Goal: Transaction & Acquisition: Purchase product/service

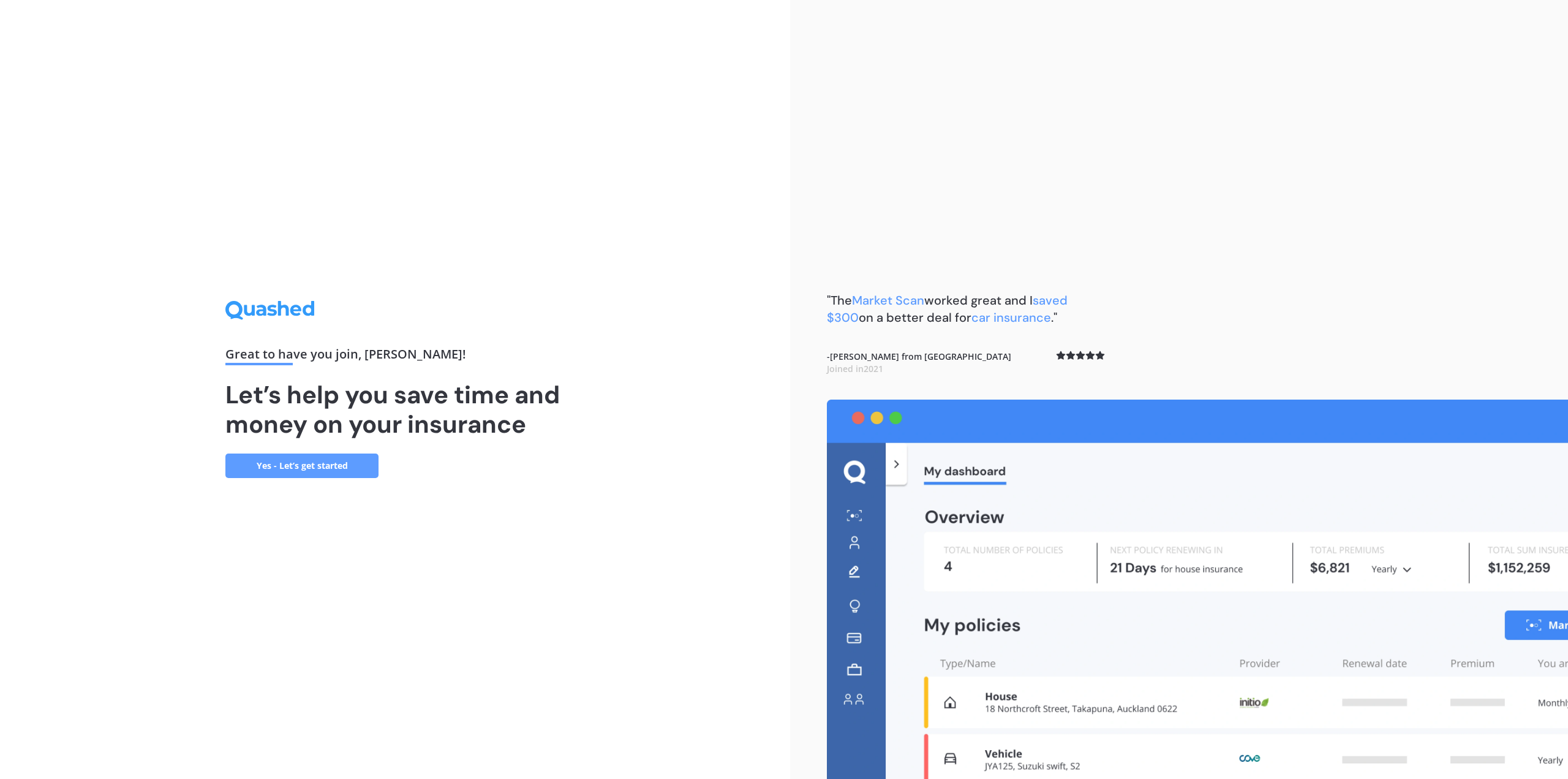
click at [362, 470] on link "Yes - Let’s get started" at bounding box center [302, 466] width 153 height 25
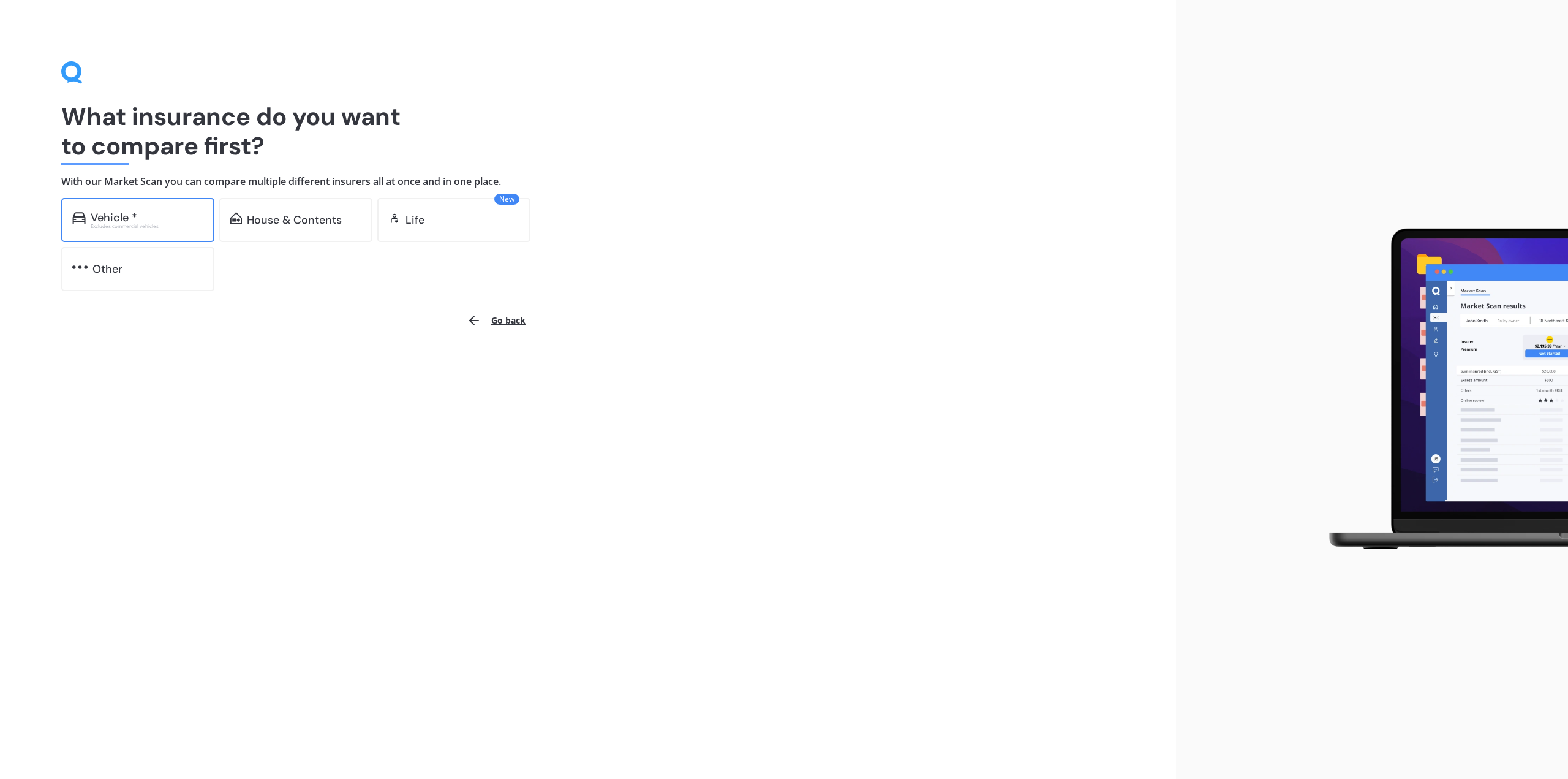
click at [164, 223] on div "Excludes commercial vehicles" at bounding box center [147, 226] width 113 height 5
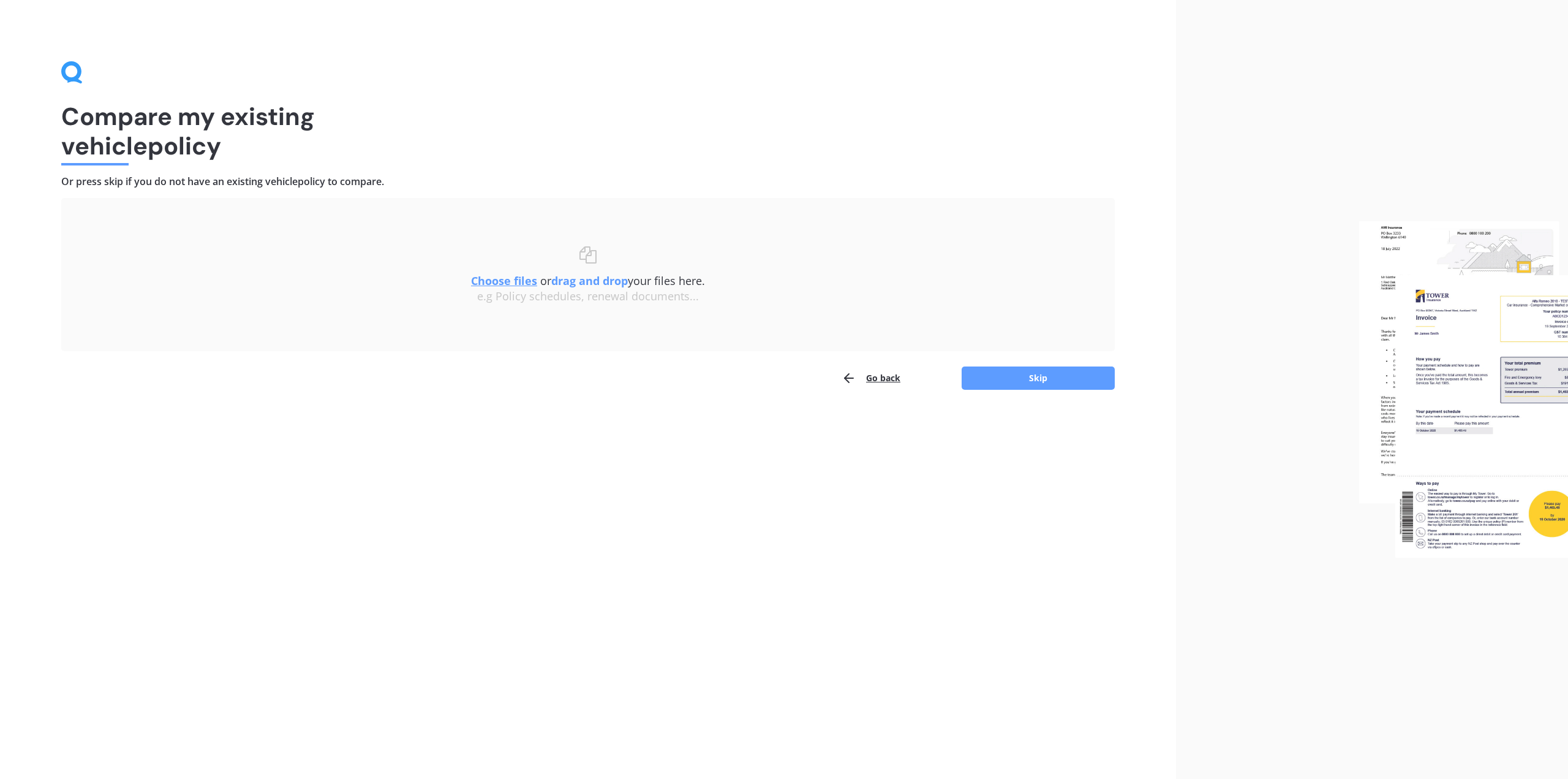
click at [915, 462] on div "Compare my existing vehicle policy Or press skip if you do not have an existing…" at bounding box center [587, 390] width 1175 height 779
click at [1031, 381] on button "Skip" at bounding box center [1037, 378] width 153 height 23
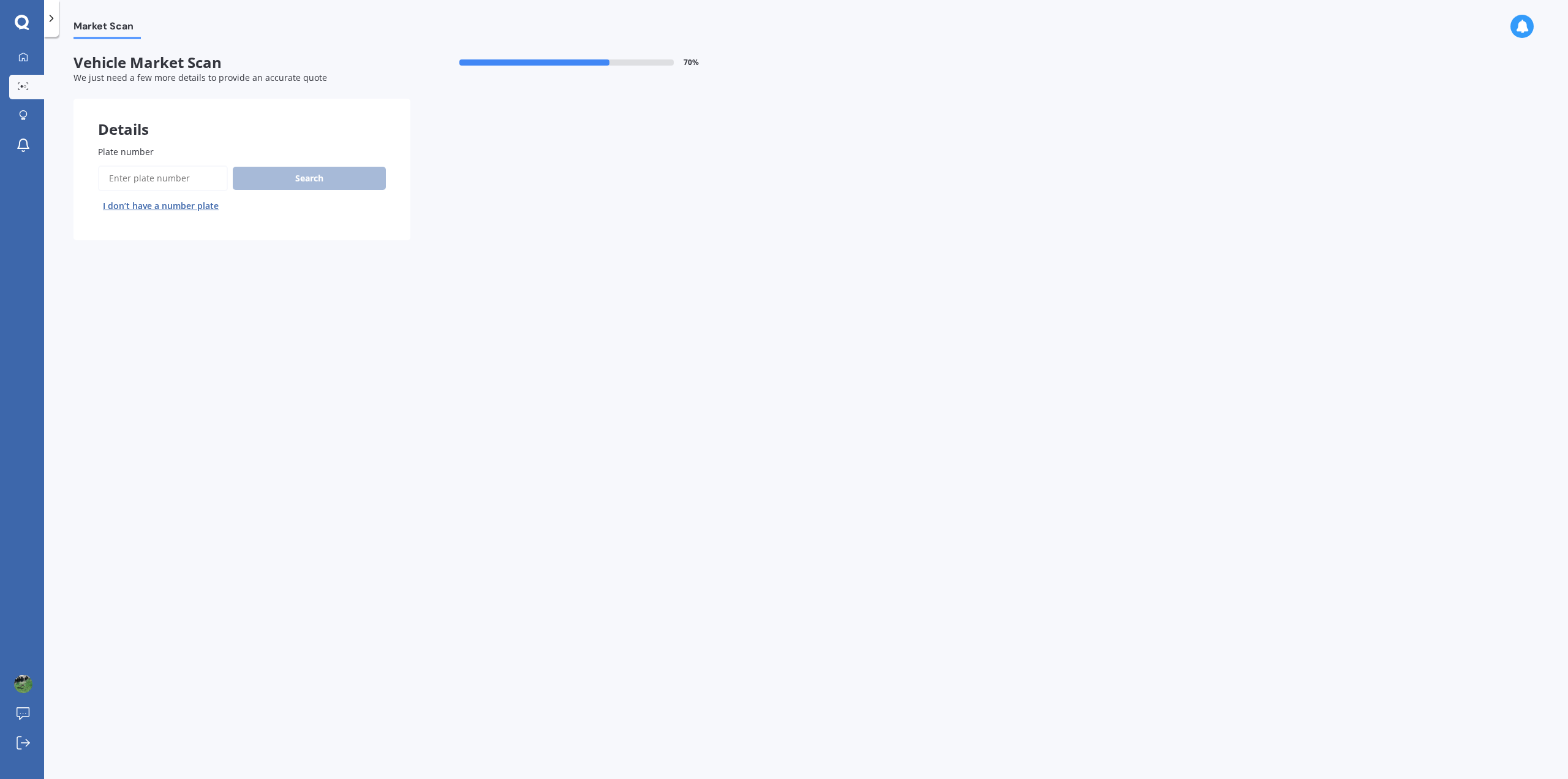
click at [182, 174] on input "Plate number" at bounding box center [163, 178] width 130 height 25
type input "rah437"
click at [289, 173] on button "Search" at bounding box center [309, 178] width 153 height 23
select select "BYD"
select select "DOLPHIN"
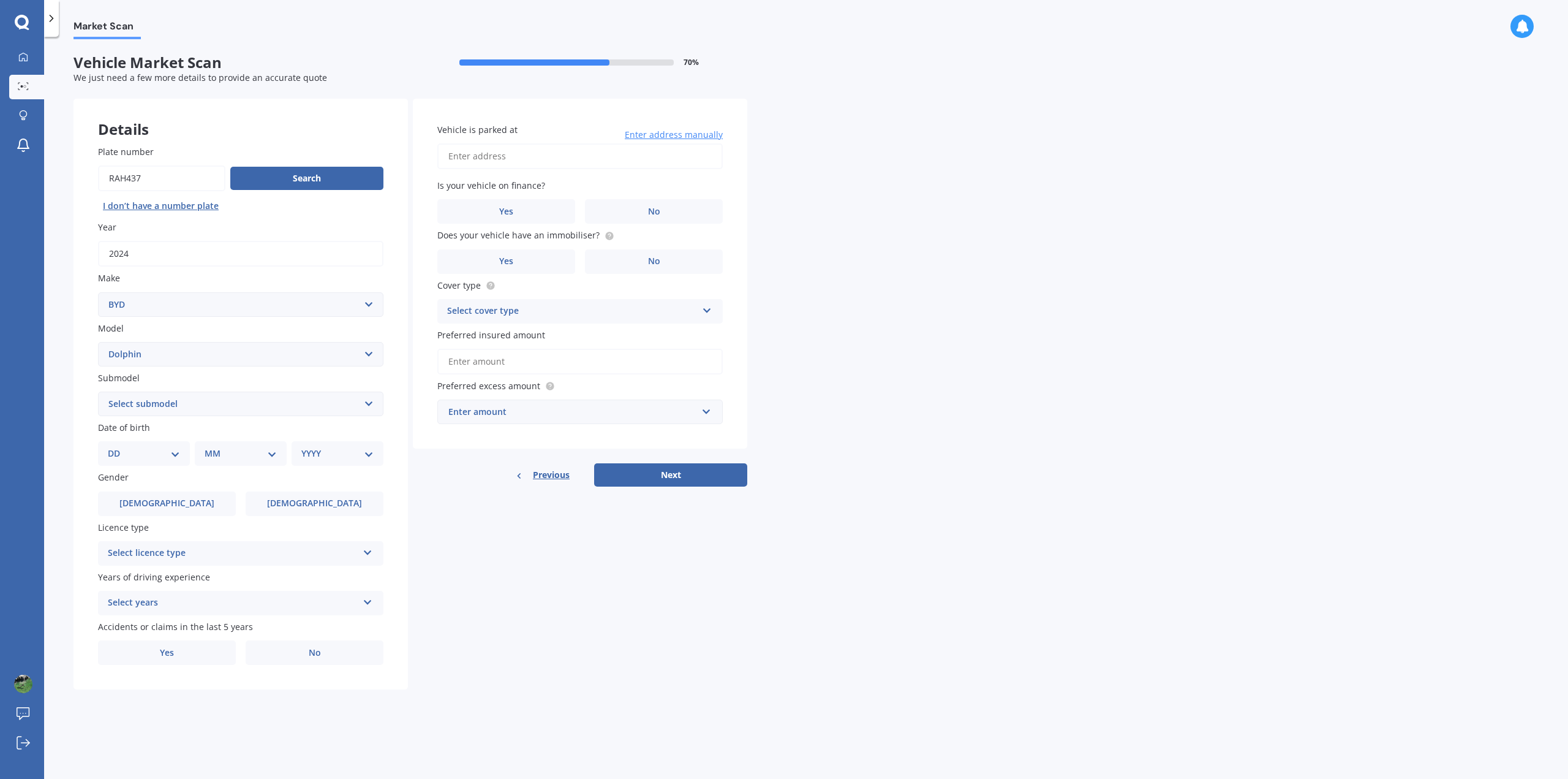
click at [174, 455] on select "DD 01 02 03 04 05 06 07 08 09 10 11 12 13 14 15 16 17 18 19 20 21 22 23 24 25 2…" at bounding box center [144, 453] width 72 height 13
select select "15"
click at [118, 447] on select "DD 01 02 03 04 05 06 07 08 09 10 11 12 13 14 15 16 17 18 19 20 21 22 23 24 25 2…" at bounding box center [144, 453] width 72 height 13
click at [269, 454] on select "MM 01 02 03 04 05 06 07 08 09 10 11 12" at bounding box center [243, 453] width 67 height 13
select select "12"
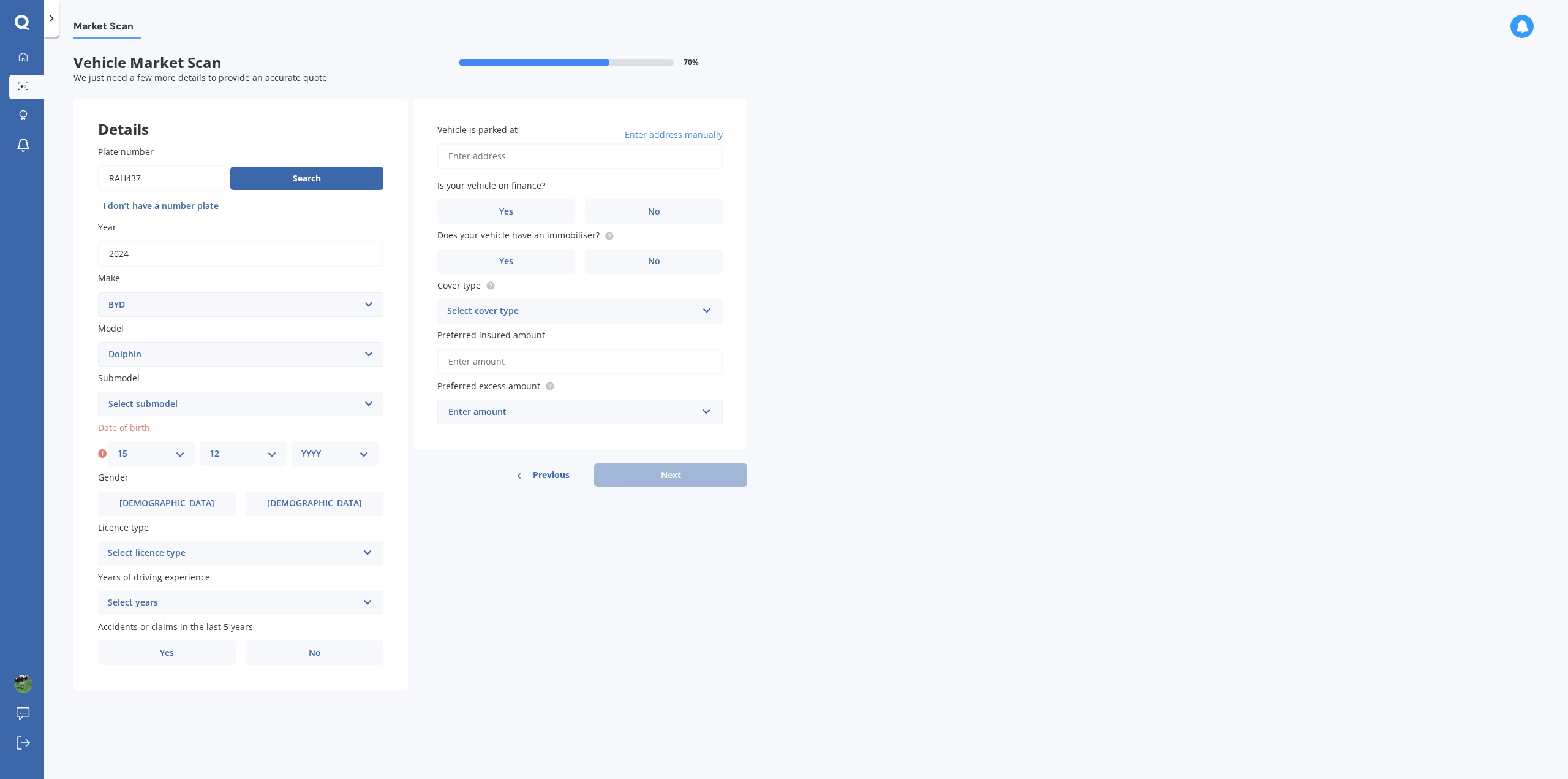
click at [209, 447] on select "MM 01 02 03 04 05 06 07 08 09 10 11 12" at bounding box center [243, 453] width 67 height 13
click at [340, 453] on select "YYYY 2025 2024 2023 2022 2021 2020 2019 2018 2017 2016 2015 2014 2013 2012 2011…" at bounding box center [335, 453] width 67 height 13
select select "1972"
click at [301, 447] on select "YYYY 2025 2024 2023 2022 2021 2020 2019 2018 2017 2016 2015 2014 2013 2012 2011…" at bounding box center [335, 453] width 67 height 13
click at [330, 516] on label "[DEMOGRAPHIC_DATA]" at bounding box center [314, 503] width 137 height 25
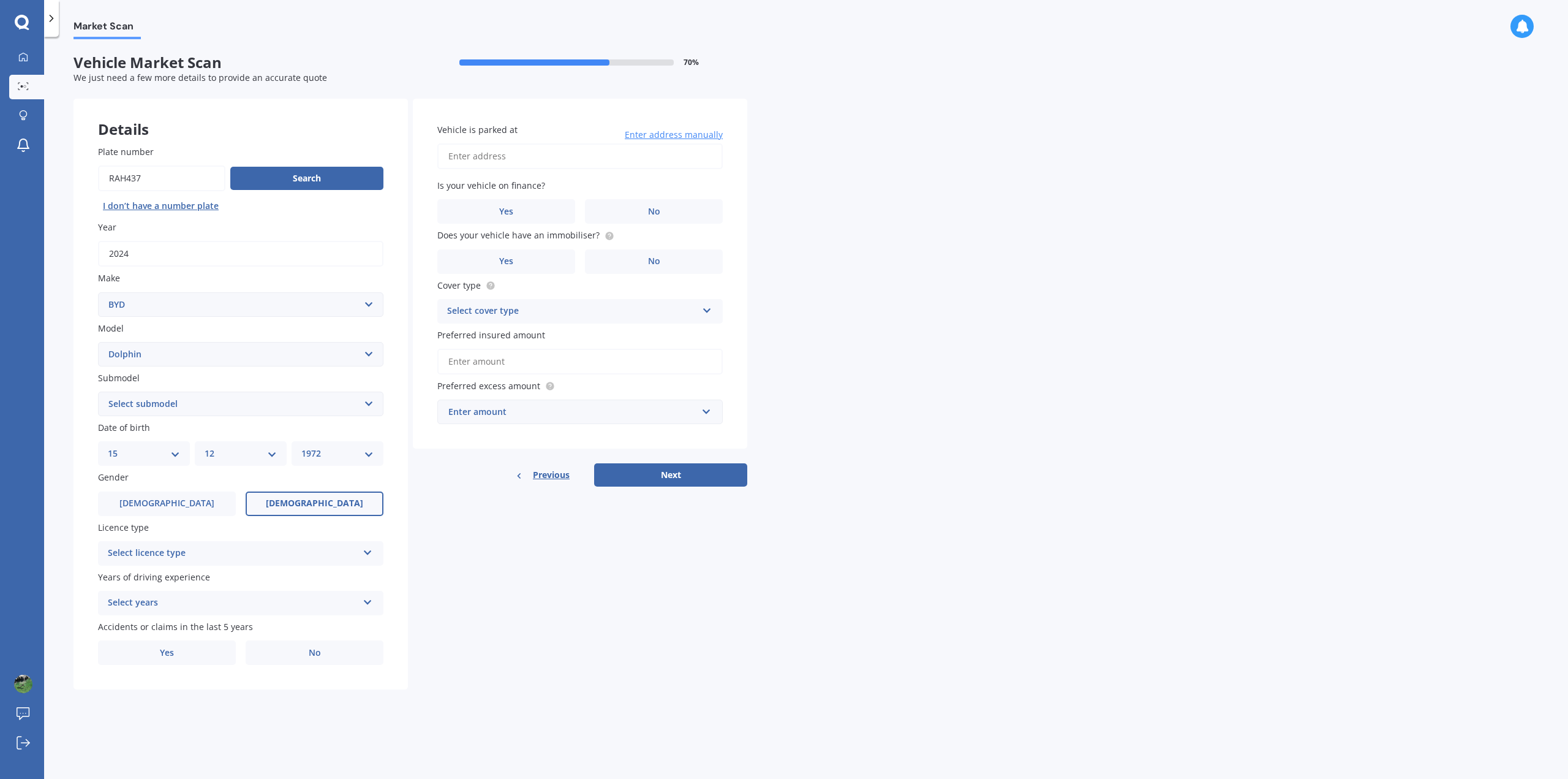
click at [0, 0] on input "[DEMOGRAPHIC_DATA]" at bounding box center [0, 0] width 0 height 0
click at [375, 552] on div "Select licence type NZ Full NZ Restricted NZ Learners [GEOGRAPHIC_DATA] [GEOGRA…" at bounding box center [240, 553] width 285 height 25
click at [301, 575] on div "NZ Full" at bounding box center [240, 577] width 284 height 22
click at [366, 603] on icon at bounding box center [367, 600] width 11 height 8
click at [292, 619] on div "5 or more years" at bounding box center [240, 626] width 284 height 22
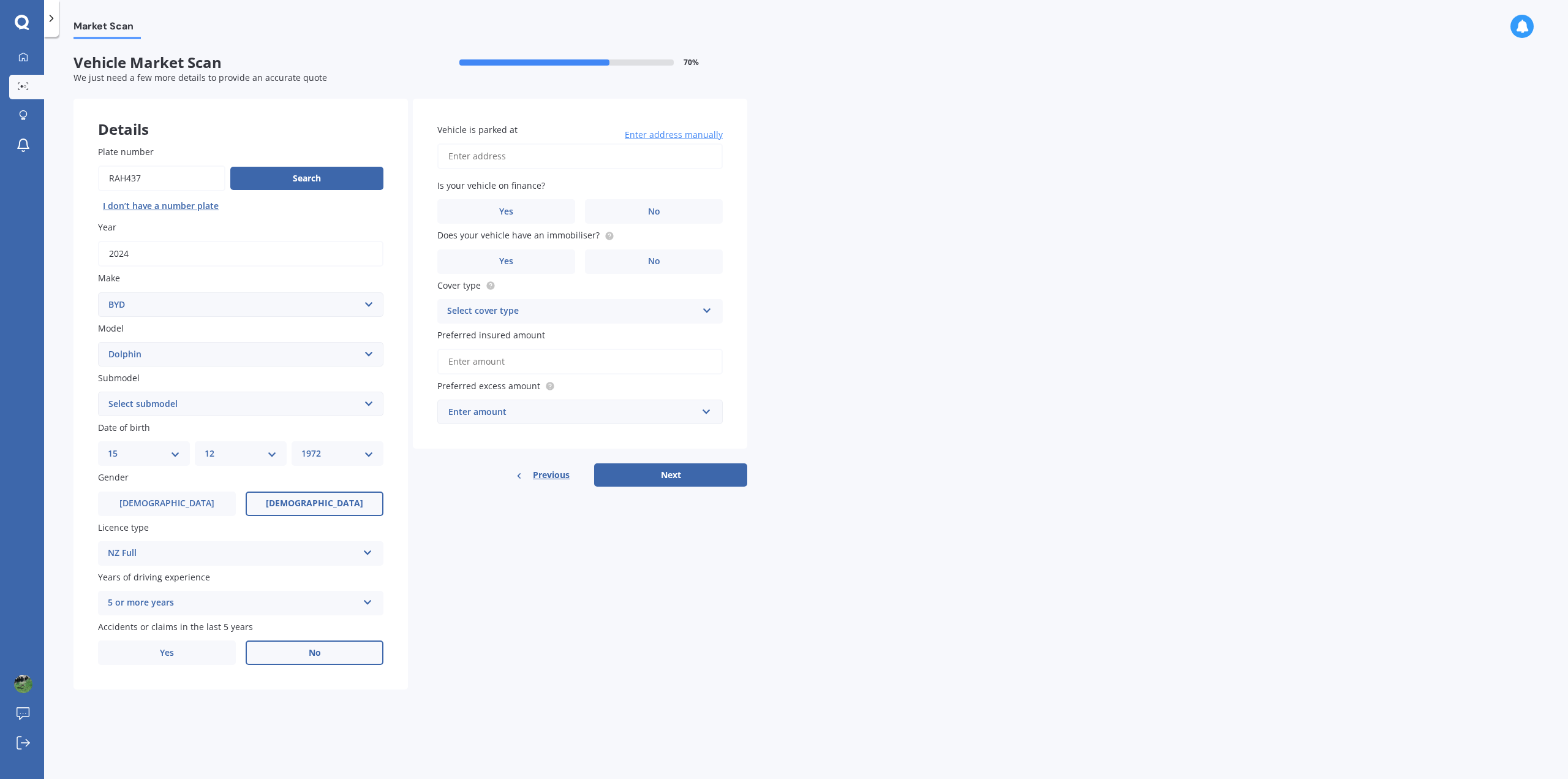
click at [302, 655] on label "No" at bounding box center [314, 652] width 137 height 25
click at [0, 0] on input "No" at bounding box center [0, 0] width 0 height 0
click at [622, 150] on input "Vehicle is parked at" at bounding box center [580, 155] width 285 height 25
type input "[STREET_ADDRESS][PERSON_NAME]"
click at [545, 214] on label "Yes" at bounding box center [506, 211] width 137 height 25
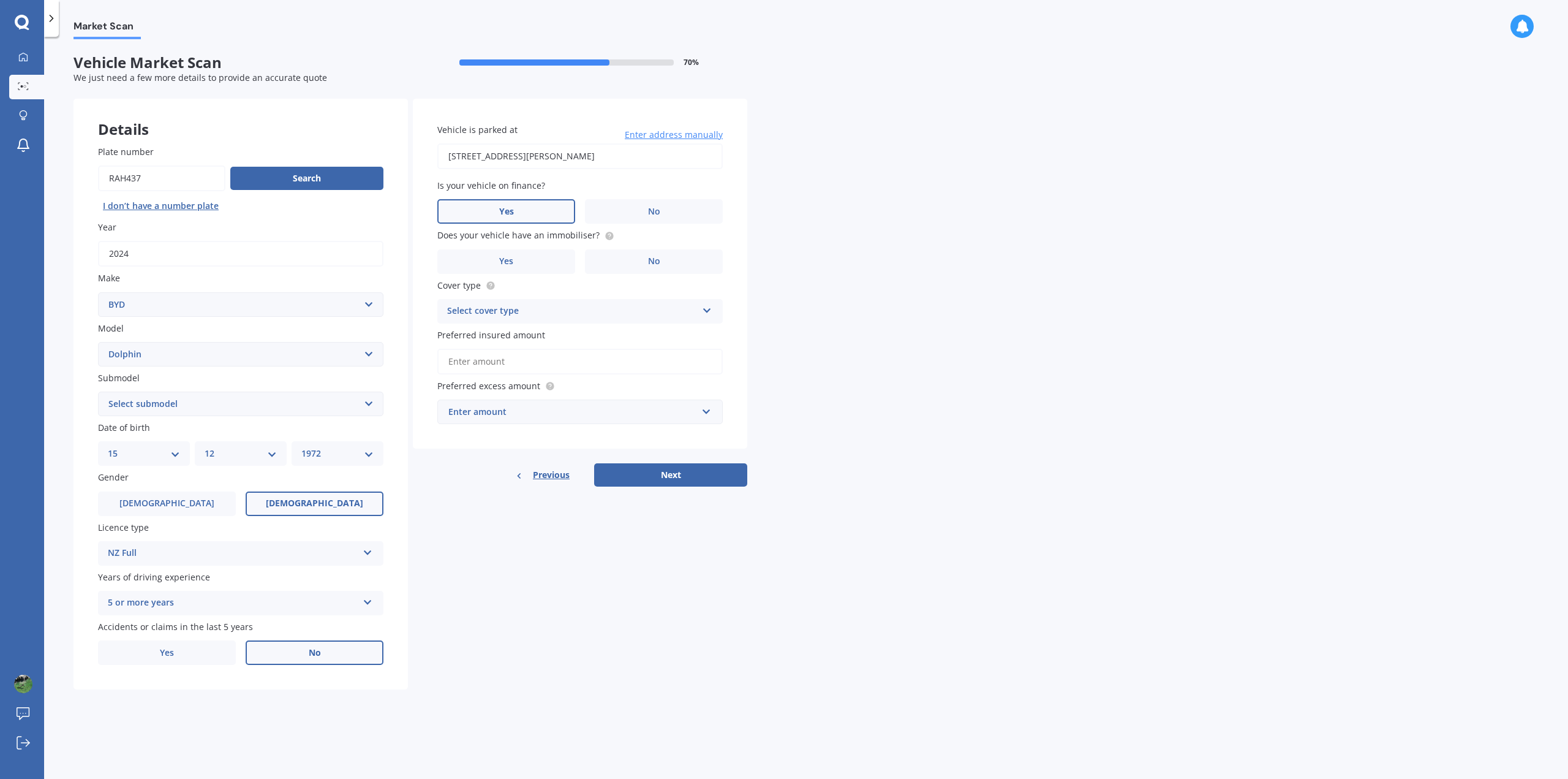
click at [0, 0] on input "Yes" at bounding box center [0, 0] width 0 height 0
click at [645, 264] on label "No" at bounding box center [654, 262] width 137 height 25
click at [0, 0] on input "No" at bounding box center [0, 0] width 0 height 0
click at [708, 311] on icon at bounding box center [707, 308] width 11 height 8
click at [619, 327] on div "Comprehensive" at bounding box center [579, 335] width 284 height 22
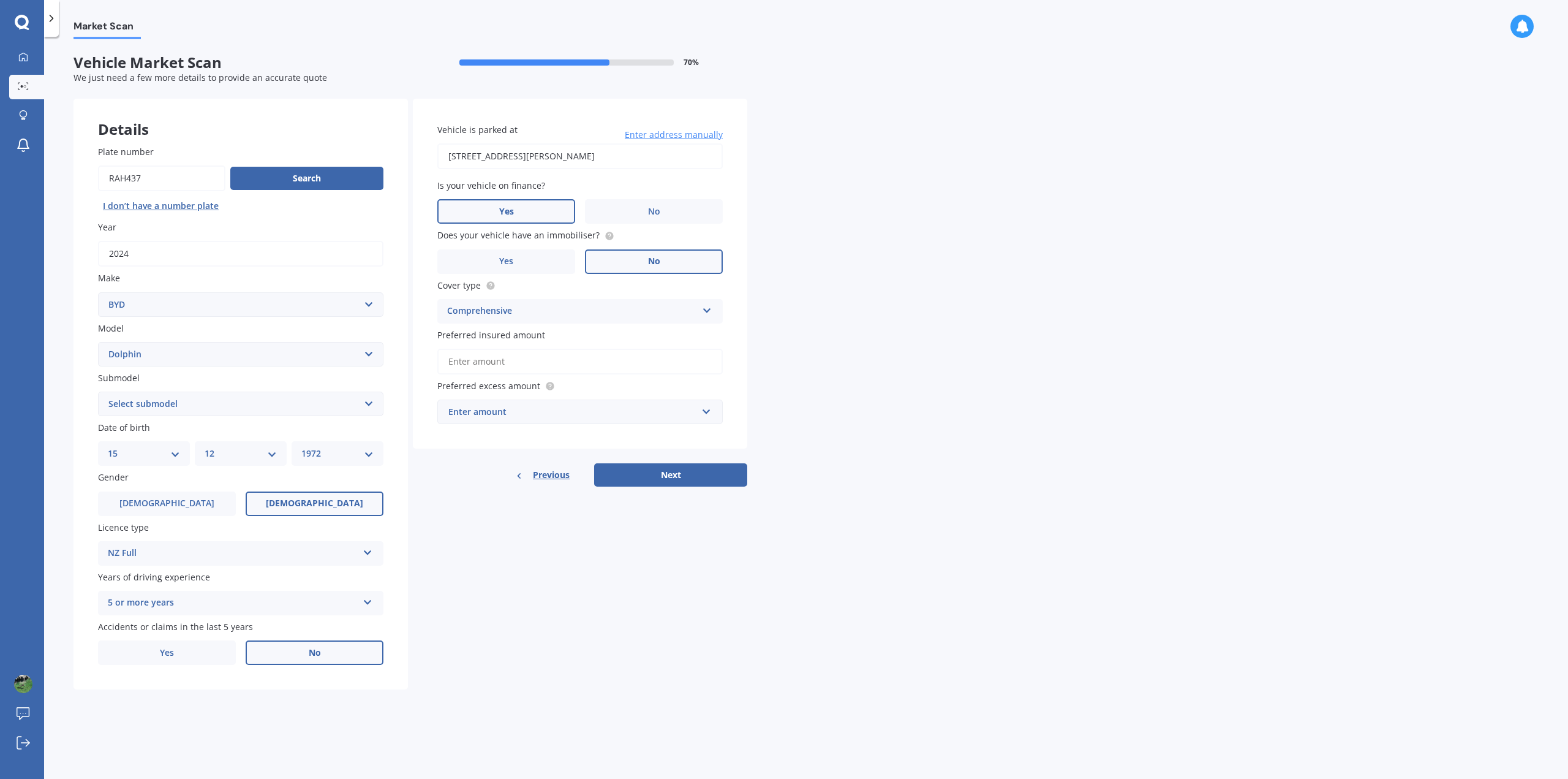
click at [561, 365] on input "Preferred insured amount" at bounding box center [580, 361] width 285 height 25
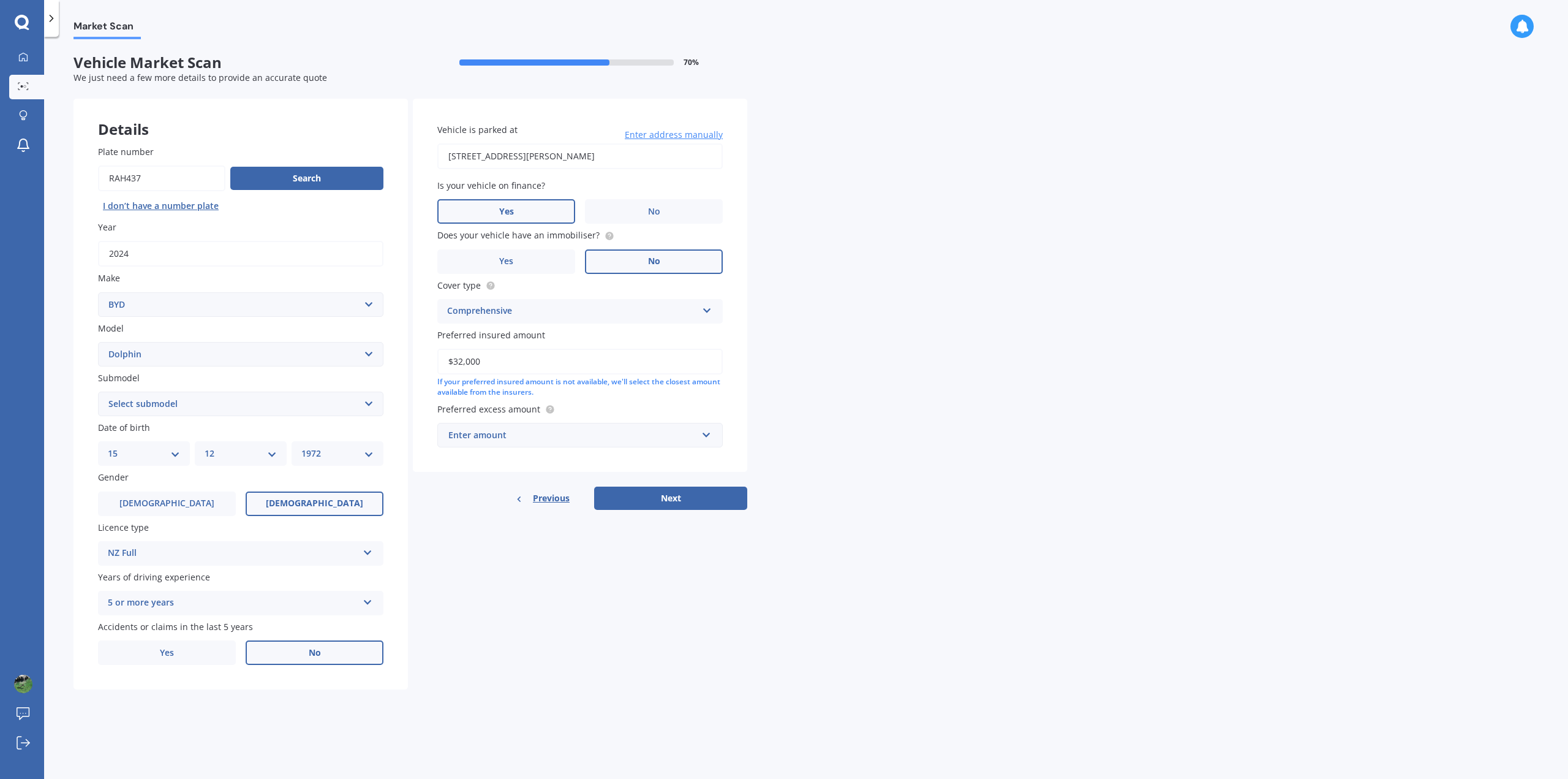
type input "$32,000"
click at [708, 437] on input "text" at bounding box center [575, 435] width 274 height 23
click at [552, 548] on div "$1,000" at bounding box center [579, 549] width 284 height 23
click at [706, 437] on input "text" at bounding box center [575, 435] width 274 height 23
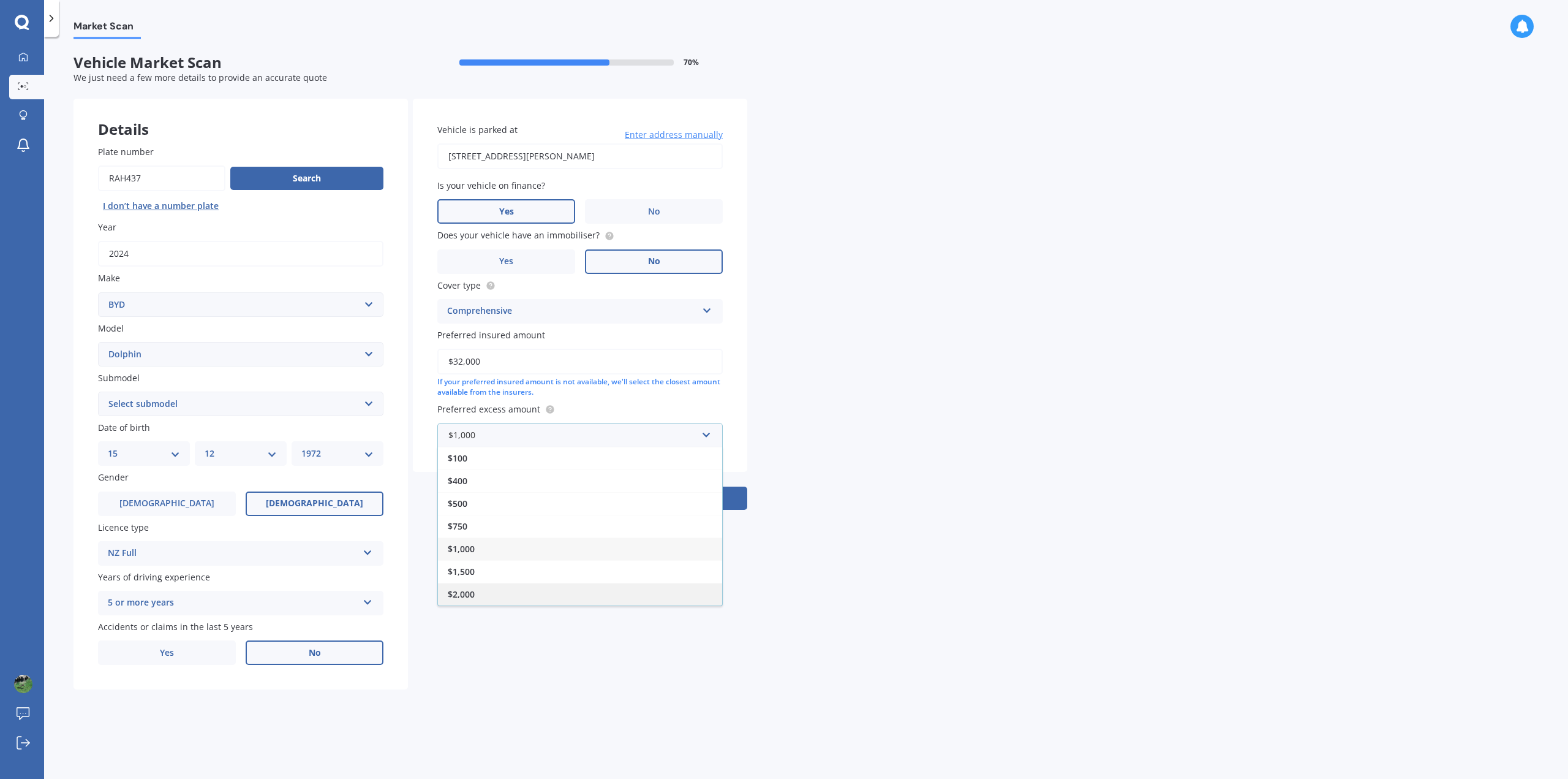
click at [553, 593] on div "$2,000" at bounding box center [579, 594] width 284 height 23
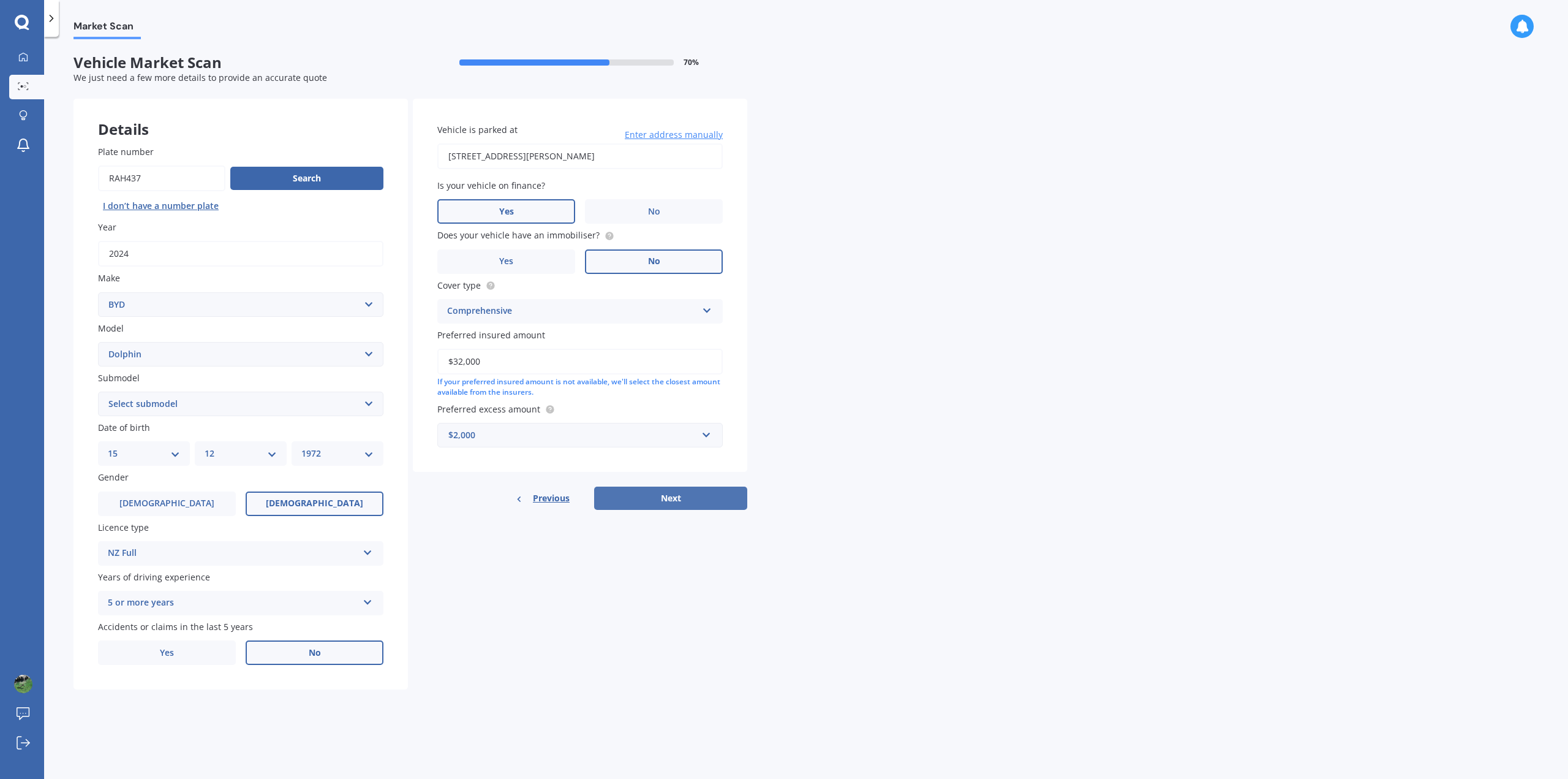
click at [685, 504] on button "Next" at bounding box center [670, 498] width 153 height 23
click at [371, 399] on select "Select submodel Extended Range 60KWH" at bounding box center [240, 403] width 285 height 25
select select "EXTENDED RANGE 60KWH"
click at [98, 391] on select "Select submodel Extended Range 60KWH" at bounding box center [240, 403] width 285 height 25
click at [367, 402] on select "Select submodel Extended Range 60KWH" at bounding box center [240, 403] width 285 height 25
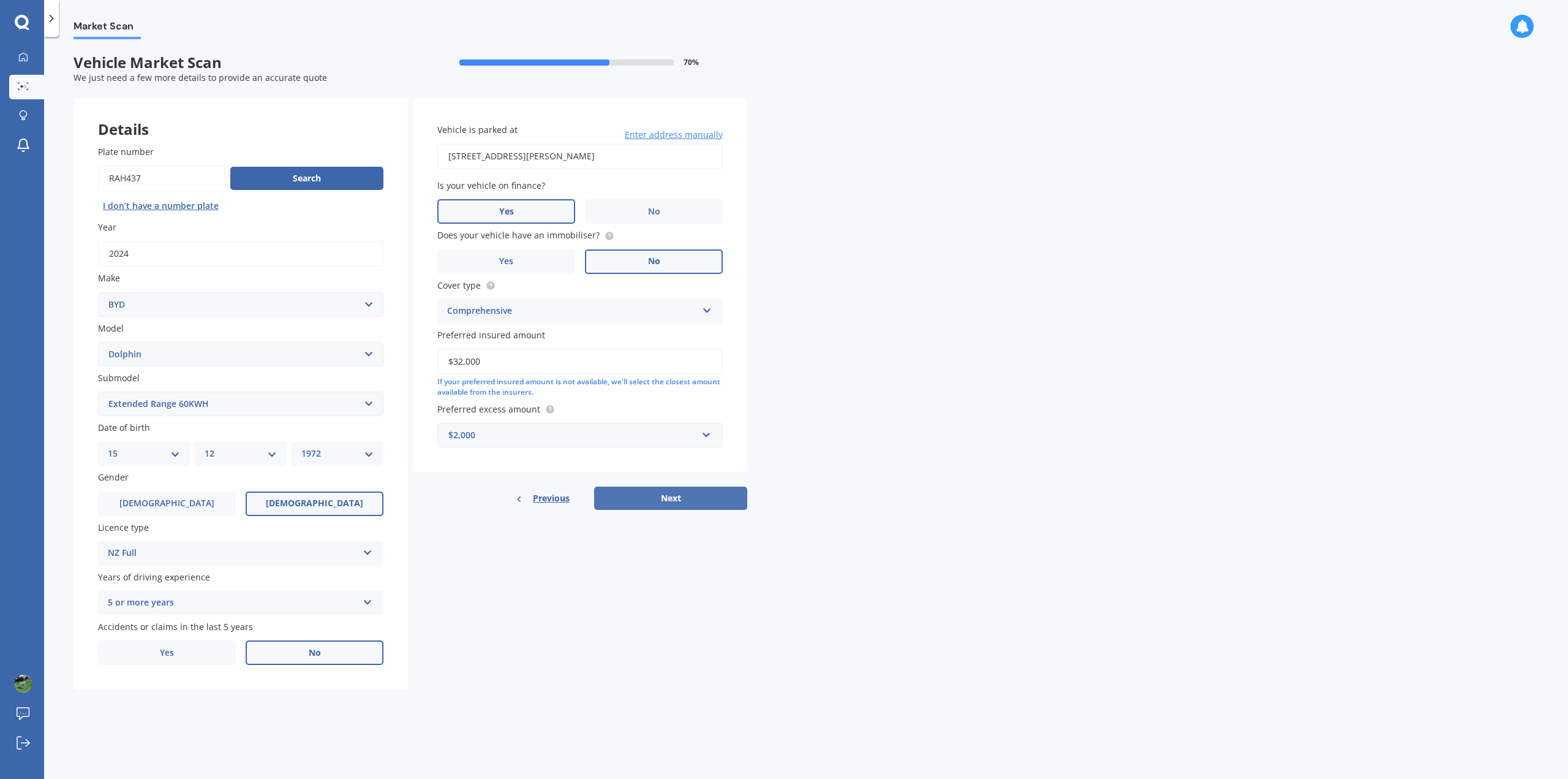
click at [659, 496] on button "Next" at bounding box center [670, 498] width 153 height 23
select select "15"
select select "12"
select select "1972"
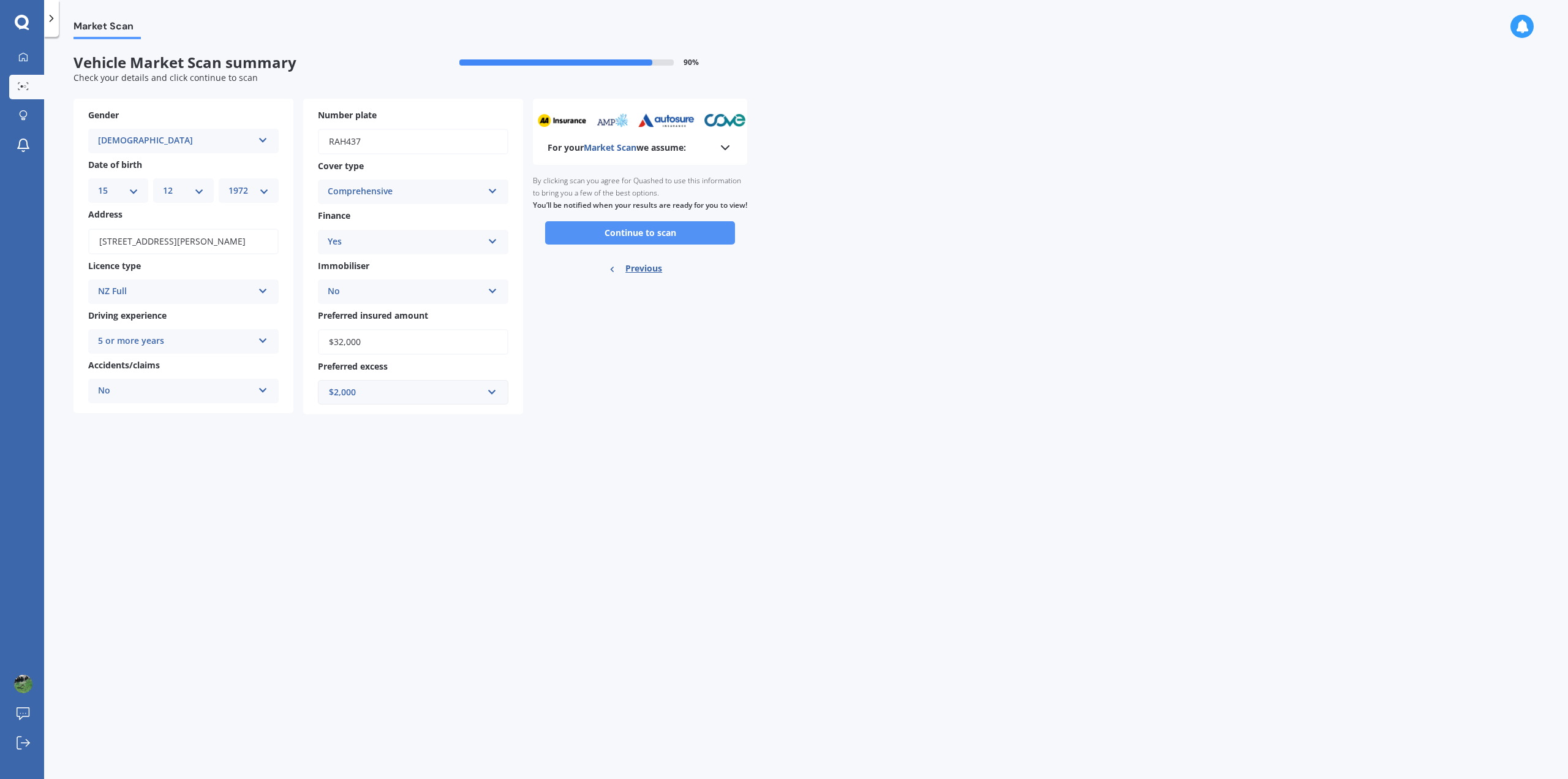
click at [659, 245] on button "Continue to scan" at bounding box center [640, 232] width 190 height 23
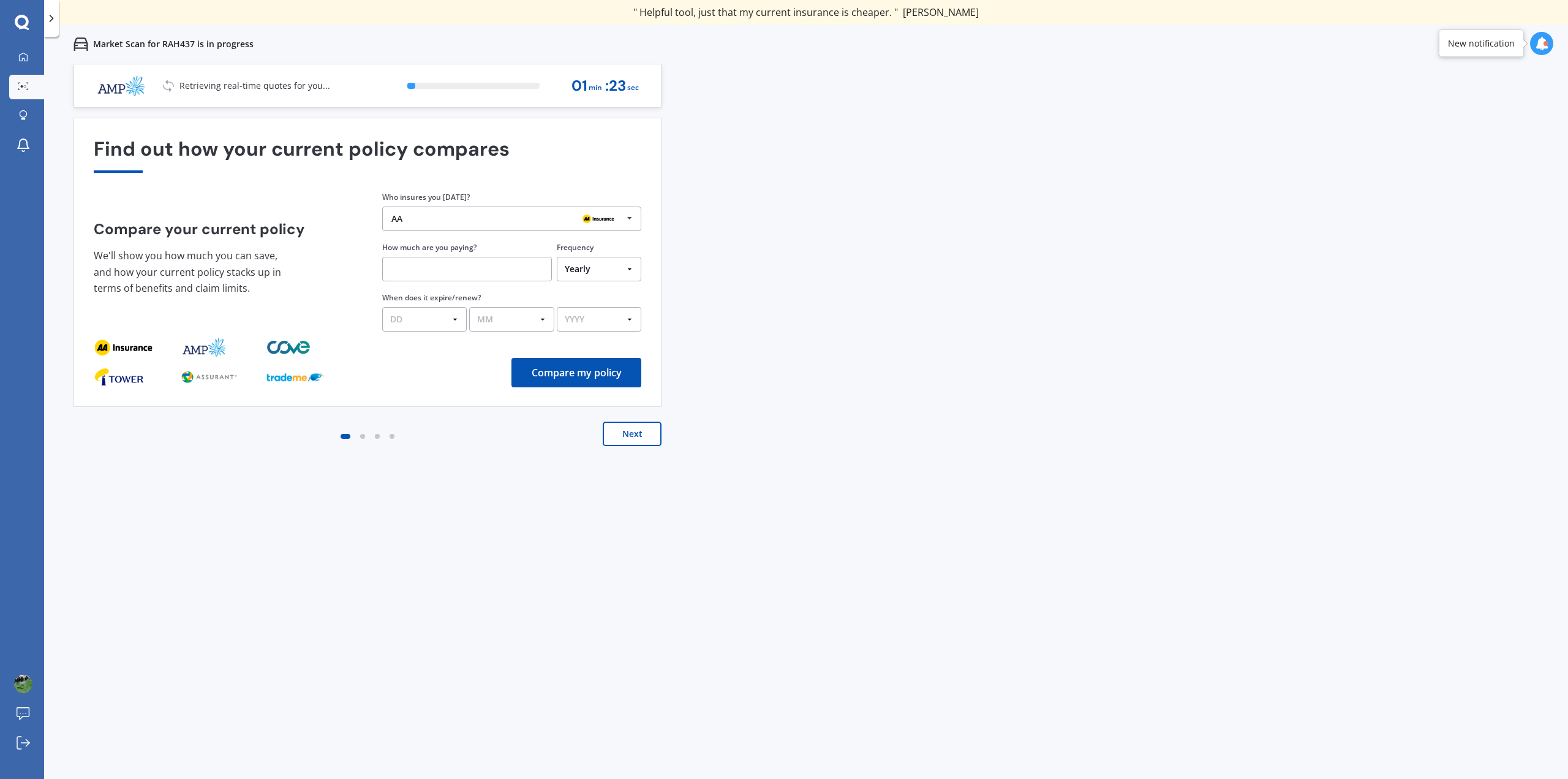
click at [627, 439] on button "Next" at bounding box center [632, 434] width 59 height 25
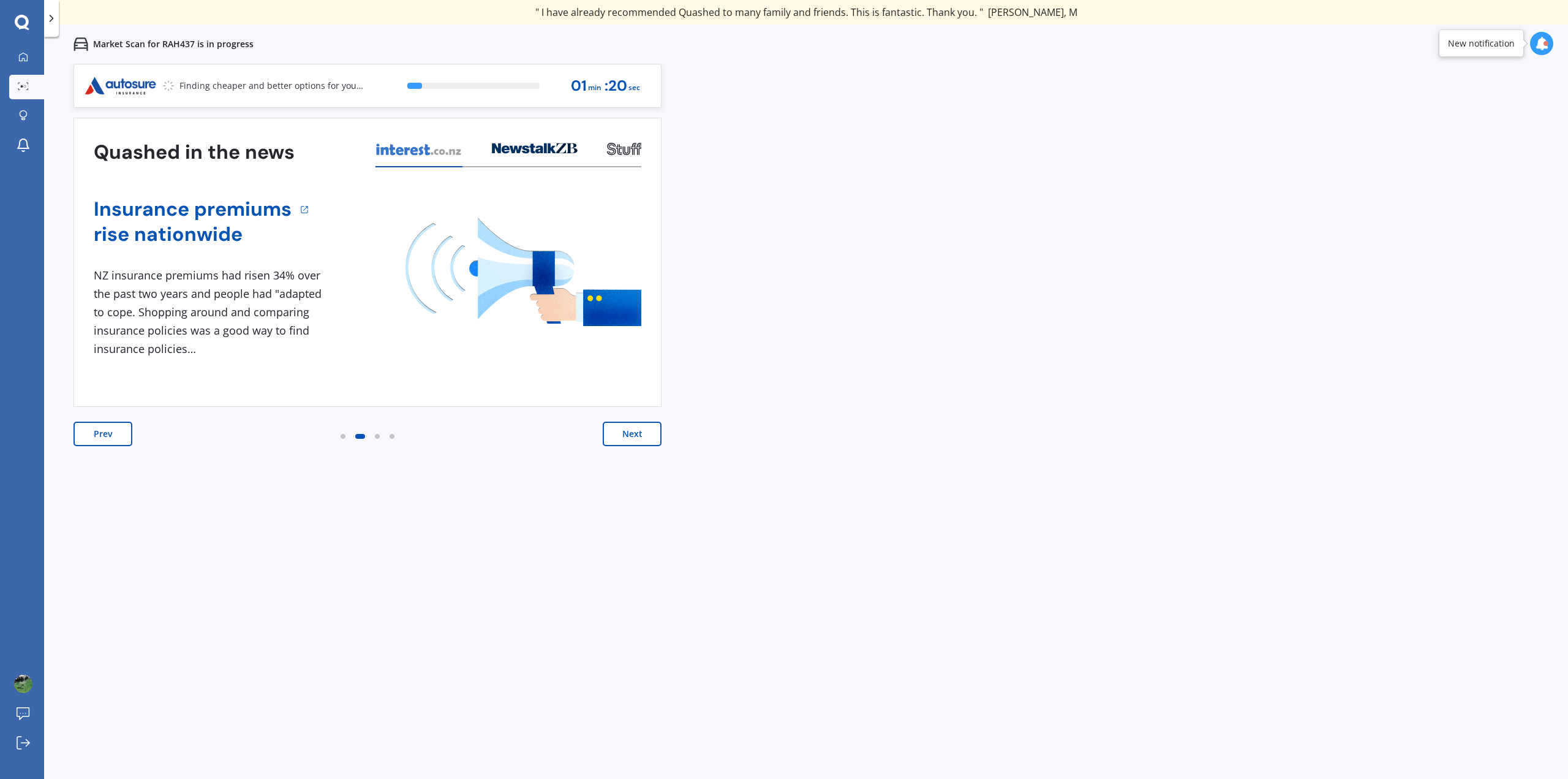
click at [627, 439] on button "Next" at bounding box center [632, 434] width 59 height 25
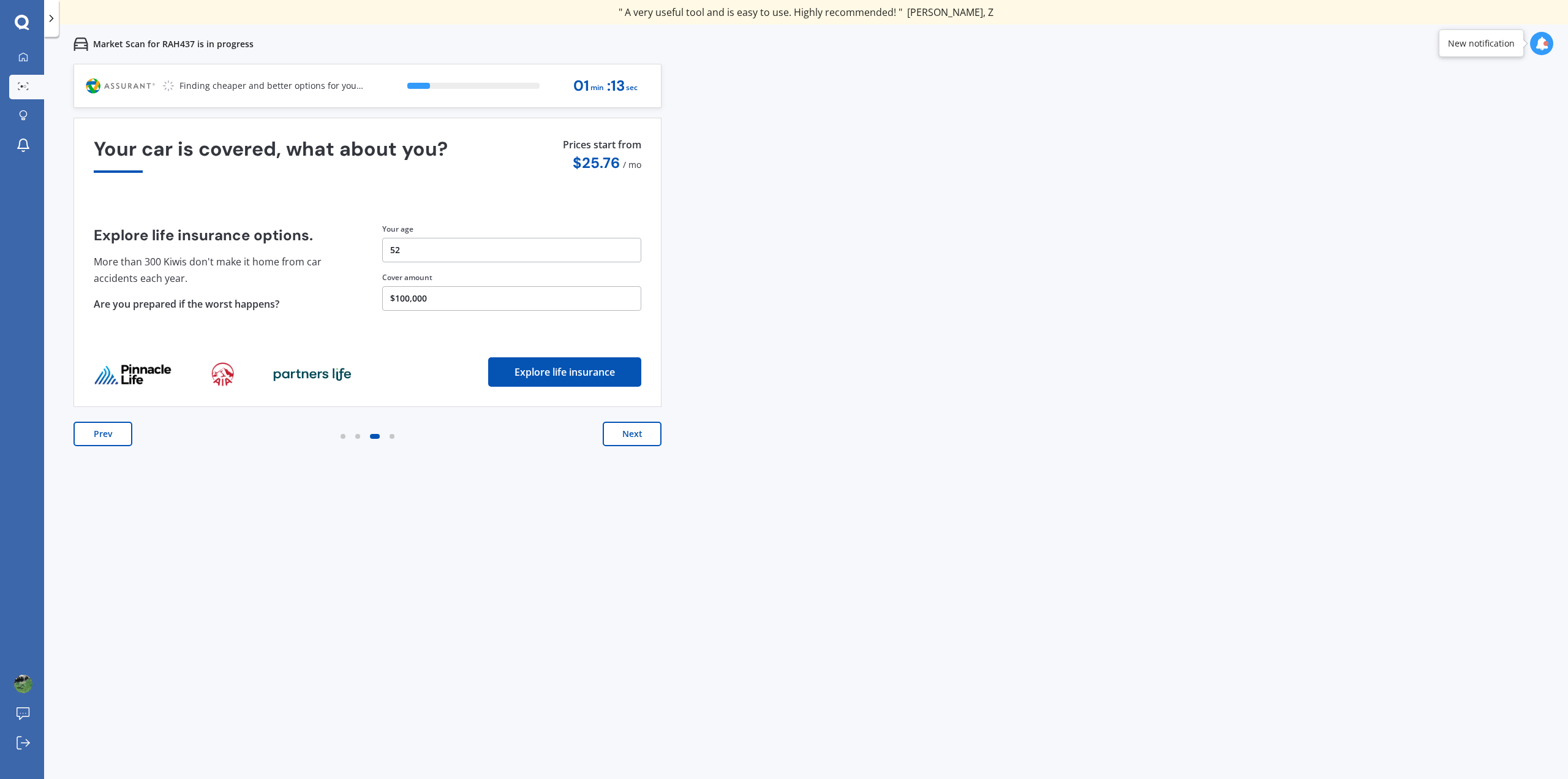
click at [627, 439] on button "Next" at bounding box center [632, 434] width 59 height 25
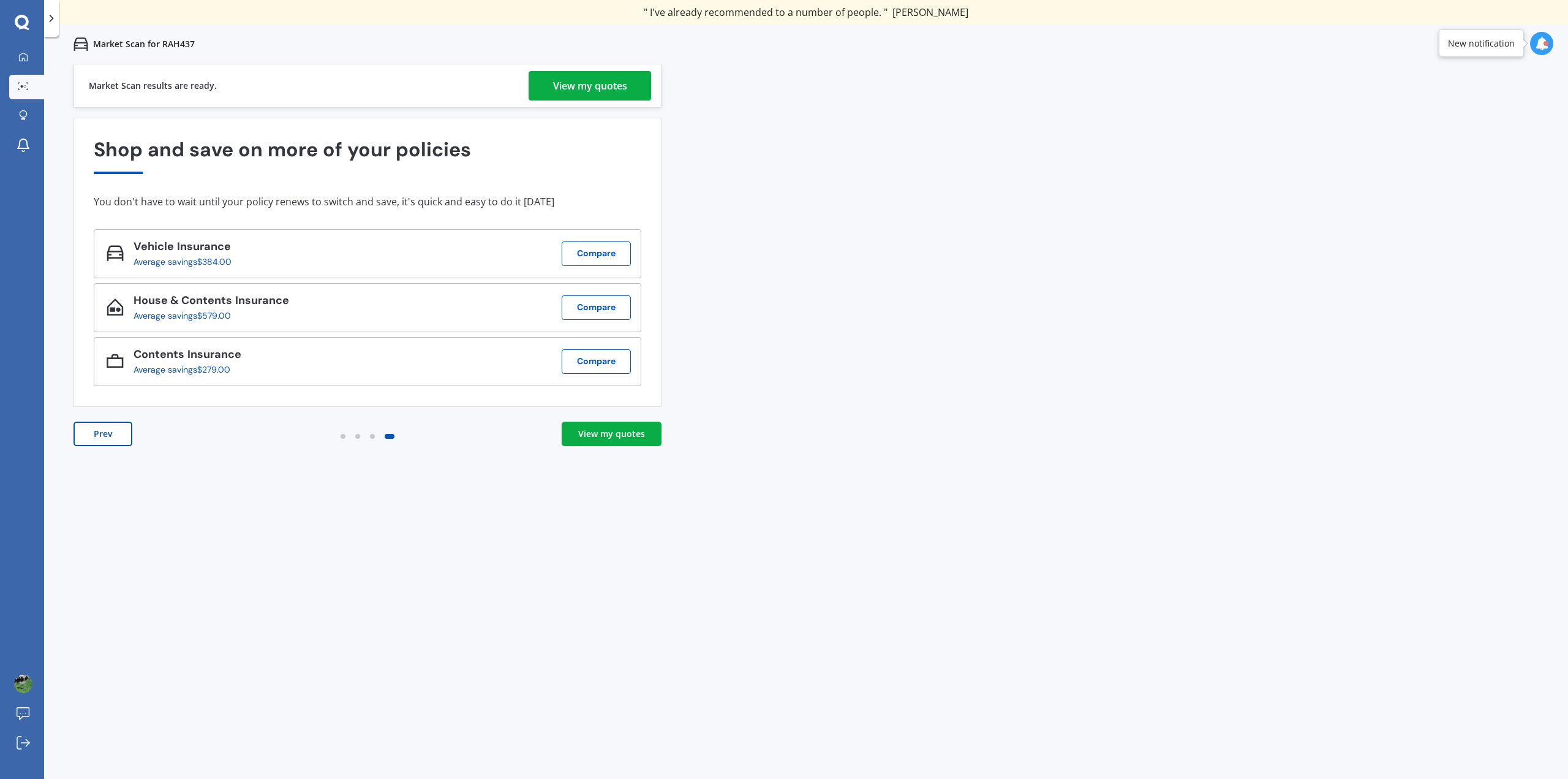
click at [640, 430] on div "View my quotes" at bounding box center [612, 434] width 67 height 12
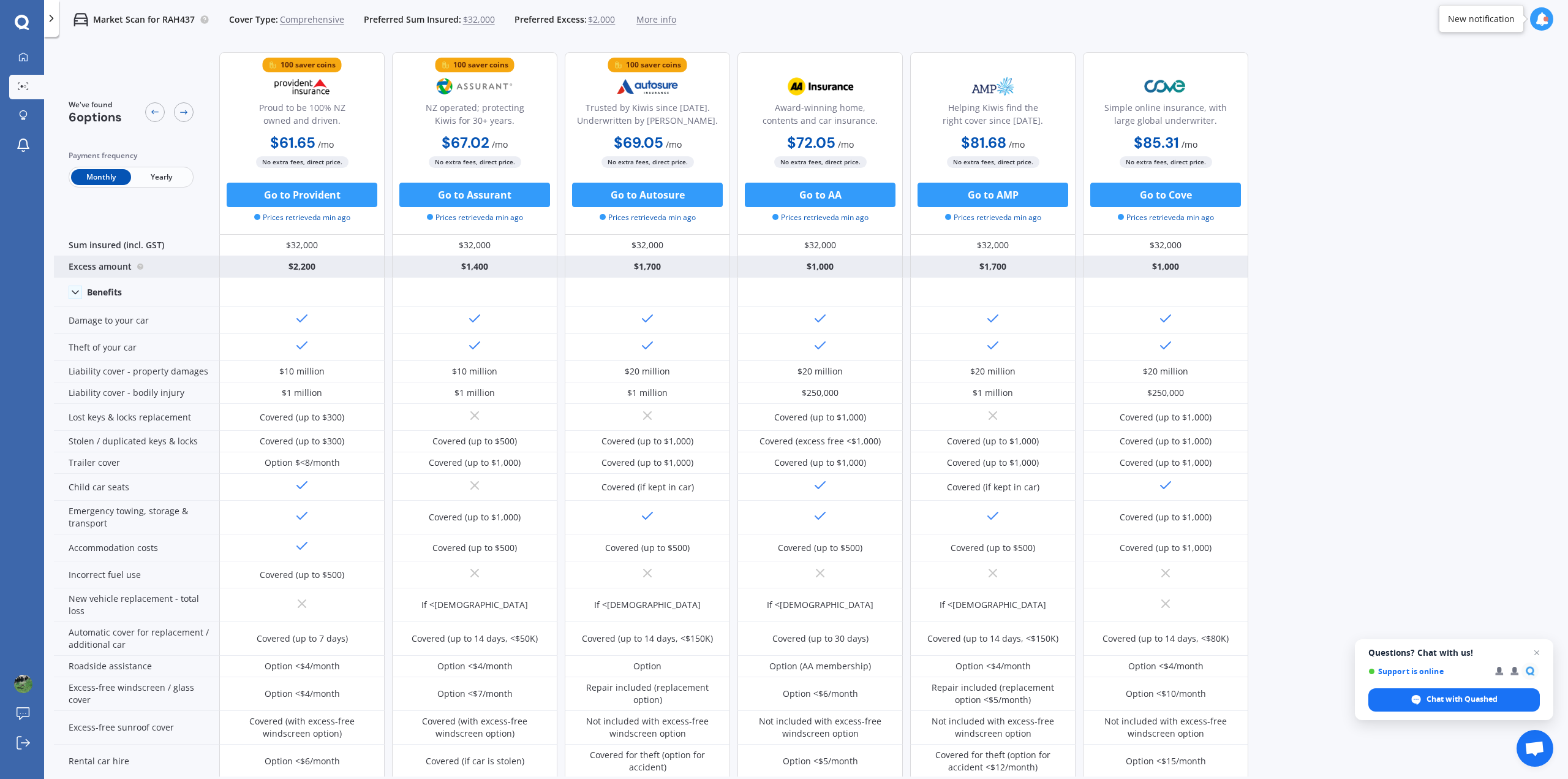
click at [258, 271] on div "$2,200" at bounding box center [302, 267] width 165 height 21
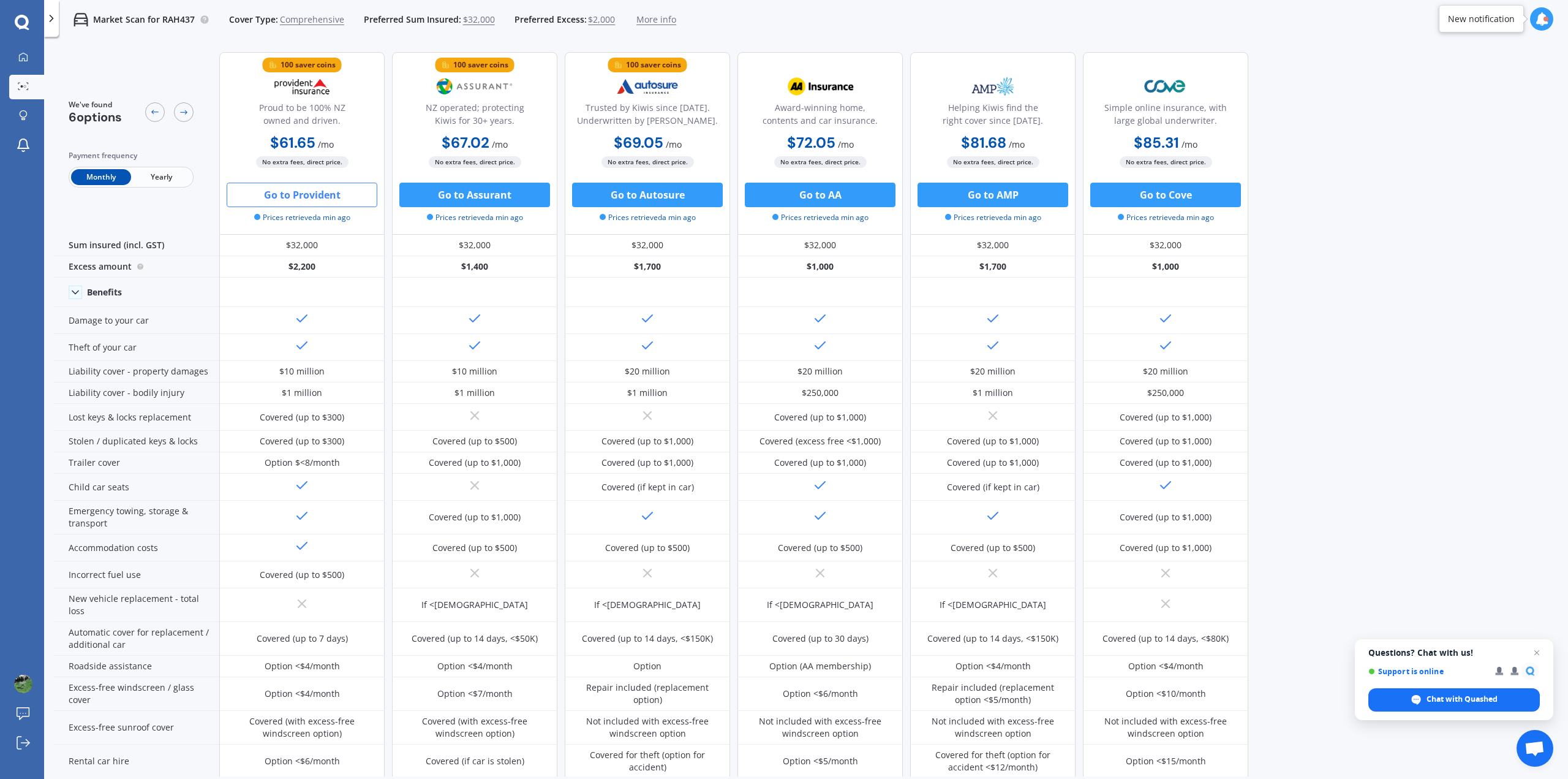
click at [288, 189] on button "Go to Provident" at bounding box center [302, 195] width 151 height 25
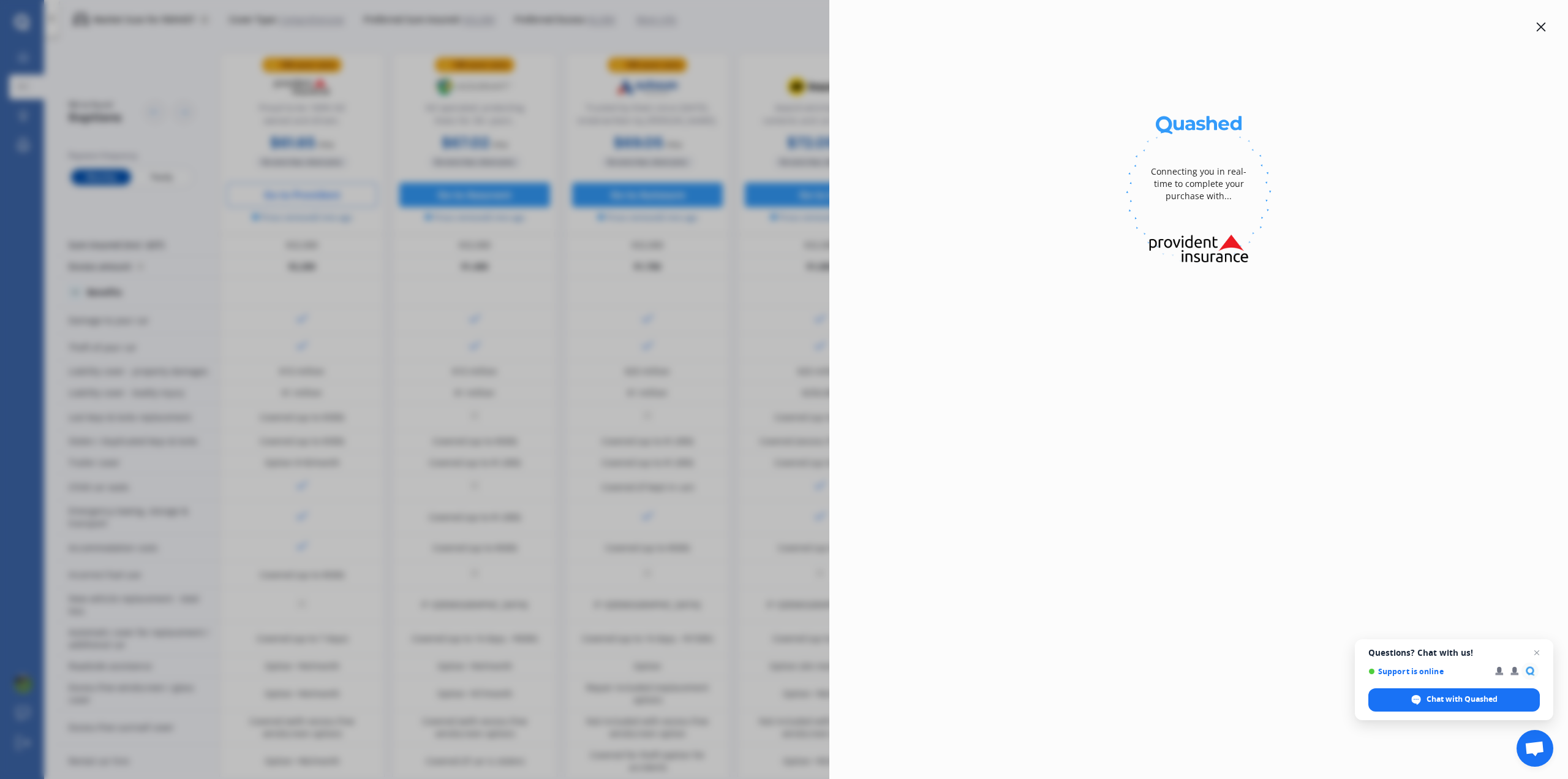
select select "full"
select select "[STREET_ADDRESS][PERSON_NAME]"
select select "BYD"
select select "DOLPHIN"
select select "NO"
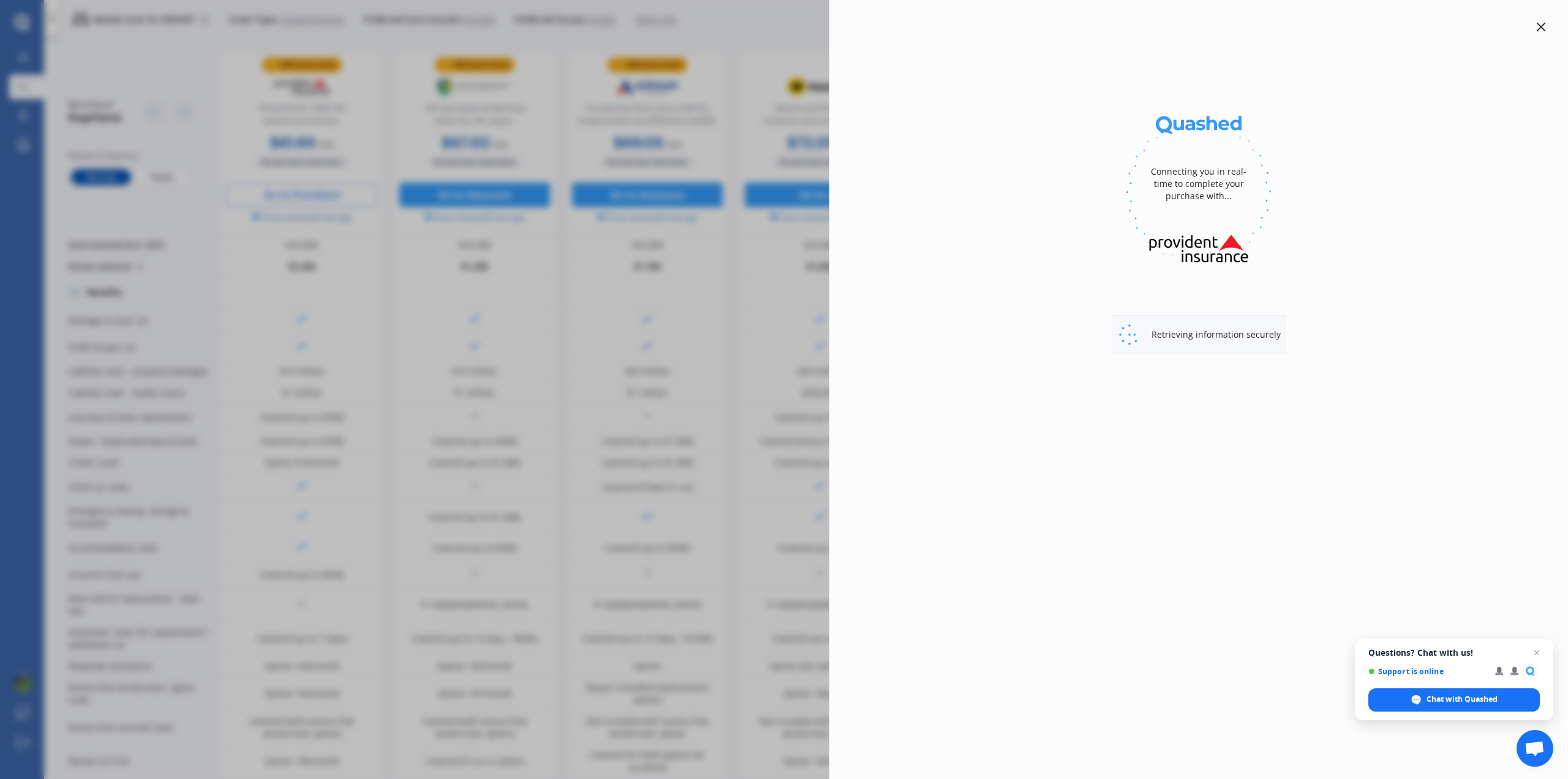
select select "Monthly"
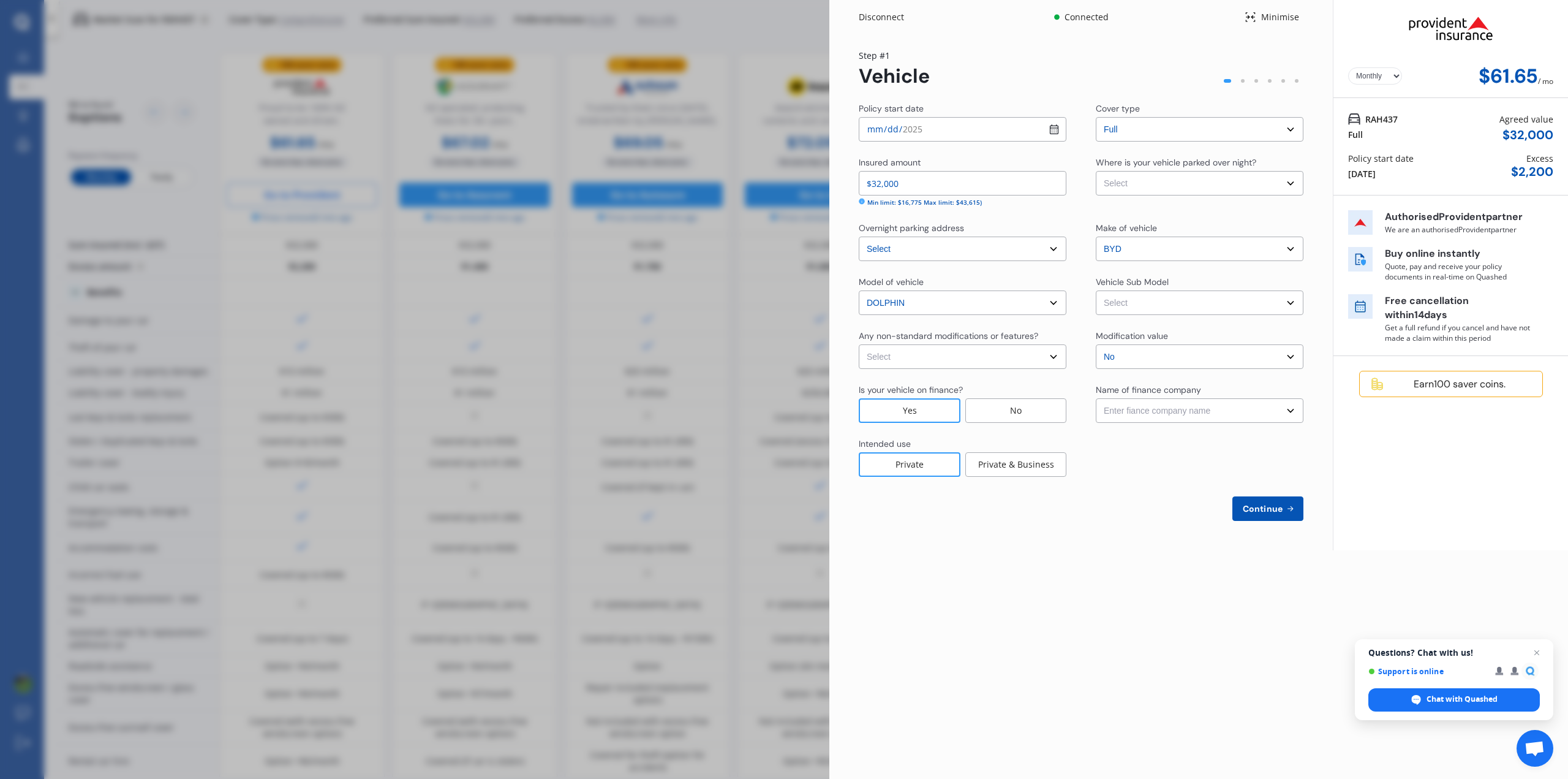
click at [1291, 181] on select "Select Garage (fully enclosed) Off Street Parking Other" at bounding box center [1199, 183] width 208 height 25
select select "GARAGE"
click at [1095, 171] on select "Select Garage (fully enclosed) Off Street Parking Other" at bounding box center [1199, 183] width 208 height 25
click at [1274, 506] on span "Continue" at bounding box center [1262, 508] width 45 height 10
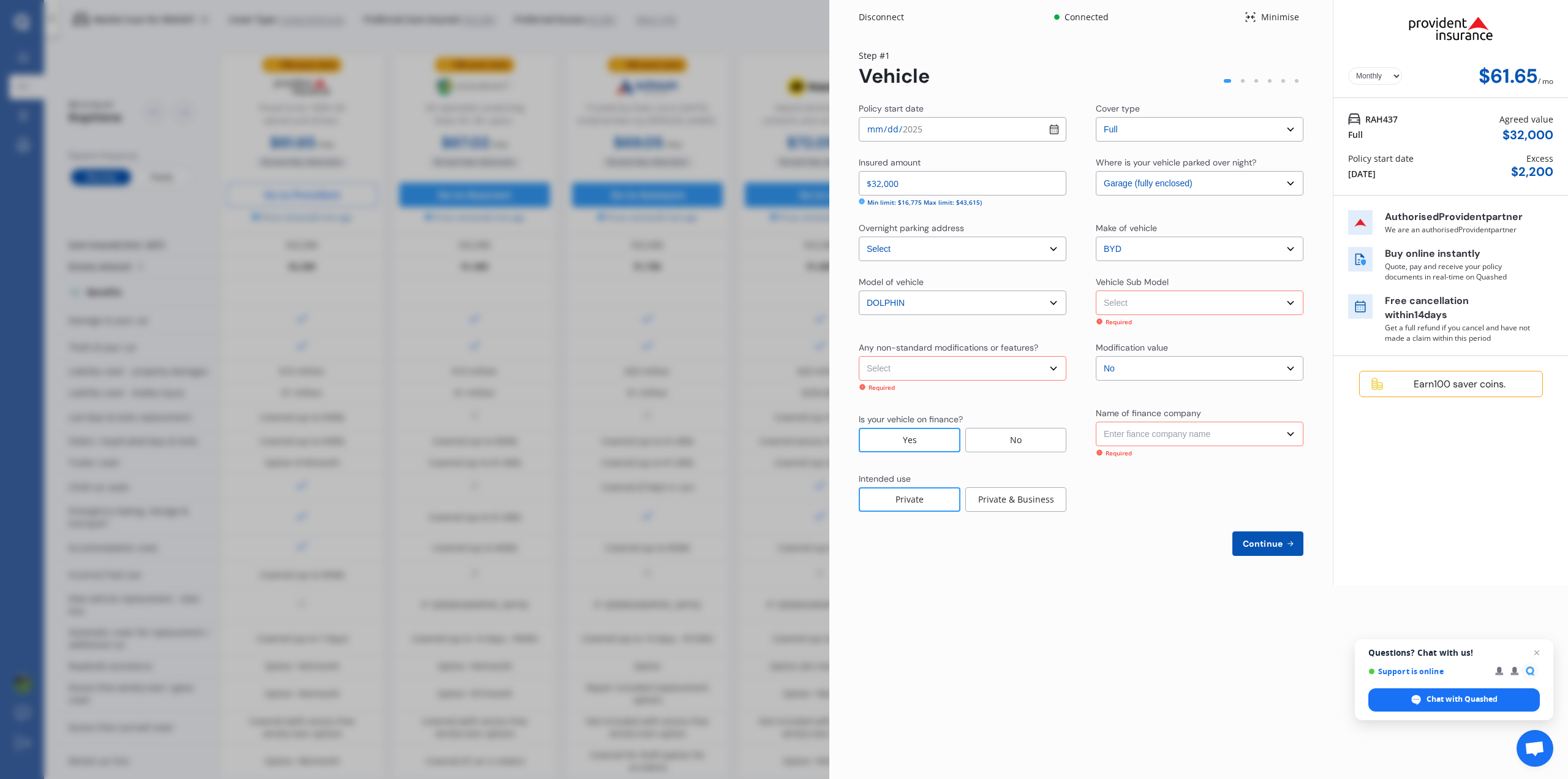
click at [1292, 300] on select "Select Dolphin Standard Hatchback 5dr Reduction Gear 1sp E/70kW MY23 Dolphin St…" at bounding box center [1199, 303] width 208 height 25
select select "NZVBYD_2024AEAK"
click at [1095, 290] on select "Select Dolphin Standard Hatchback 5dr Reduction Gear 1sp E/70kW MY23 Dolphin St…" at bounding box center [1199, 303] width 208 height 25
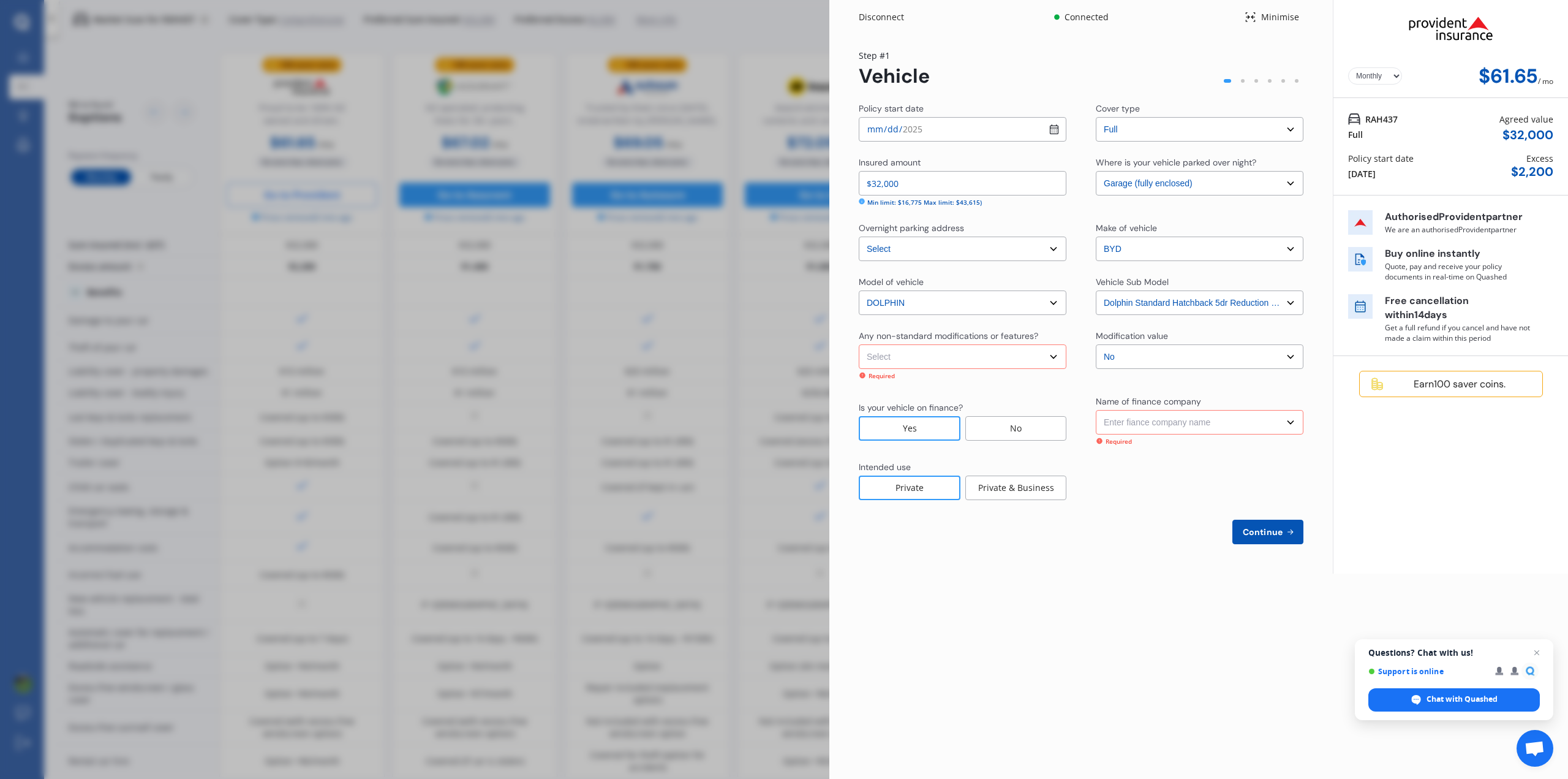
click at [1056, 353] on select "Select None [MEDICAL_DATA] System(NOS) Roll Cage Full Racing Harness" at bounding box center [963, 357] width 208 height 25
select select "none"
click at [859, 344] on select "Select None [MEDICAL_DATA] System(NOS) Roll Cage Full Racing Harness" at bounding box center [963, 357] width 208 height 25
click at [1290, 414] on select "Enter fiance company name 24/7 Finance AA Finance Limited Acclaim Finance Activ…" at bounding box center [1199, 411] width 208 height 25
click at [1016, 411] on div "No" at bounding box center [1016, 417] width 101 height 25
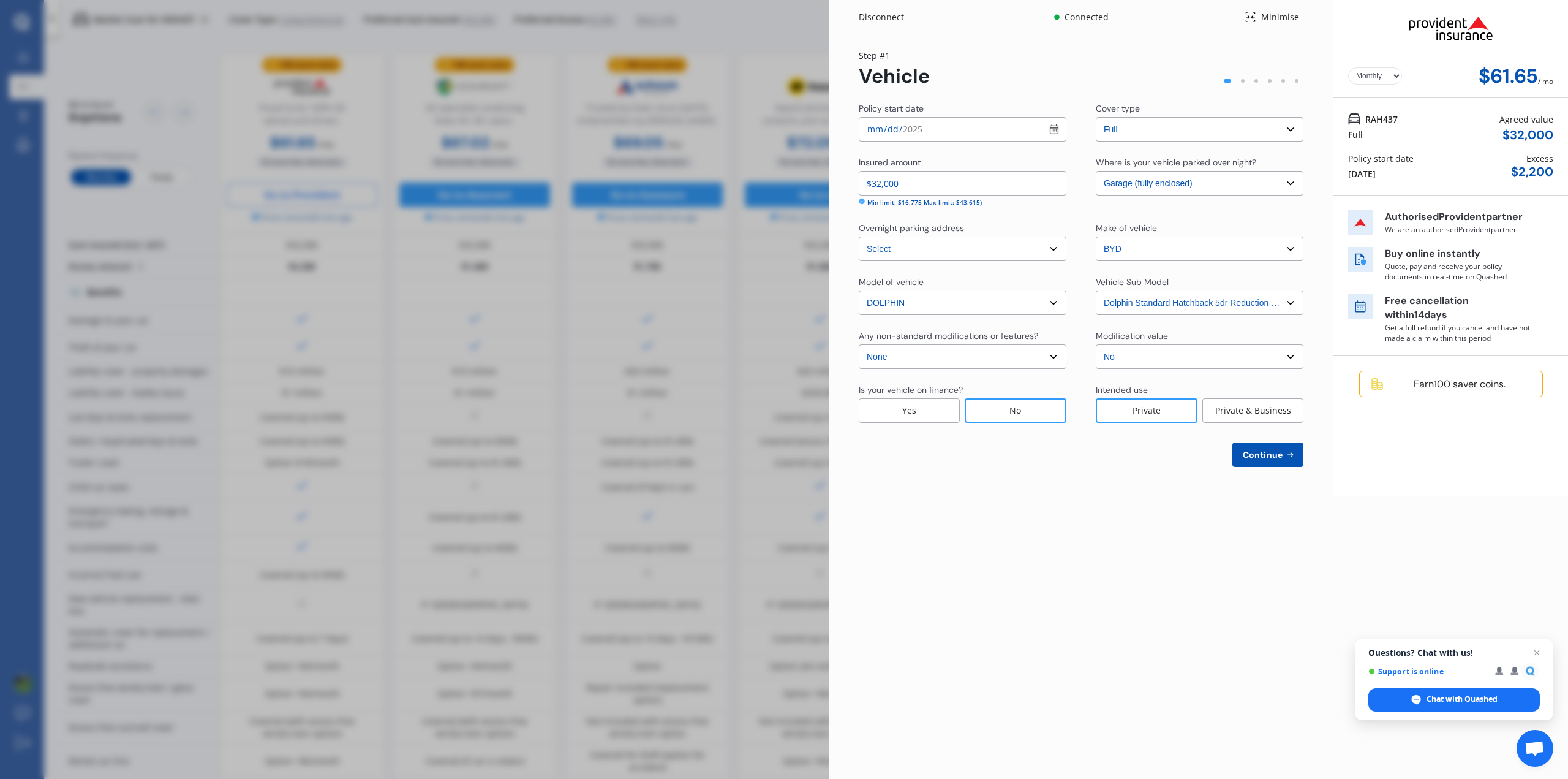
click at [1269, 452] on span "Continue" at bounding box center [1262, 455] width 45 height 10
select select "15"
select select "12"
select select "1972"
select select "NZ_FULL"
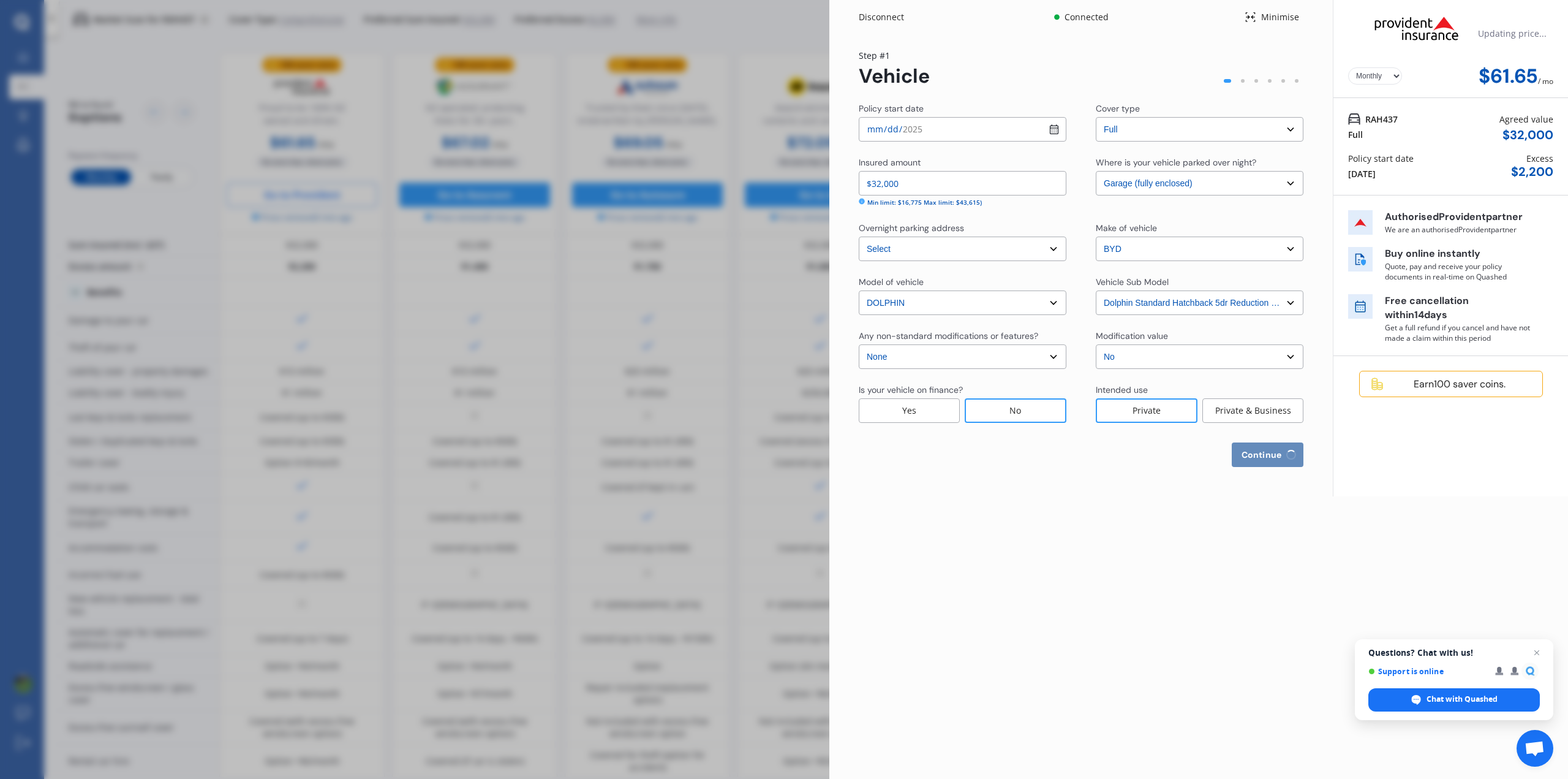
select select "0"
select select "25"
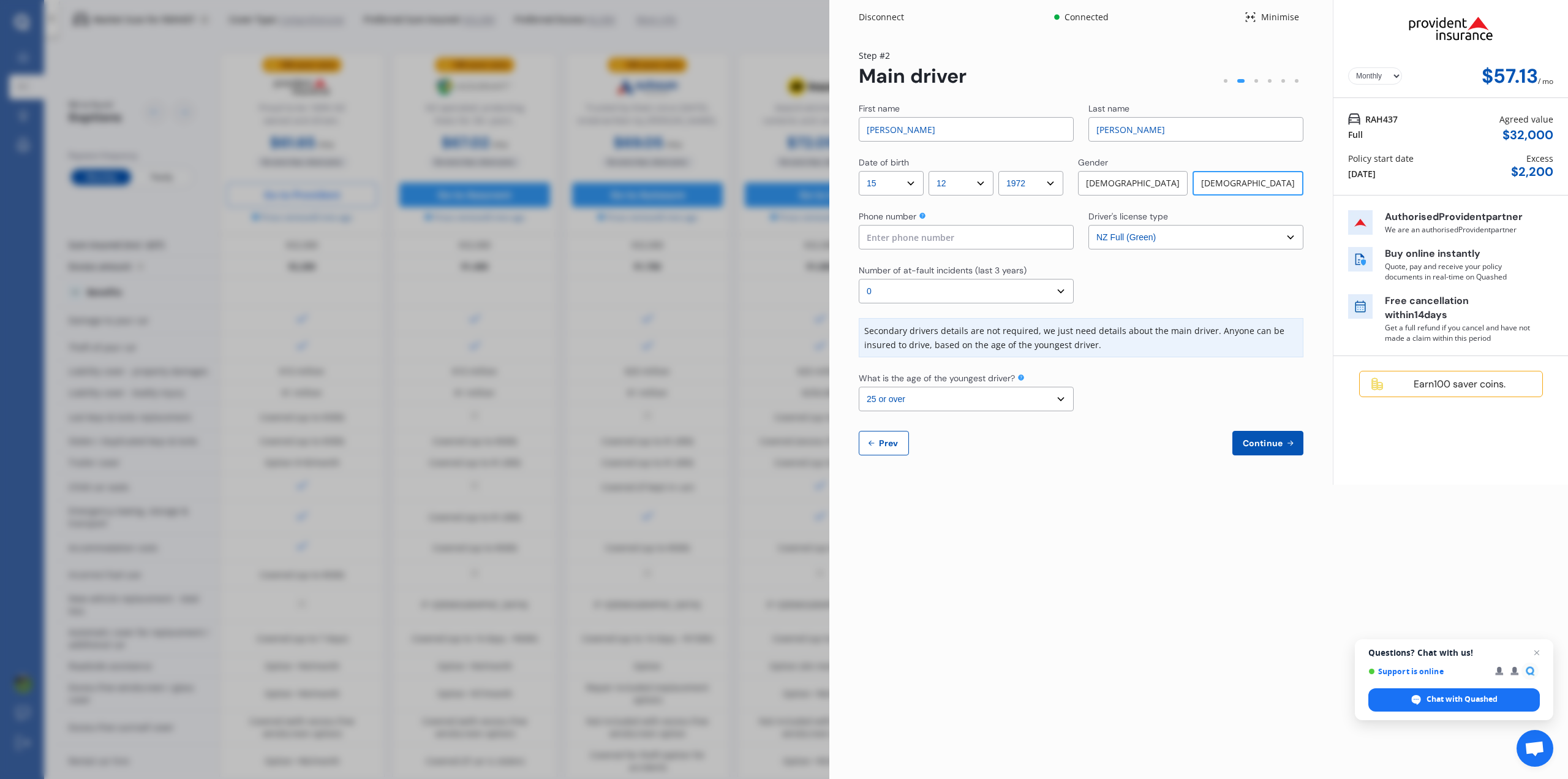
click at [1004, 239] on input at bounding box center [966, 237] width 215 height 25
type input "0278987871"
click at [1269, 438] on span "Continue" at bounding box center [1262, 443] width 45 height 10
click at [1534, 654] on span "Open chat" at bounding box center [1536, 652] width 16 height 16
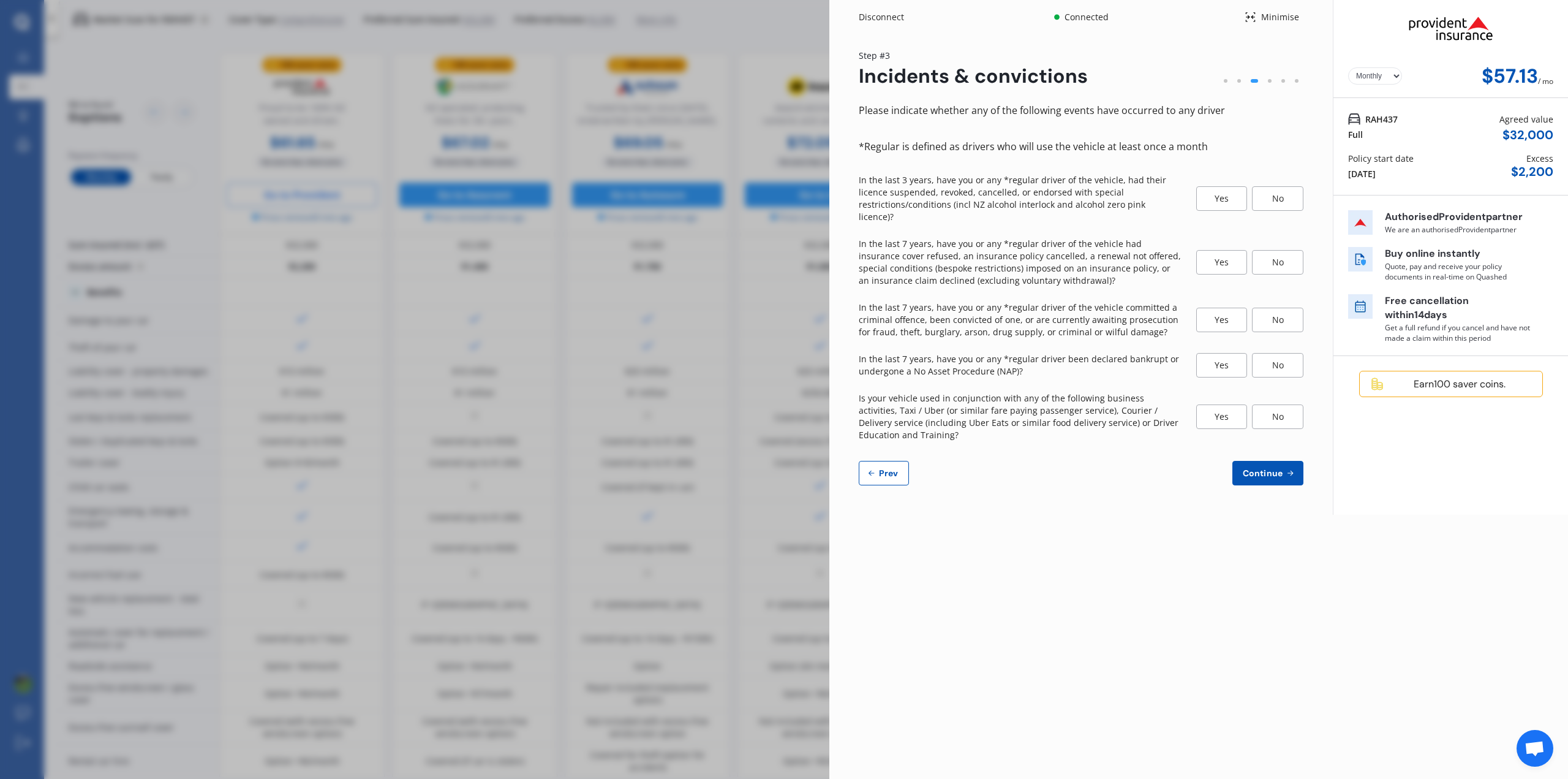
click at [1267, 195] on div "No" at bounding box center [1277, 199] width 52 height 25
click at [1278, 250] on div "No" at bounding box center [1277, 262] width 52 height 25
click at [1278, 310] on div "No" at bounding box center [1277, 320] width 52 height 25
click at [1272, 353] on div "No" at bounding box center [1277, 365] width 52 height 25
click at [1283, 415] on div "No" at bounding box center [1277, 417] width 52 height 25
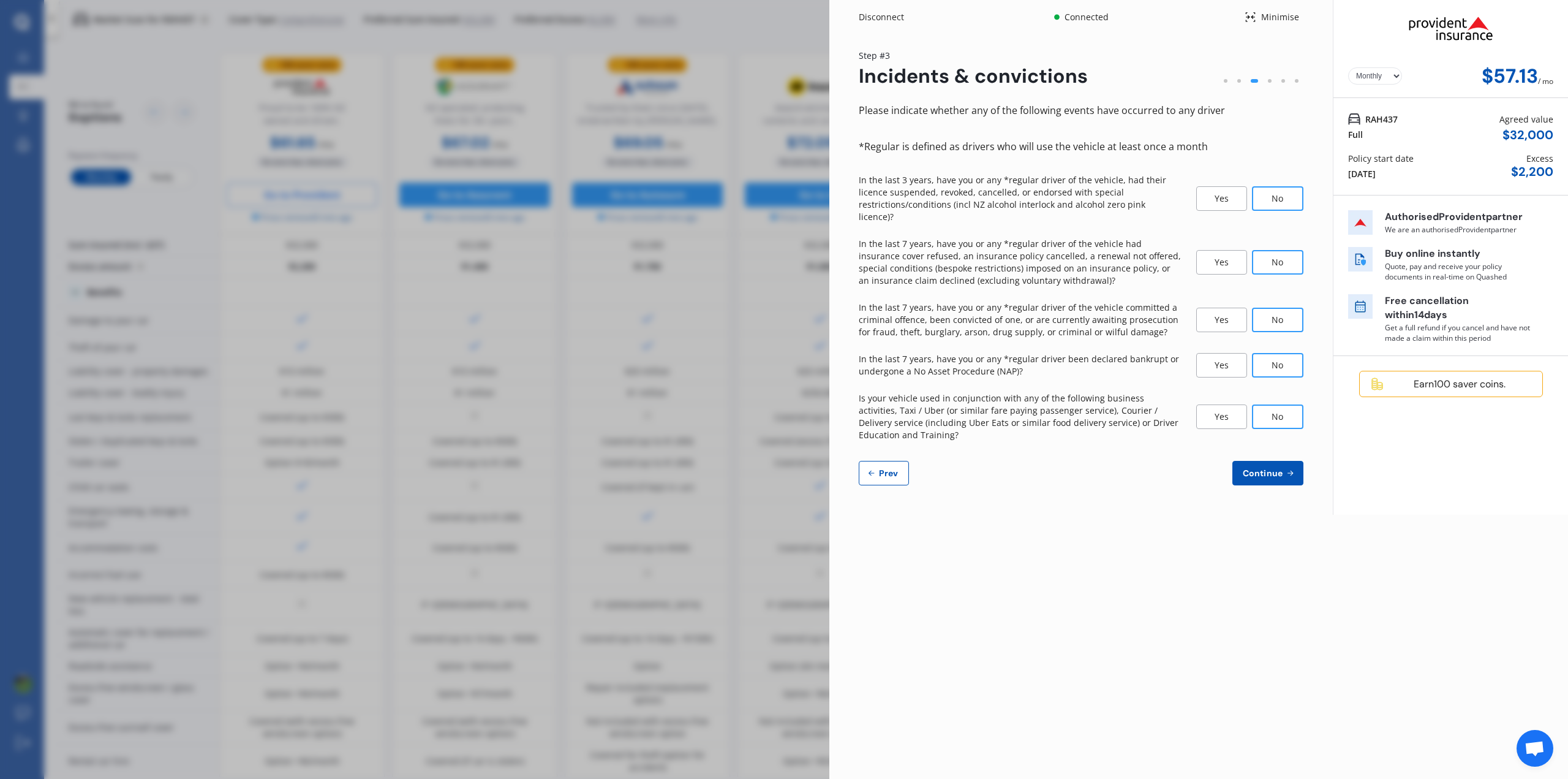
click at [1274, 468] on span "Continue" at bounding box center [1262, 473] width 45 height 10
select select "1700"
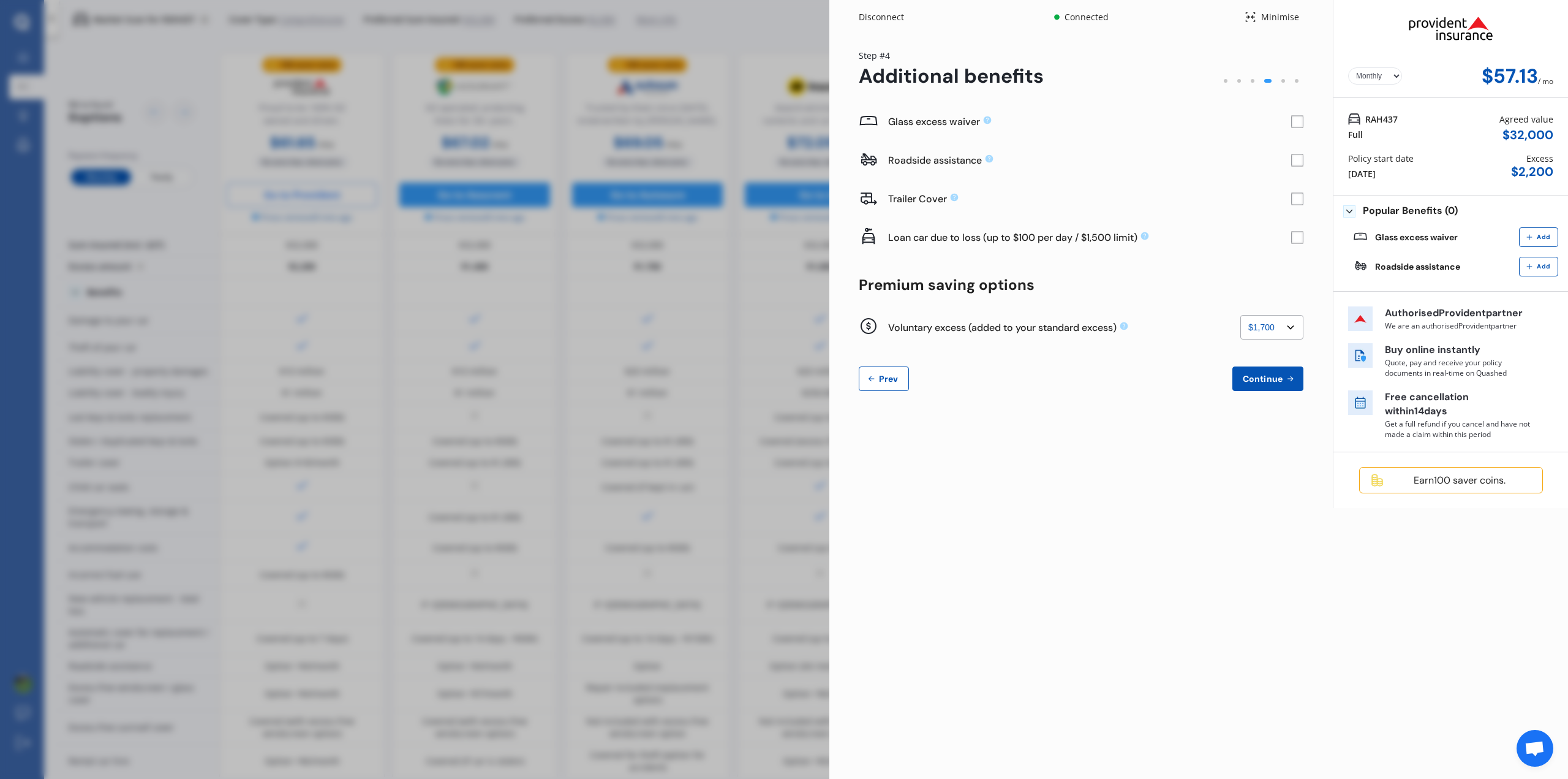
click at [1296, 123] on rect at bounding box center [1296, 122] width 12 height 12
click at [1269, 379] on span "Continue" at bounding box center [1262, 379] width 45 height 10
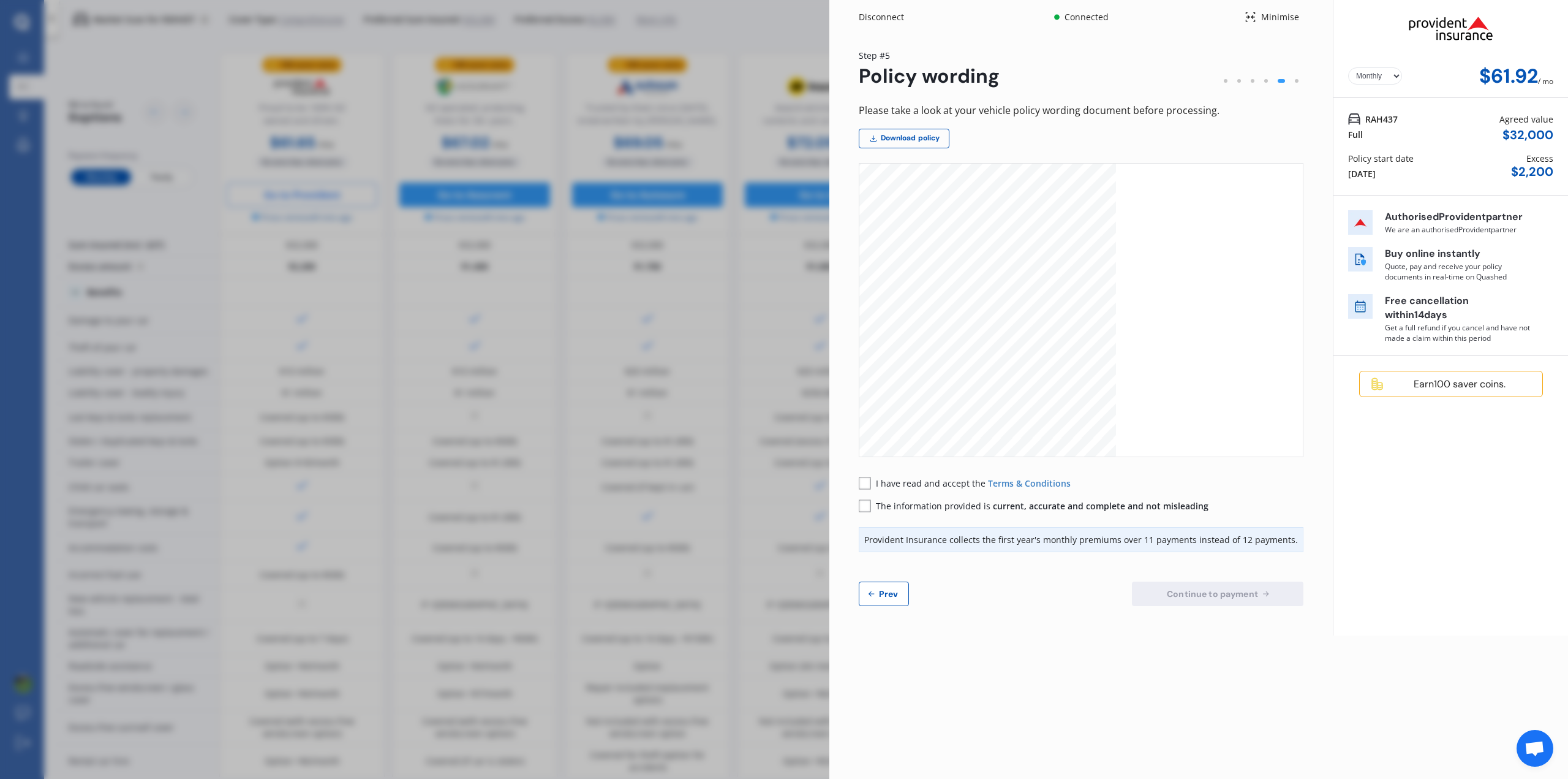
scroll to position [9913, 0]
click at [864, 484] on rect at bounding box center [865, 482] width 12 height 12
click at [869, 506] on rect at bounding box center [865, 505] width 12 height 12
click at [1184, 597] on span "Continue to payment" at bounding box center [1212, 593] width 97 height 10
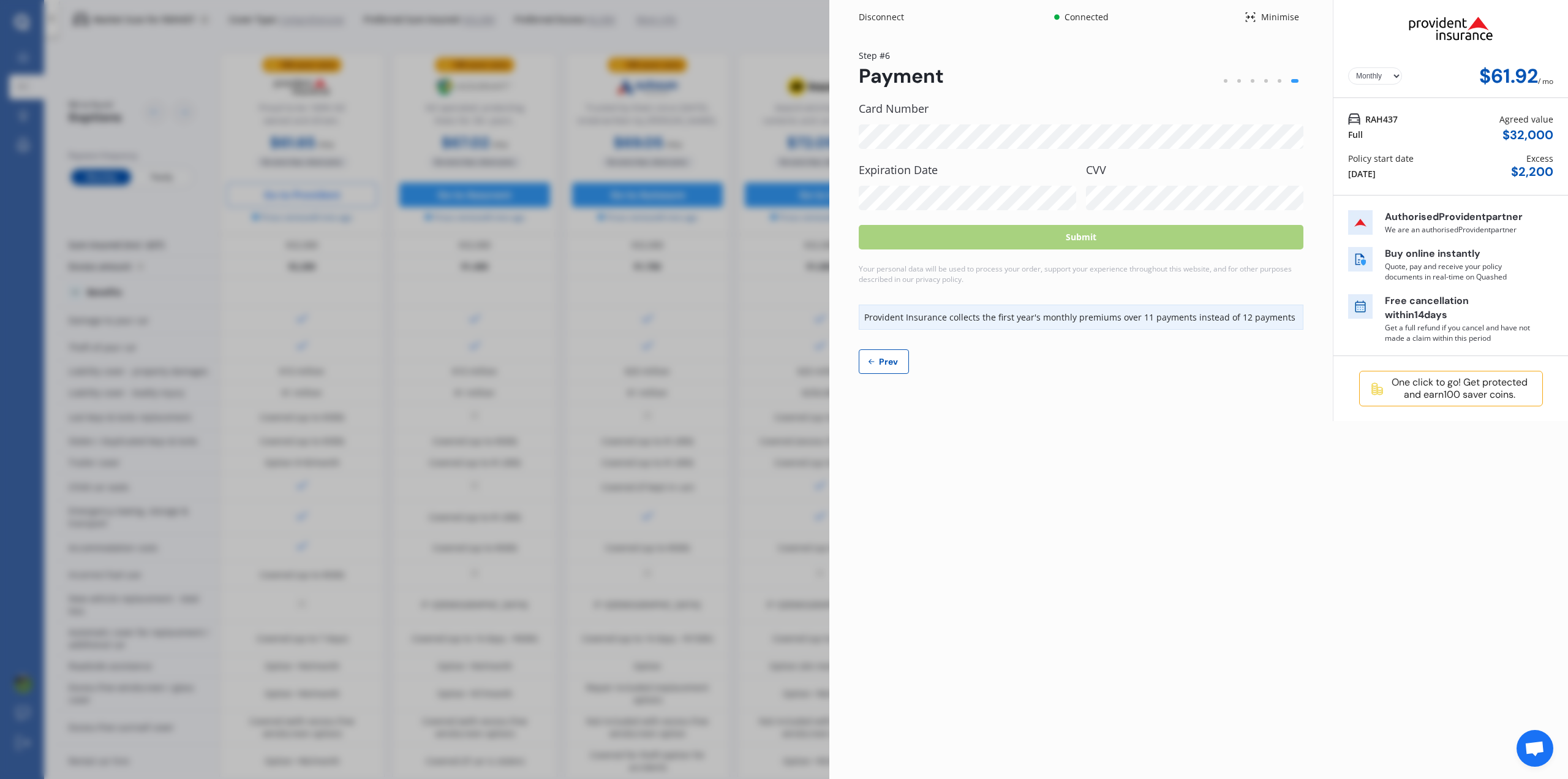
click at [893, 360] on span "Prev" at bounding box center [888, 362] width 25 height 10
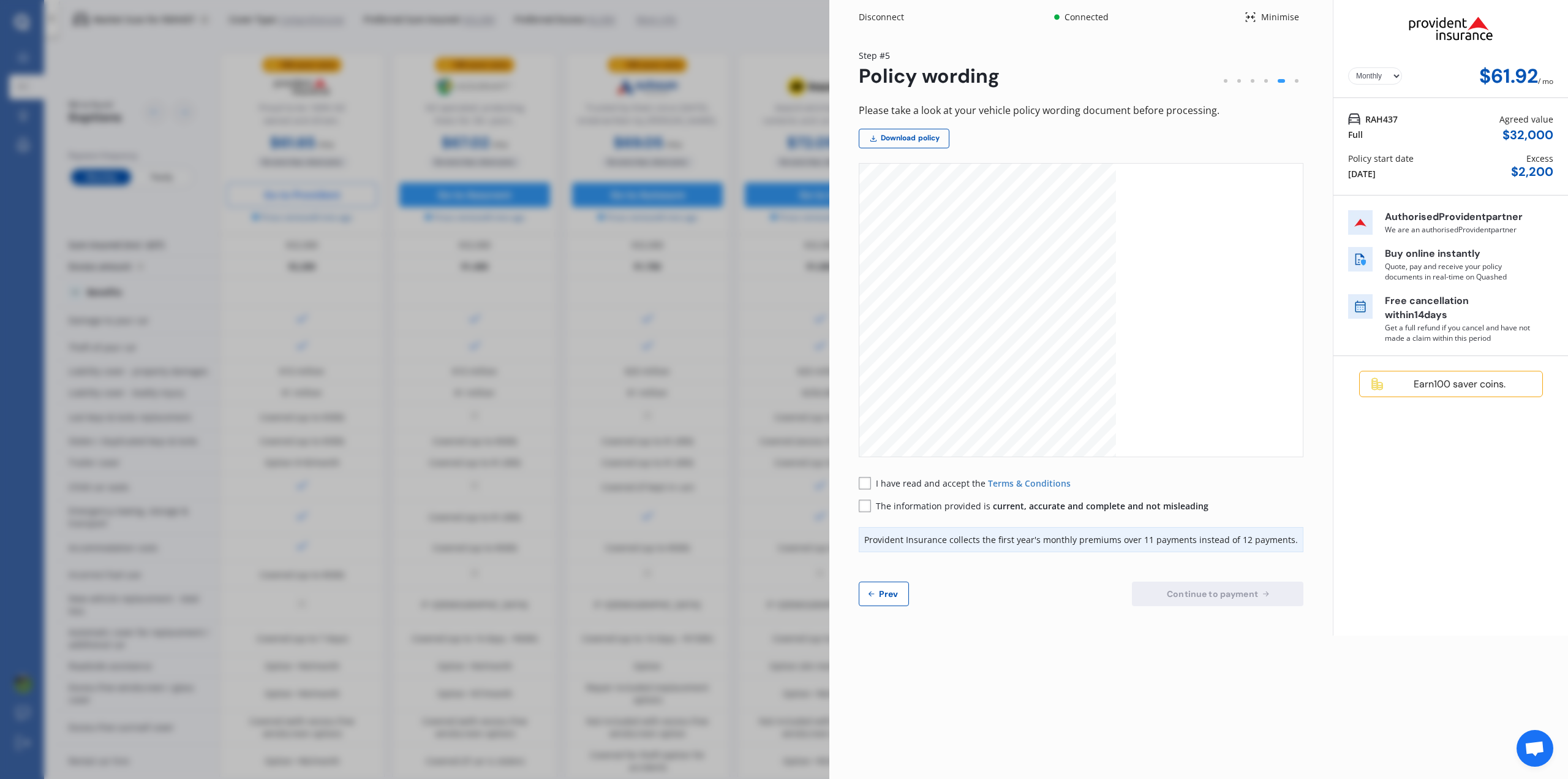
click at [883, 599] on button "Prev" at bounding box center [883, 594] width 50 height 25
select select "1700"
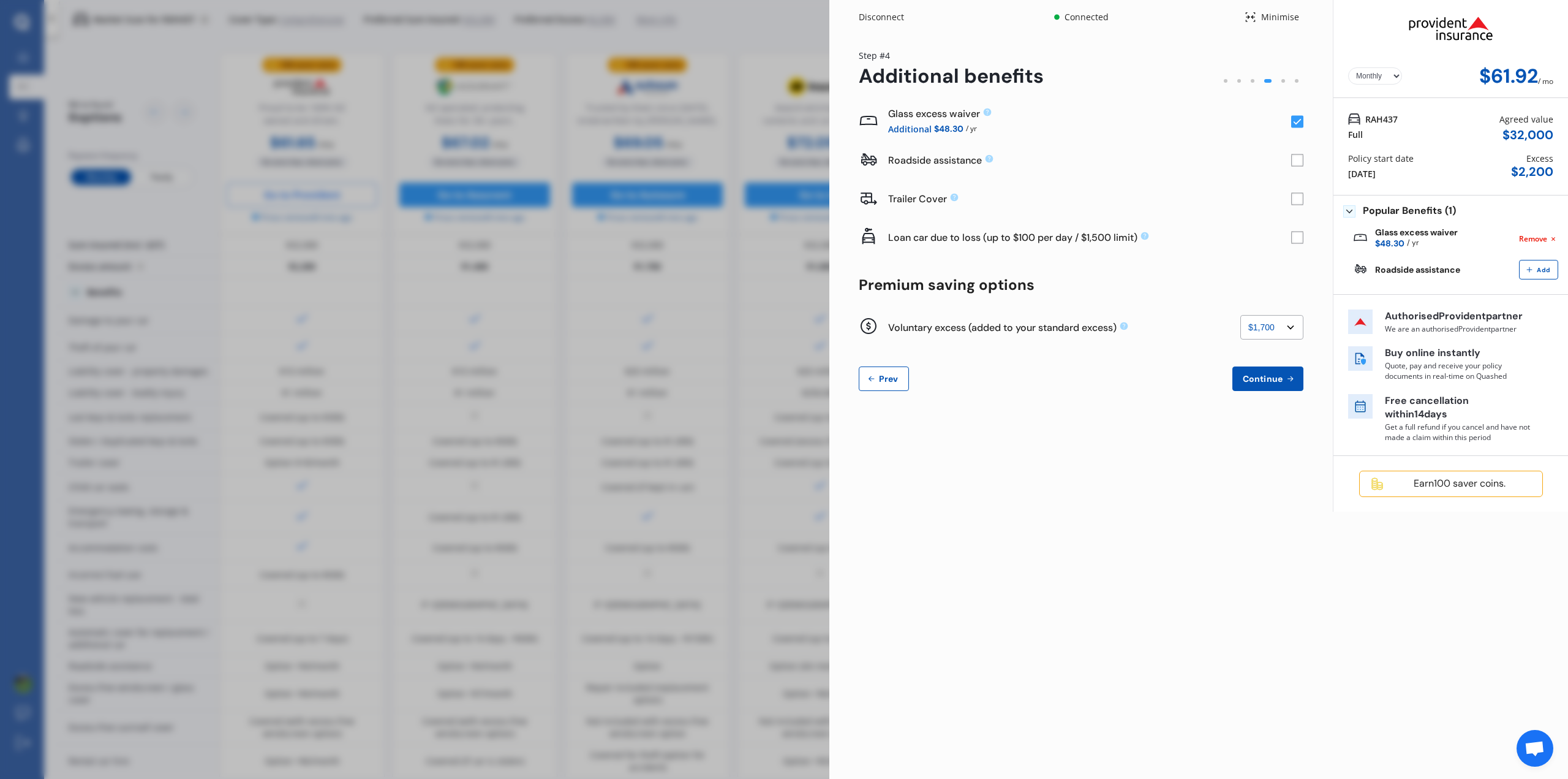
click at [884, 379] on span "Prev" at bounding box center [888, 379] width 25 height 10
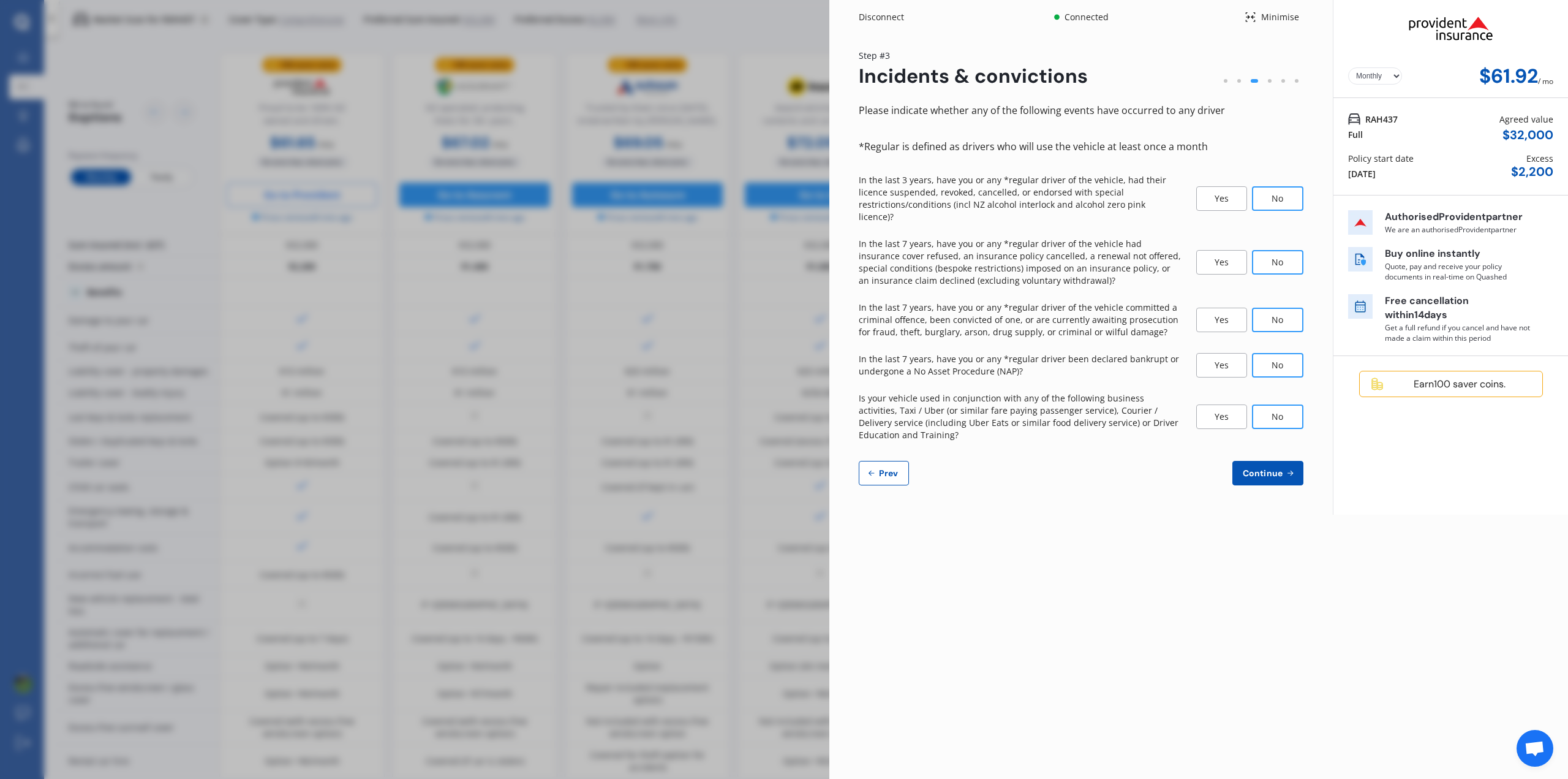
click at [887, 461] on button "Prev" at bounding box center [883, 473] width 50 height 25
select select "15"
select select "12"
select select "1972"
select select "NZ_FULL"
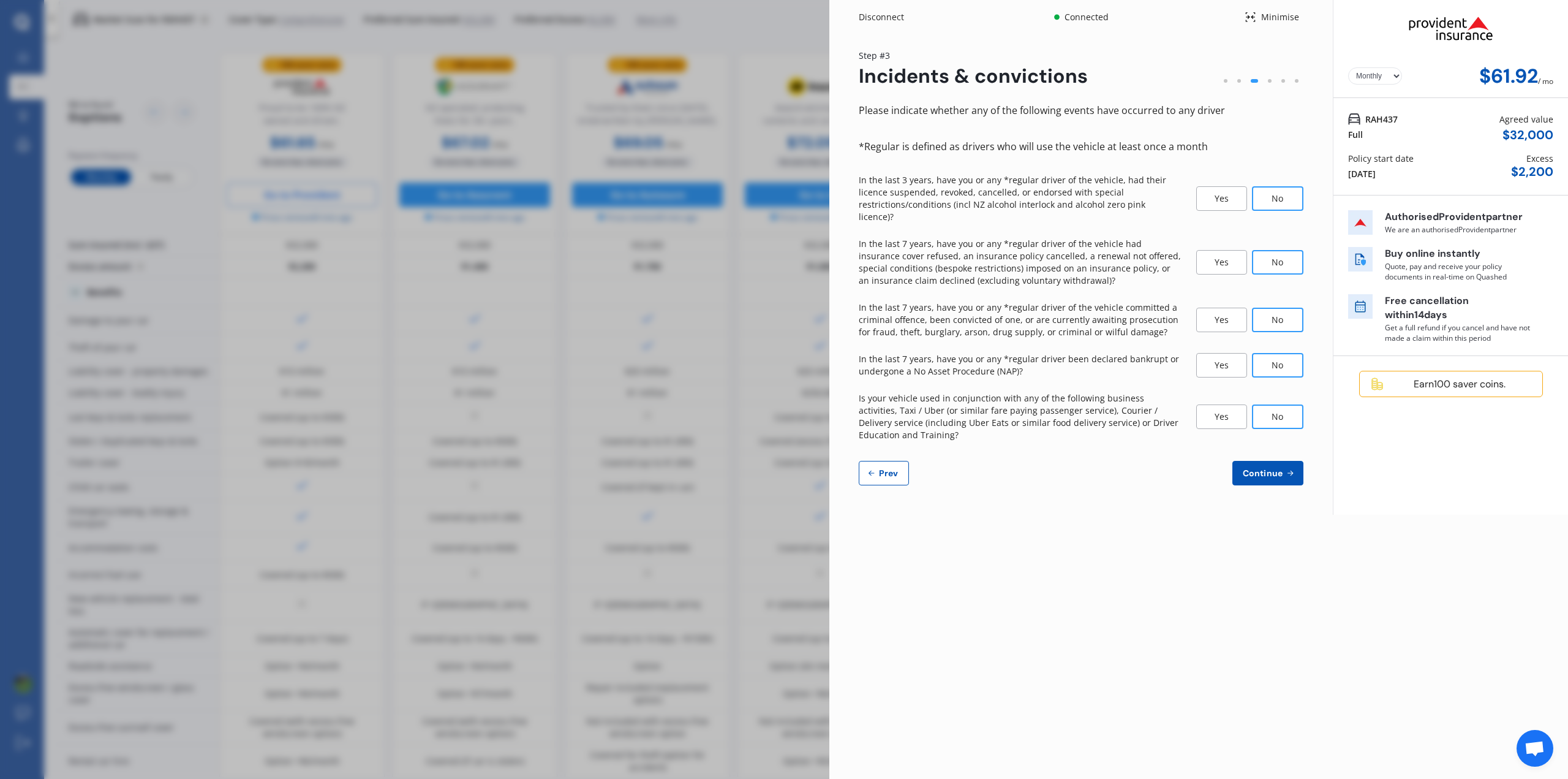
select select "0"
select select "25"
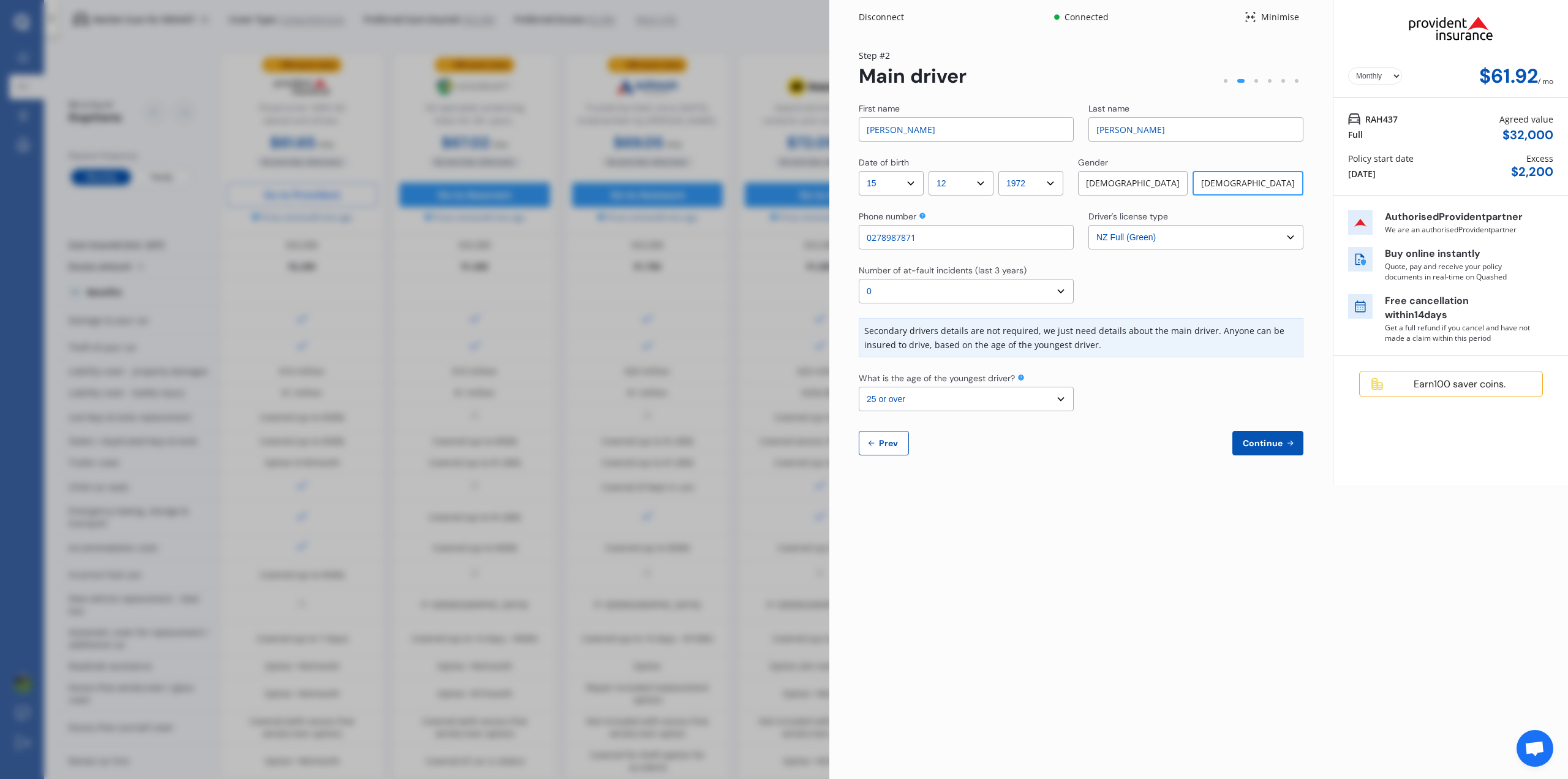
click at [889, 443] on span "Prev" at bounding box center [888, 443] width 25 height 10
select select "full"
select select "GARAGE"
select select "[STREET_ADDRESS][PERSON_NAME]"
select select "BYD"
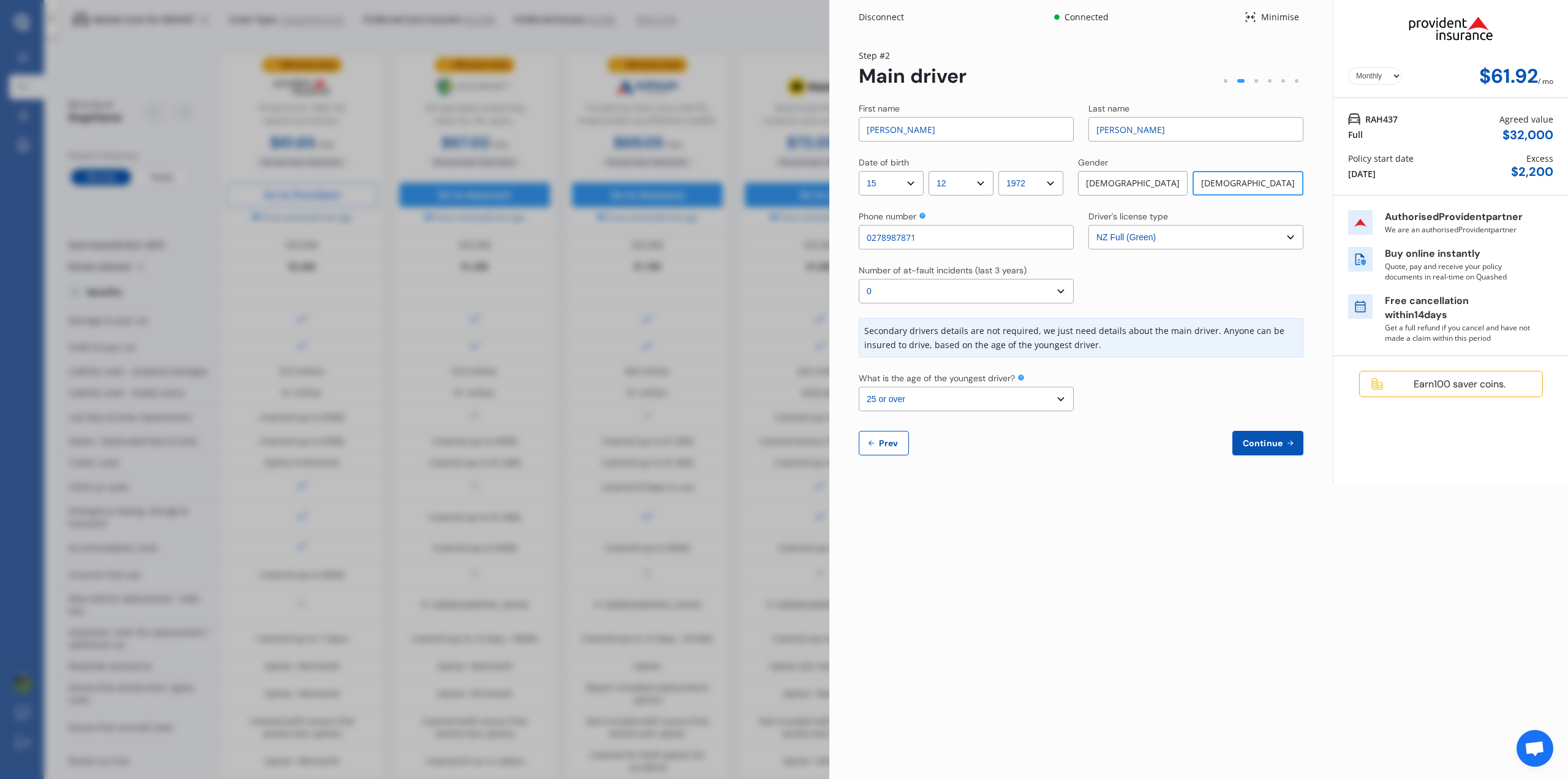
select select "DOLPHIN"
select select "NZVBYD_2024AEAK"
select select "none"
select select "NO"
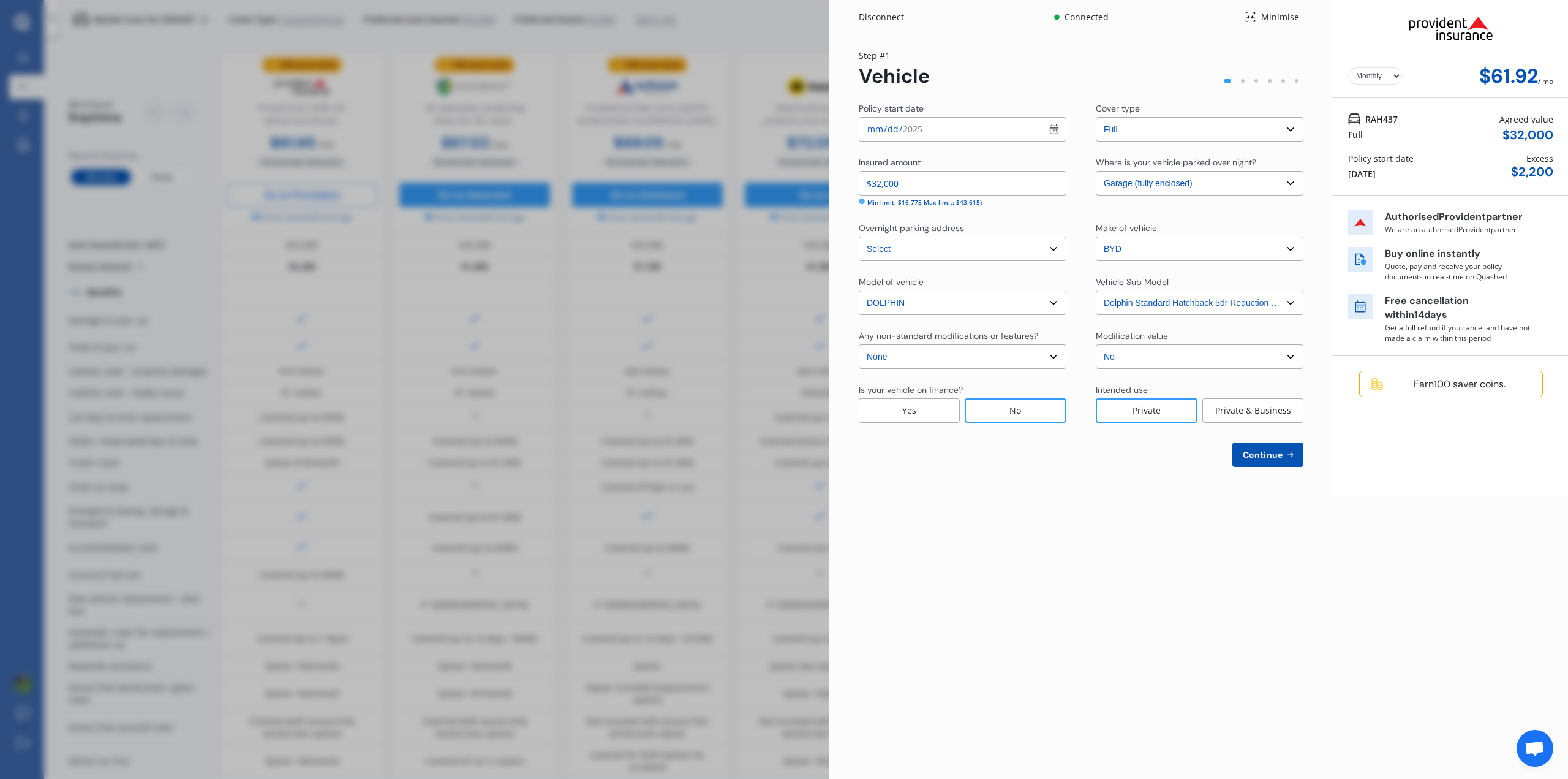
click at [946, 184] on input "$32,000" at bounding box center [963, 183] width 208 height 25
type input "$30,000"
click at [1278, 453] on span "Continue" at bounding box center [1262, 455] width 45 height 10
select select "15"
select select "12"
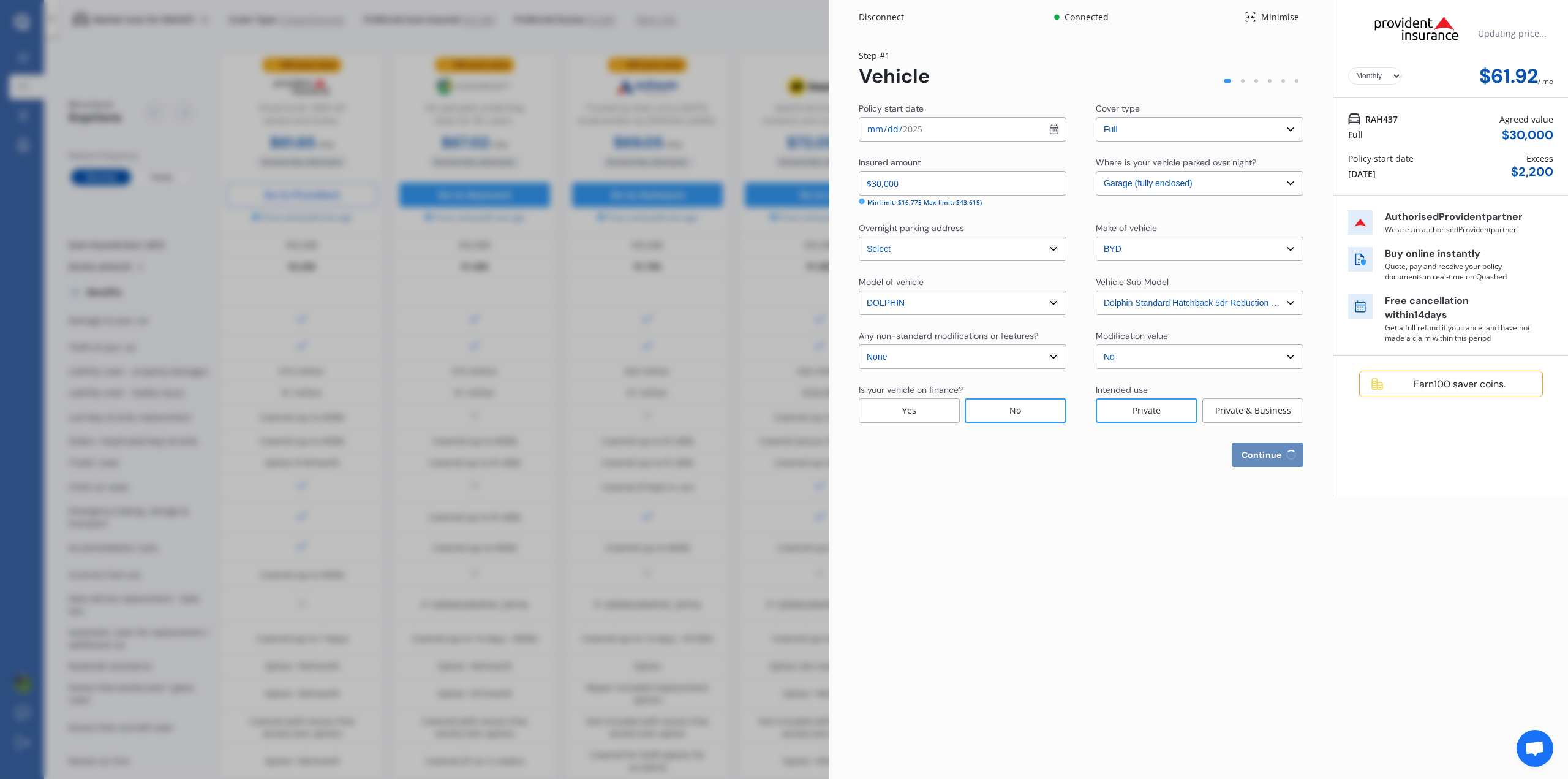
select select "1972"
select select "NZ_FULL"
select select "0"
select select "25"
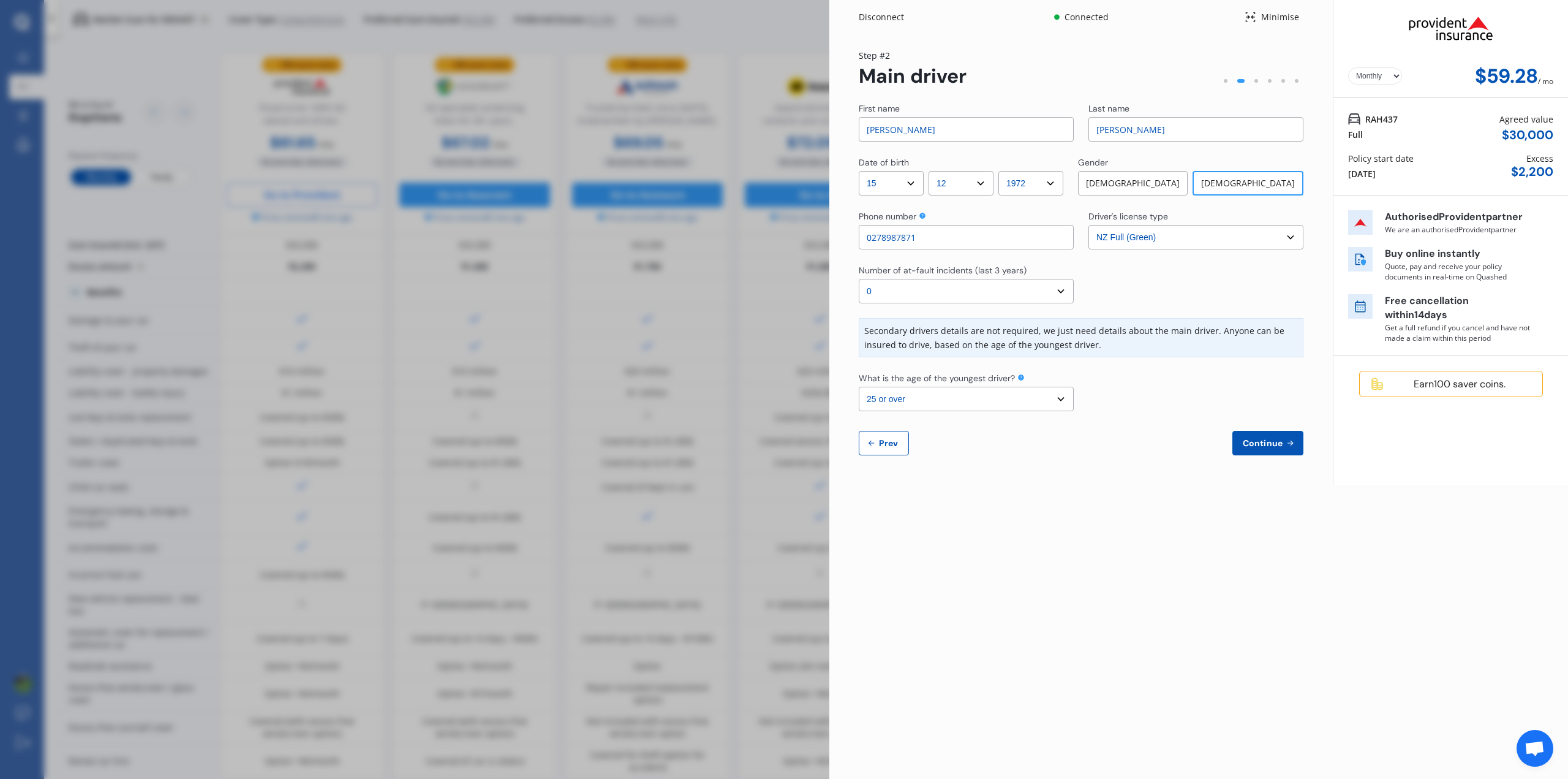
click at [1274, 440] on span "Continue" at bounding box center [1262, 443] width 45 height 10
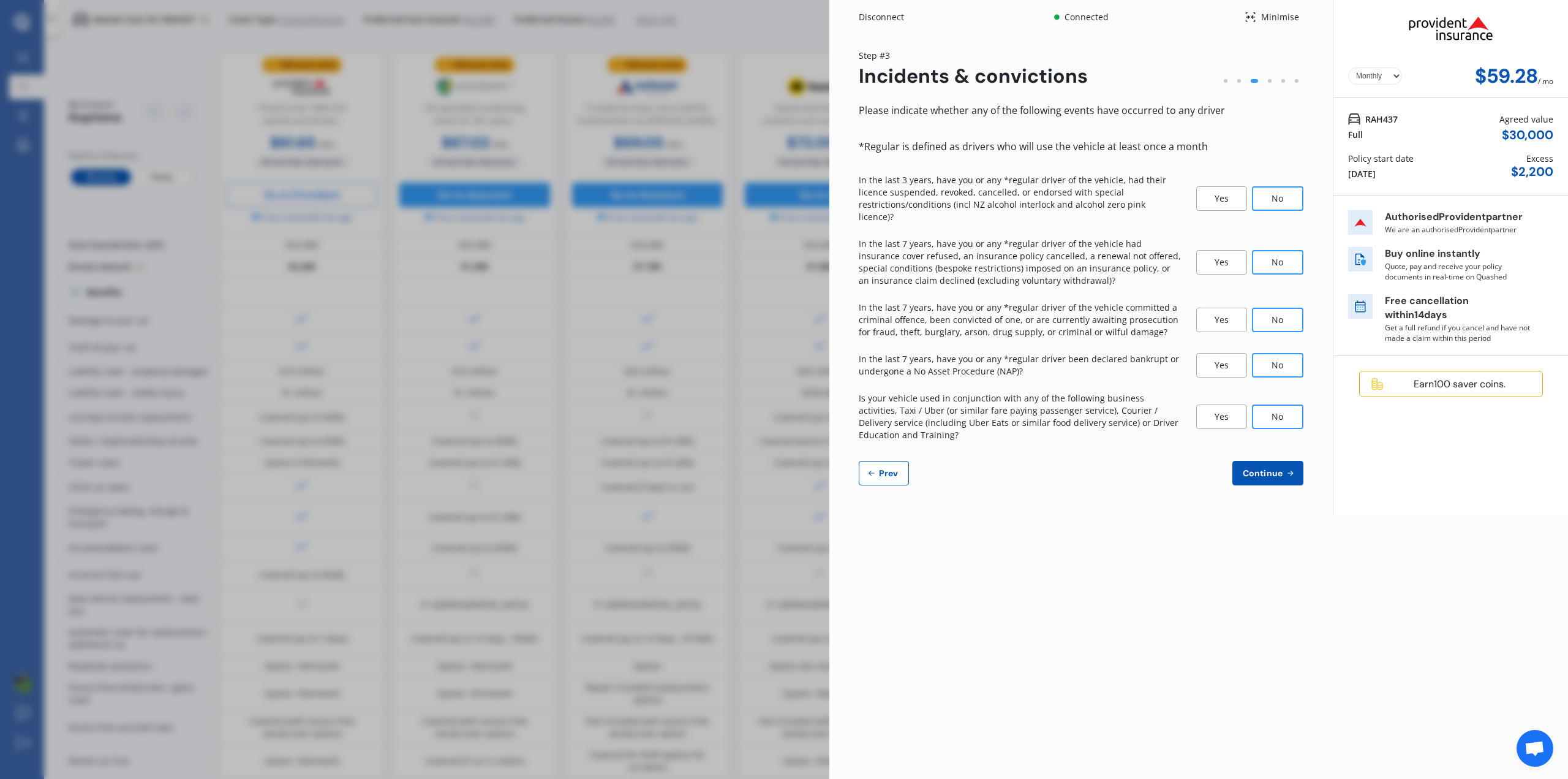
click at [1274, 468] on span "Continue" at bounding box center [1262, 473] width 45 height 10
select select "1700"
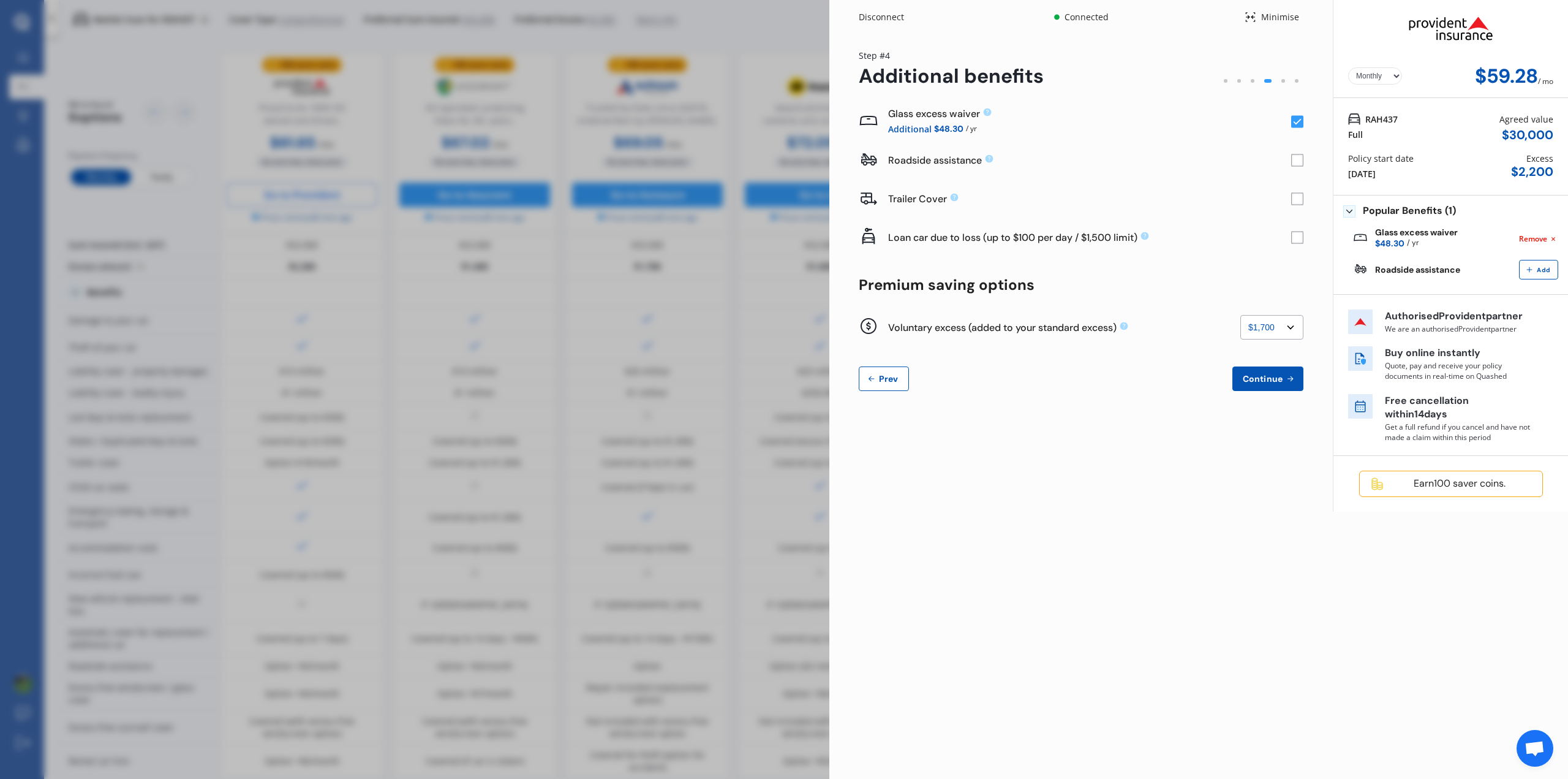
click at [1283, 378] on span "Continue" at bounding box center [1262, 379] width 45 height 10
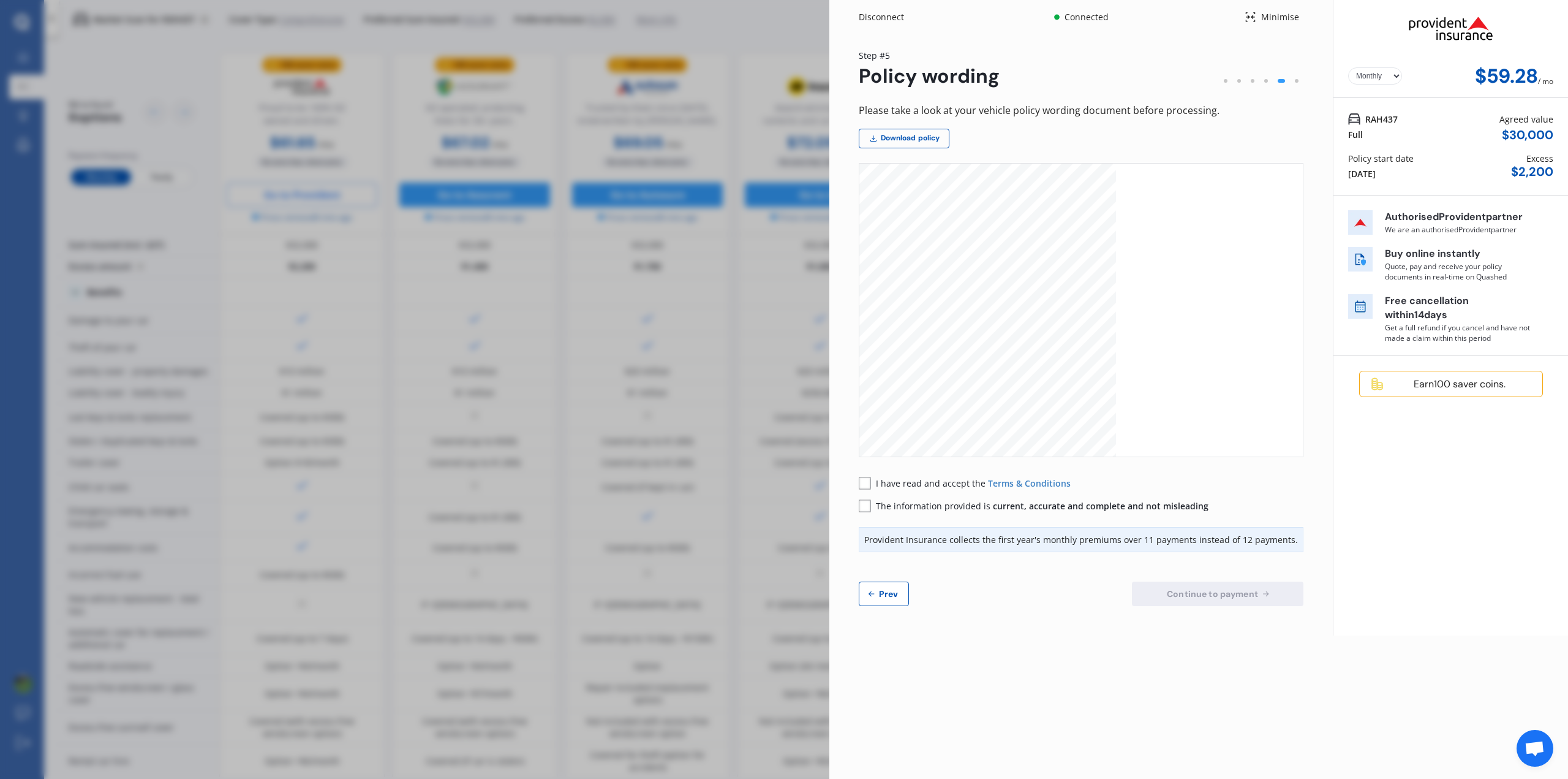
click at [868, 481] on rect at bounding box center [865, 482] width 12 height 12
click at [865, 501] on rect at bounding box center [865, 505] width 12 height 12
click at [1204, 596] on span "Continue to payment" at bounding box center [1212, 593] width 97 height 10
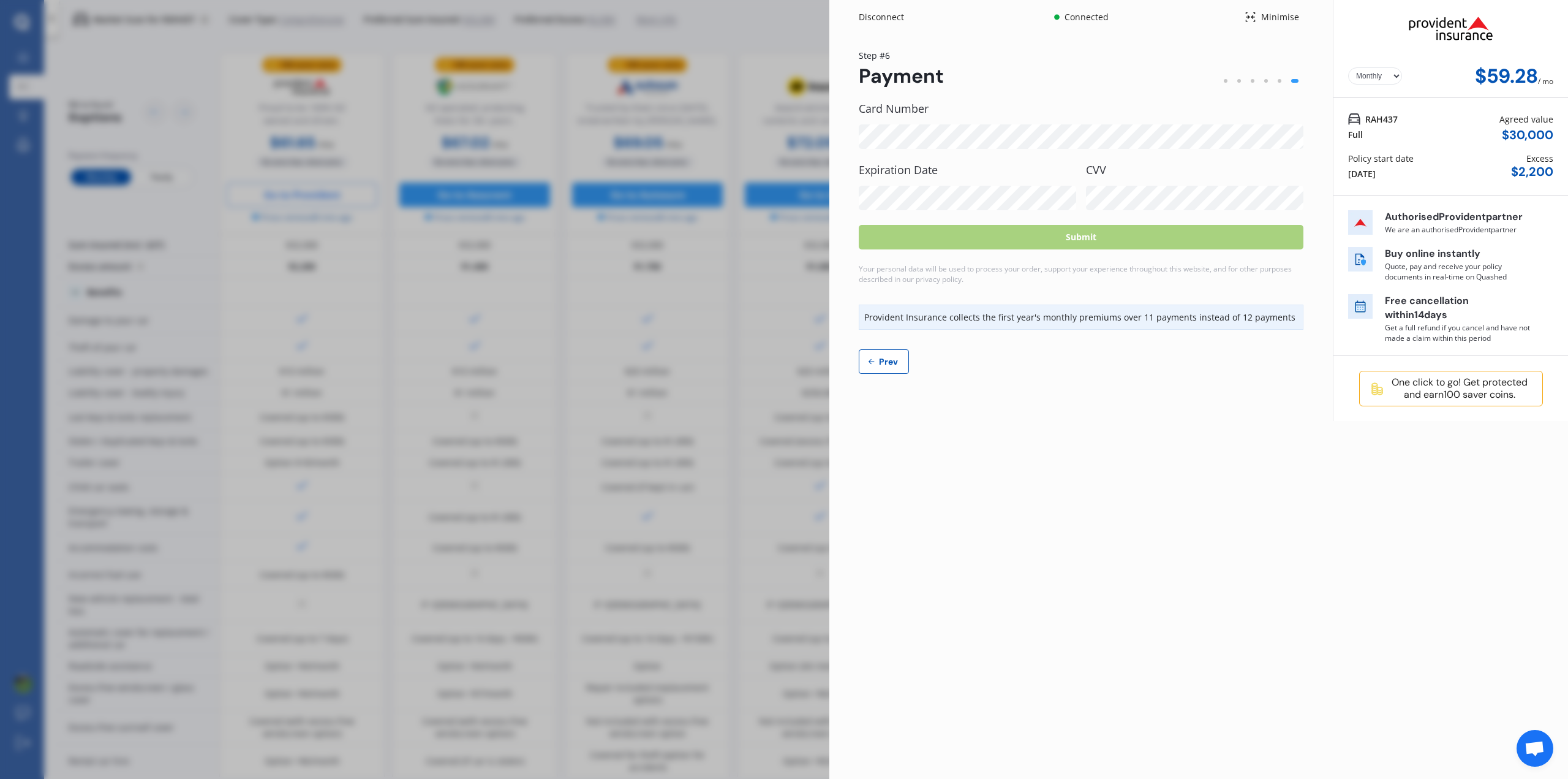
click at [914, 166] on label "Expiration Date" at bounding box center [968, 169] width 218 height 12
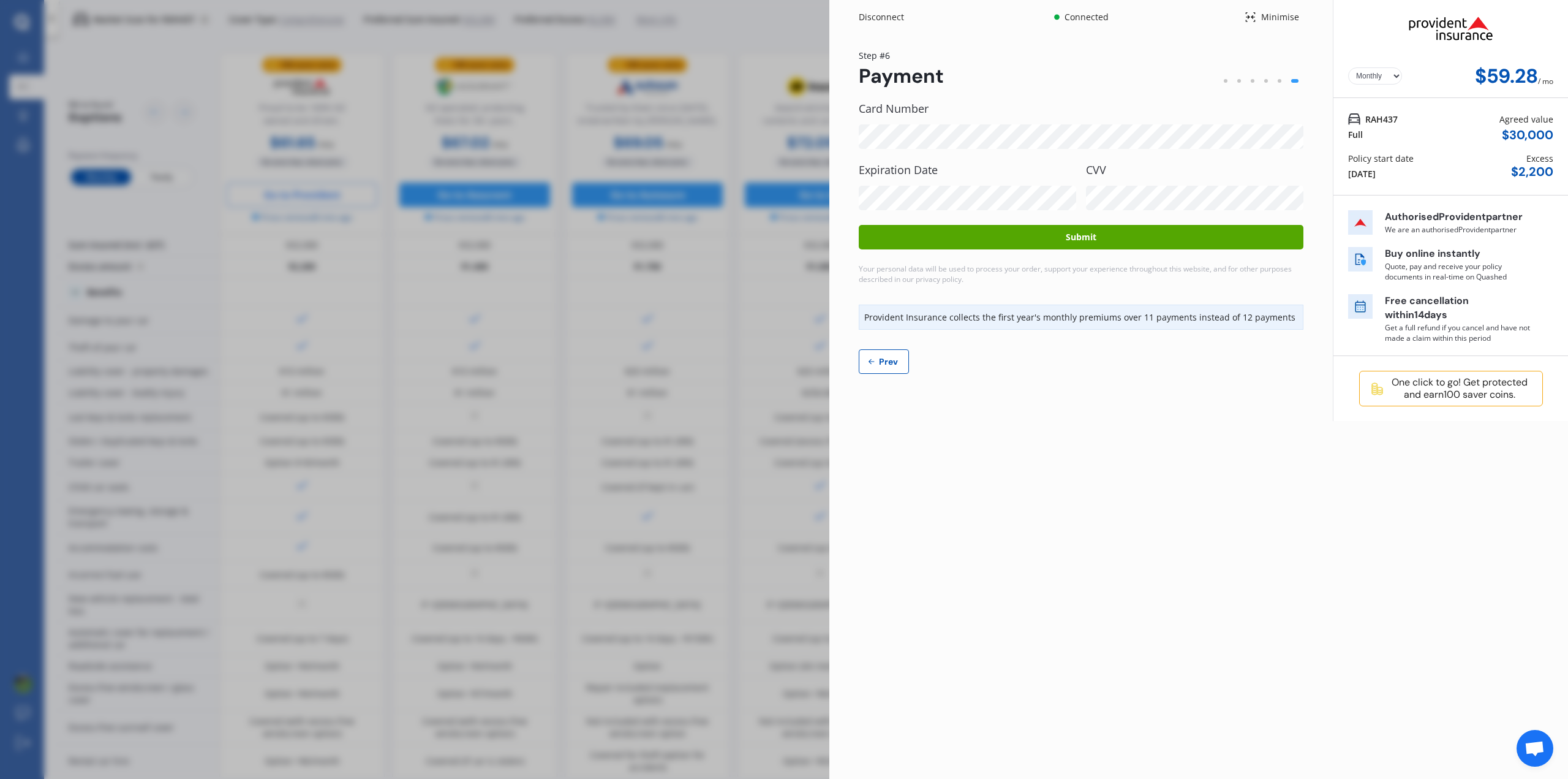
click at [1130, 236] on button "Submit" at bounding box center [1081, 237] width 445 height 25
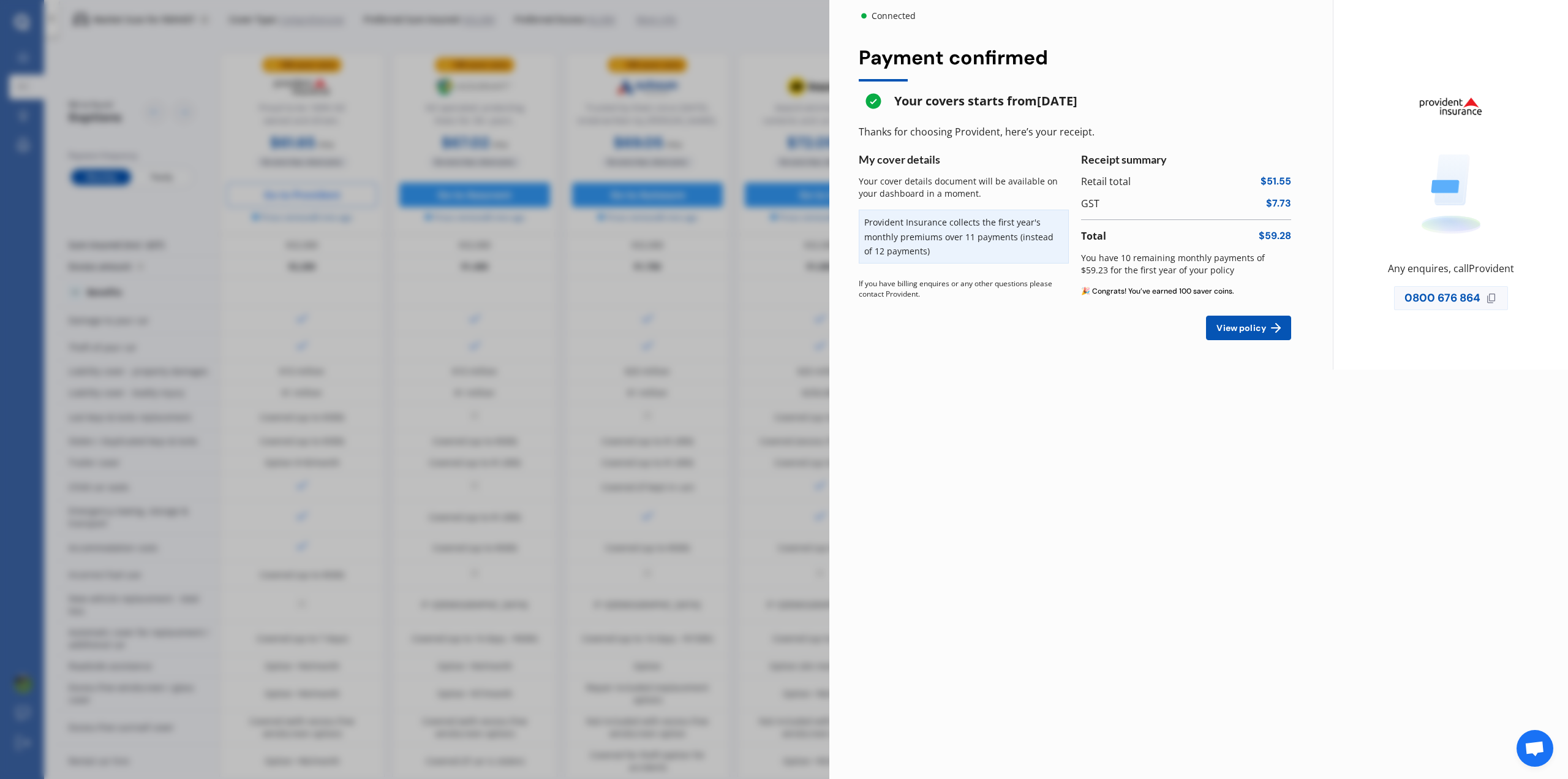
click at [1265, 333] on span "View policy" at bounding box center [1241, 328] width 55 height 10
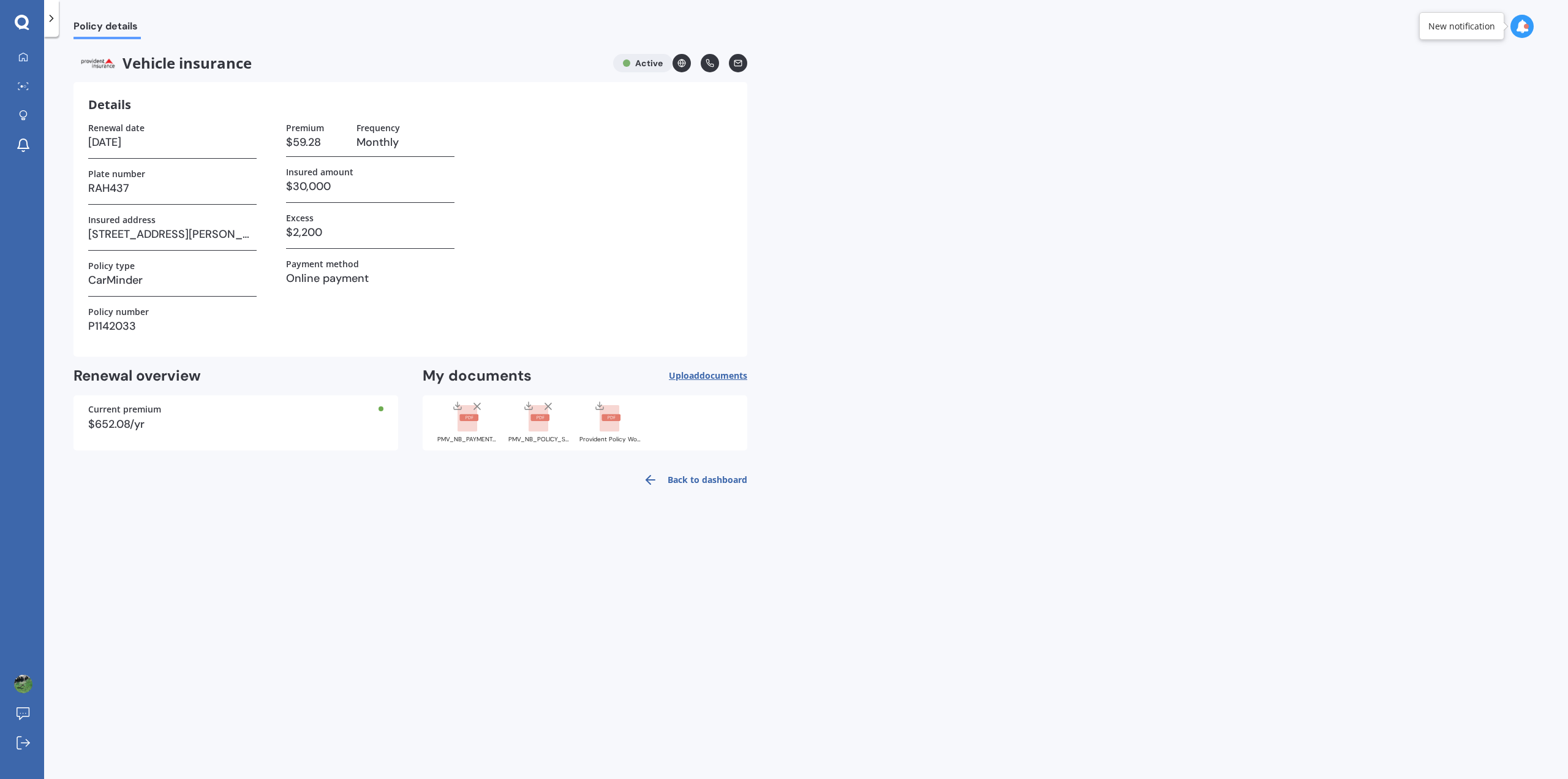
click at [470, 419] on rect at bounding box center [469, 417] width 19 height 7
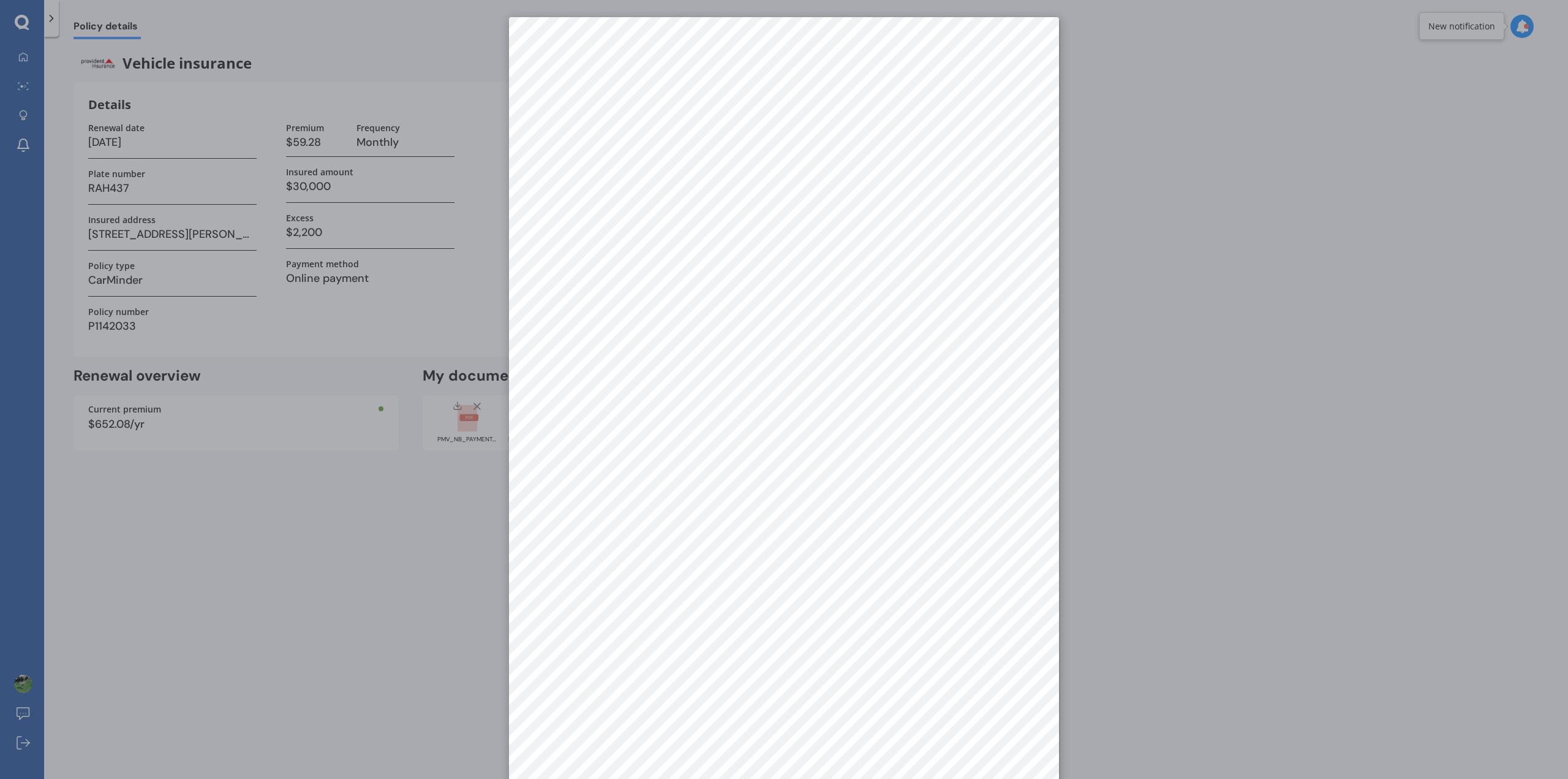
click at [1361, 66] on div at bounding box center [784, 390] width 1568 height 779
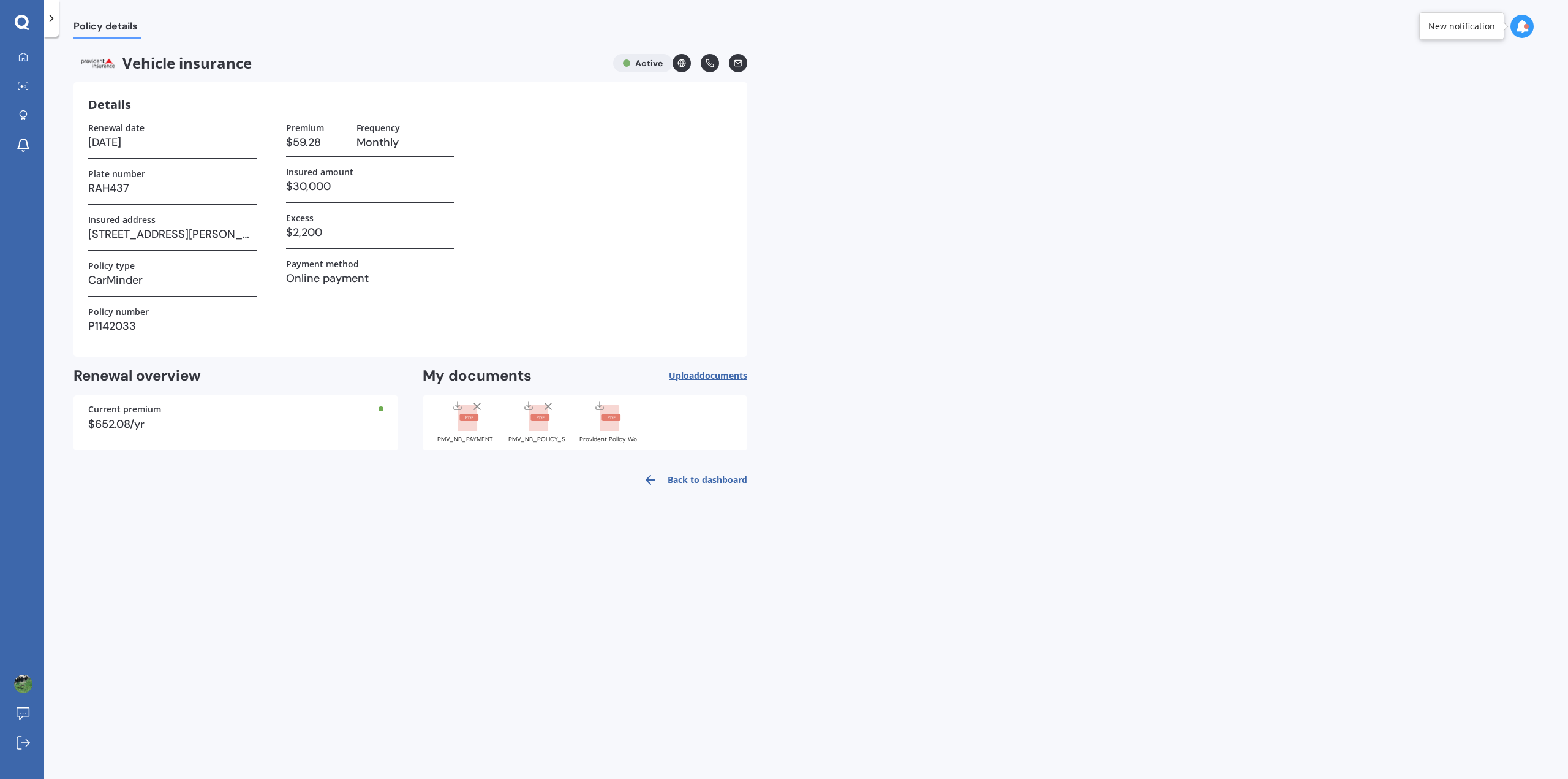
click at [549, 425] on icon at bounding box center [539, 418] width 21 height 27
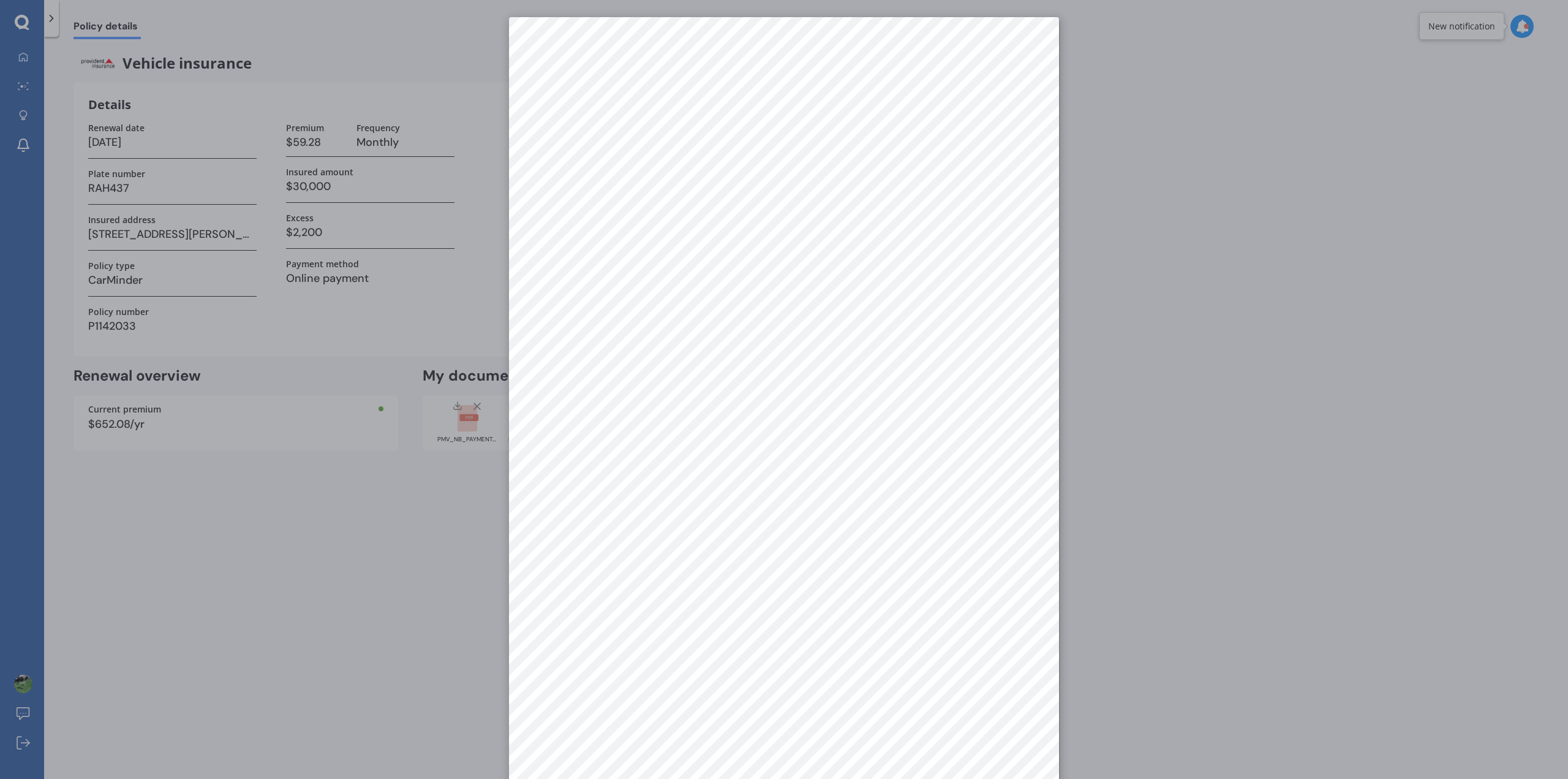
scroll to position [17, 0]
click at [1105, 408] on div at bounding box center [784, 390] width 1568 height 779
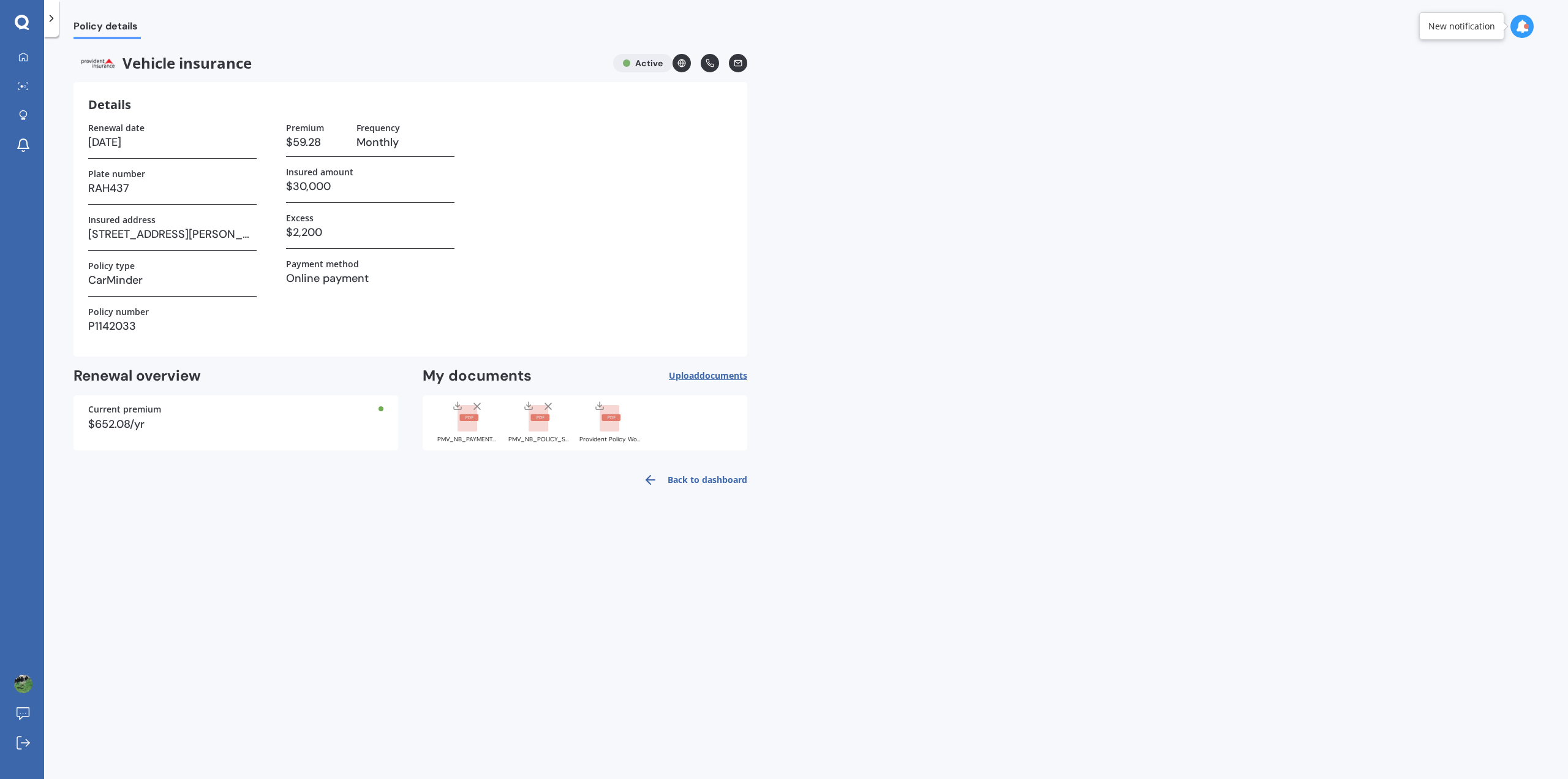
click at [718, 373] on span "documents" at bounding box center [723, 375] width 47 height 11
click at [613, 410] on rect at bounding box center [609, 418] width 20 height 27
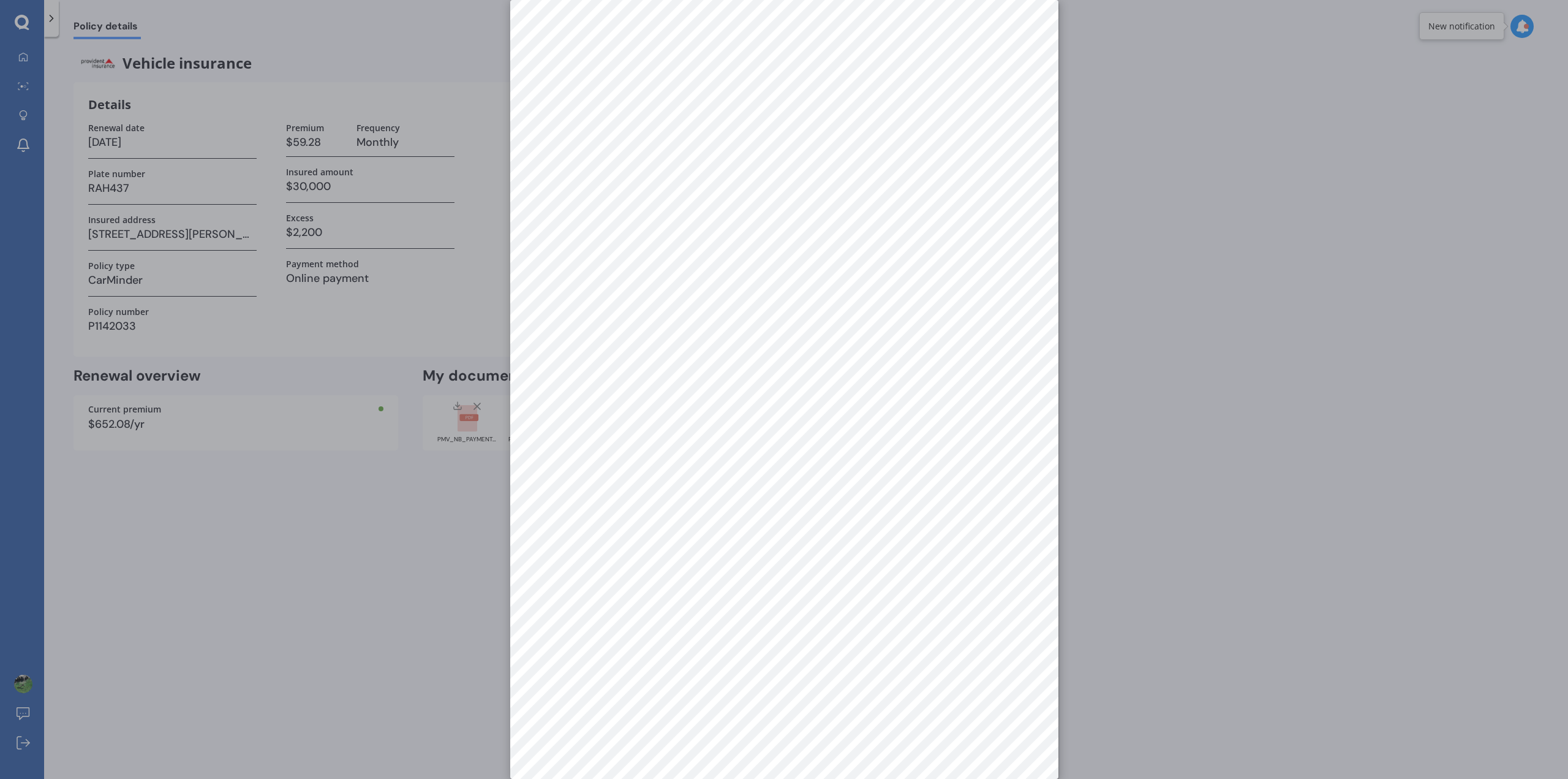
scroll to position [0, 0]
click at [1081, 237] on div at bounding box center [784, 390] width 1568 height 779
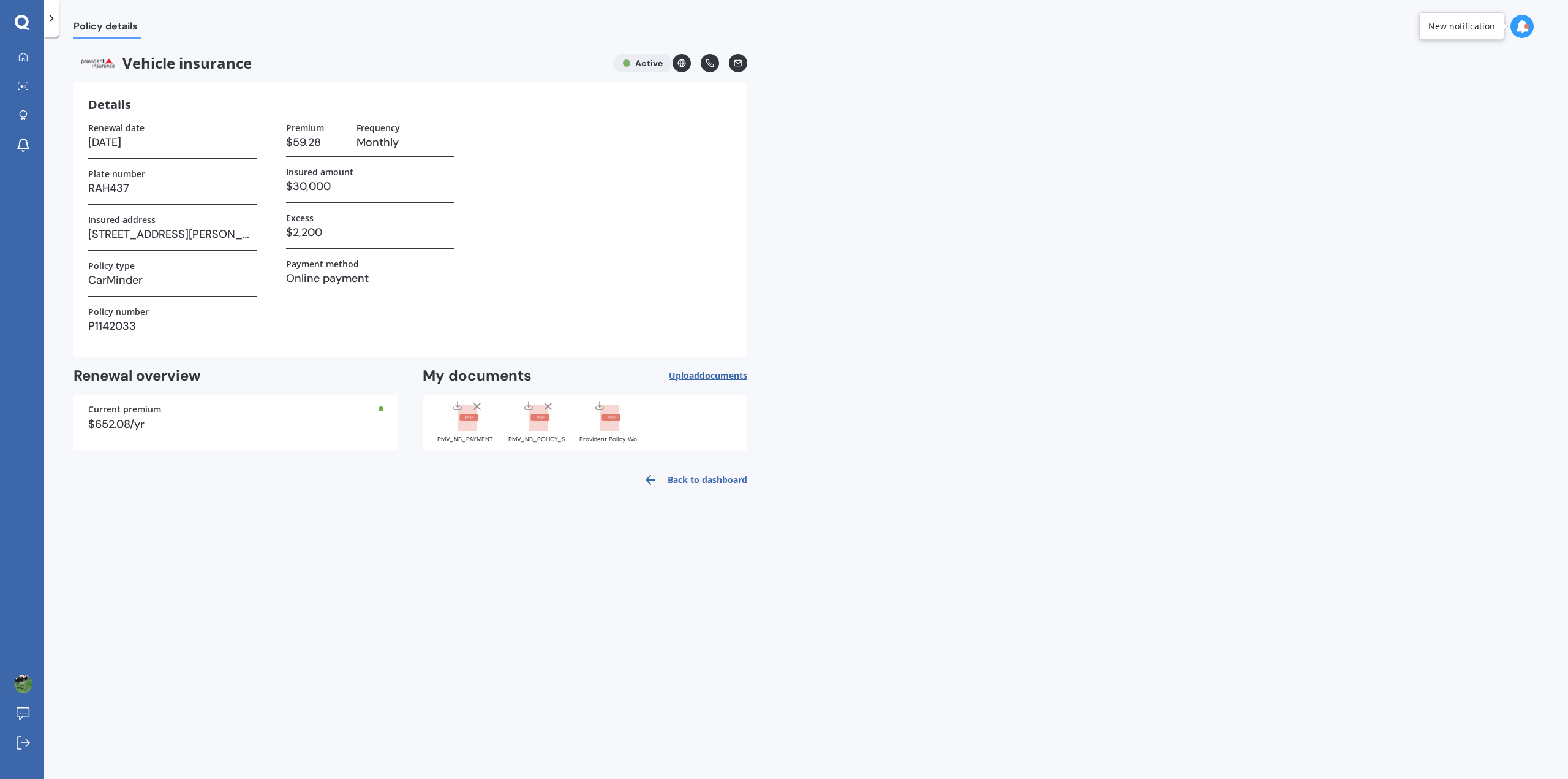
click at [739, 61] on icon at bounding box center [738, 63] width 8 height 8
click at [613, 416] on rect at bounding box center [610, 417] width 19 height 7
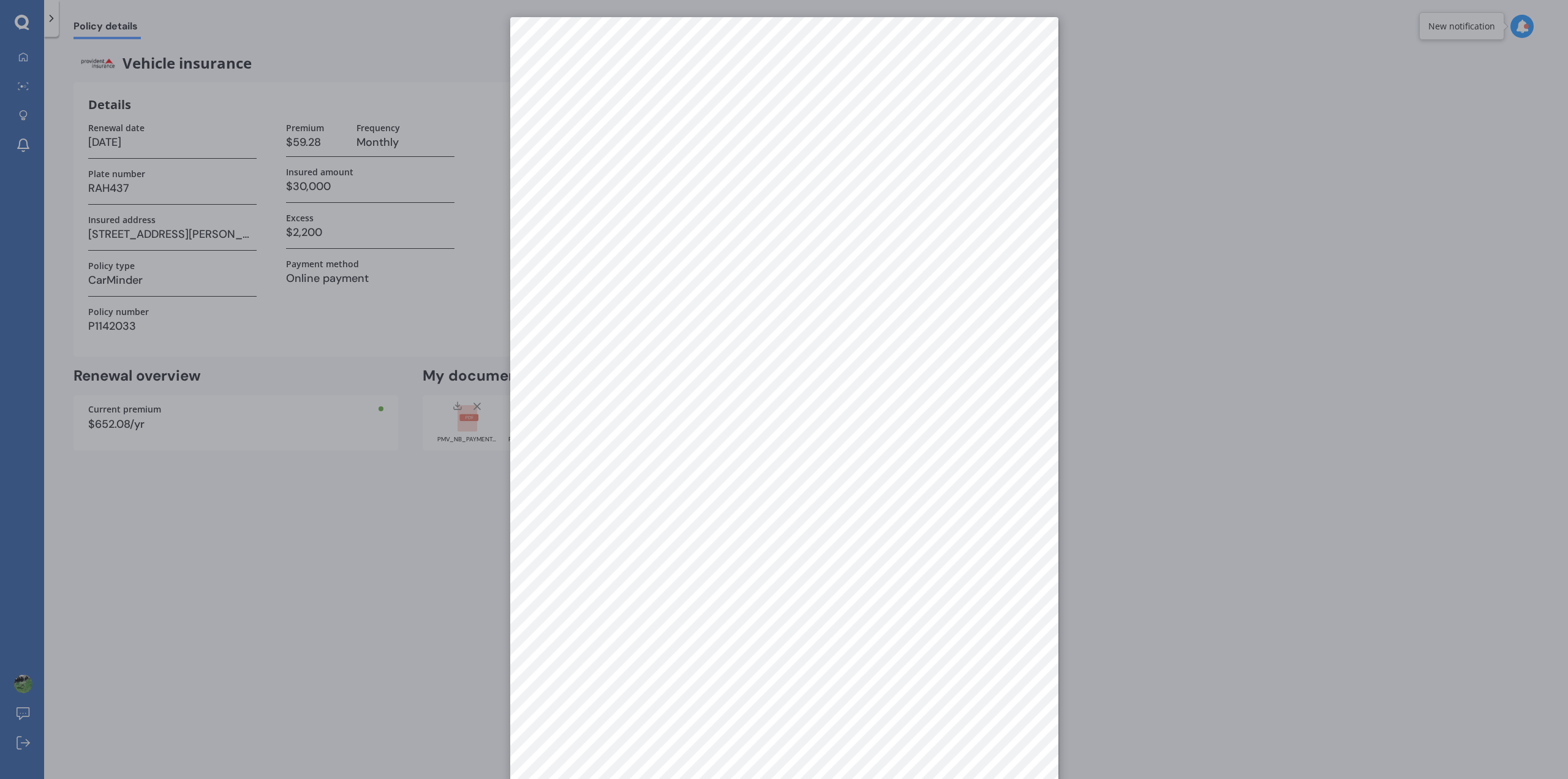
scroll to position [17, 0]
click at [1278, 313] on div at bounding box center [784, 390] width 1568 height 779
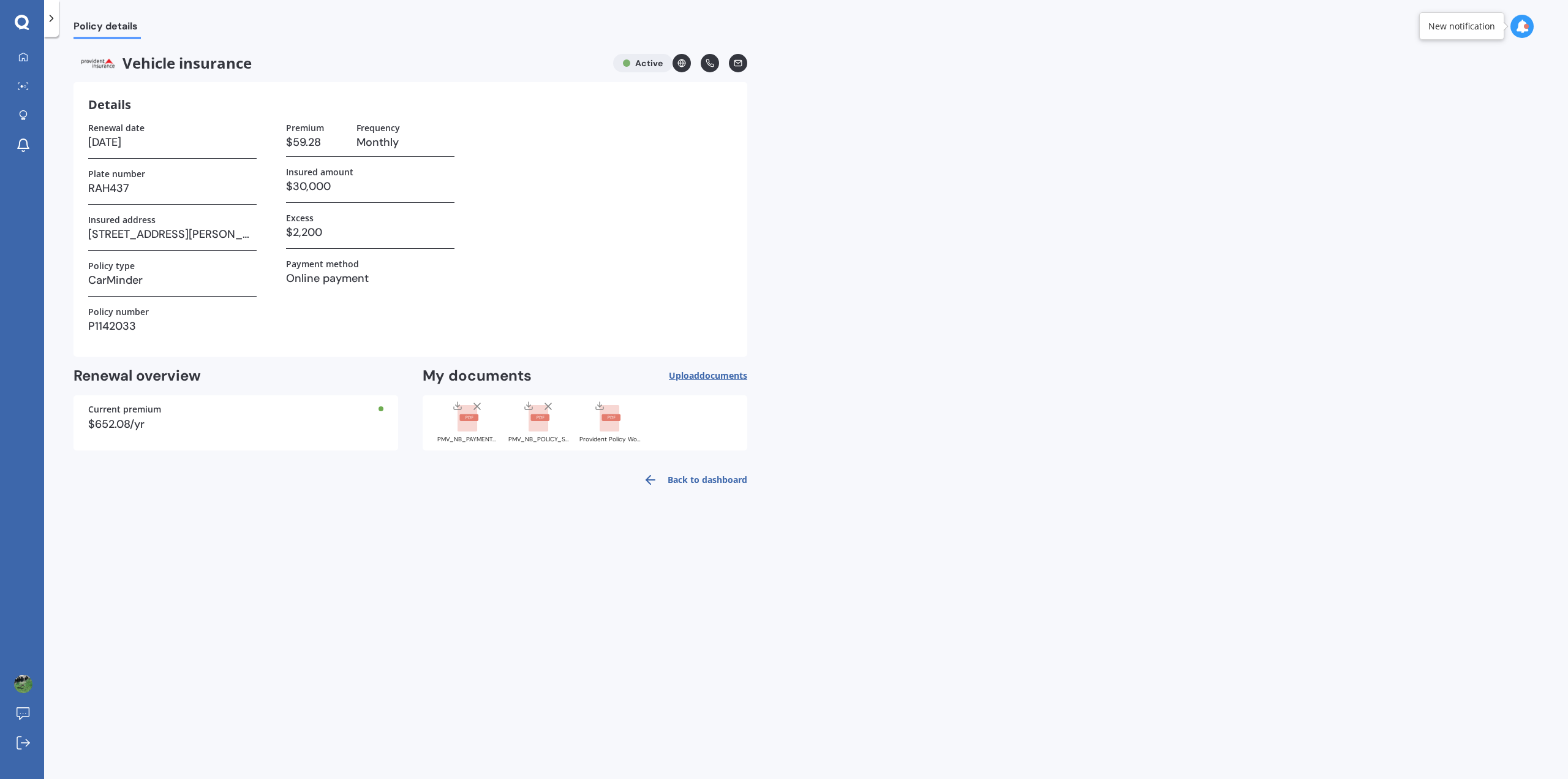
click at [535, 413] on rect at bounding box center [538, 418] width 20 height 27
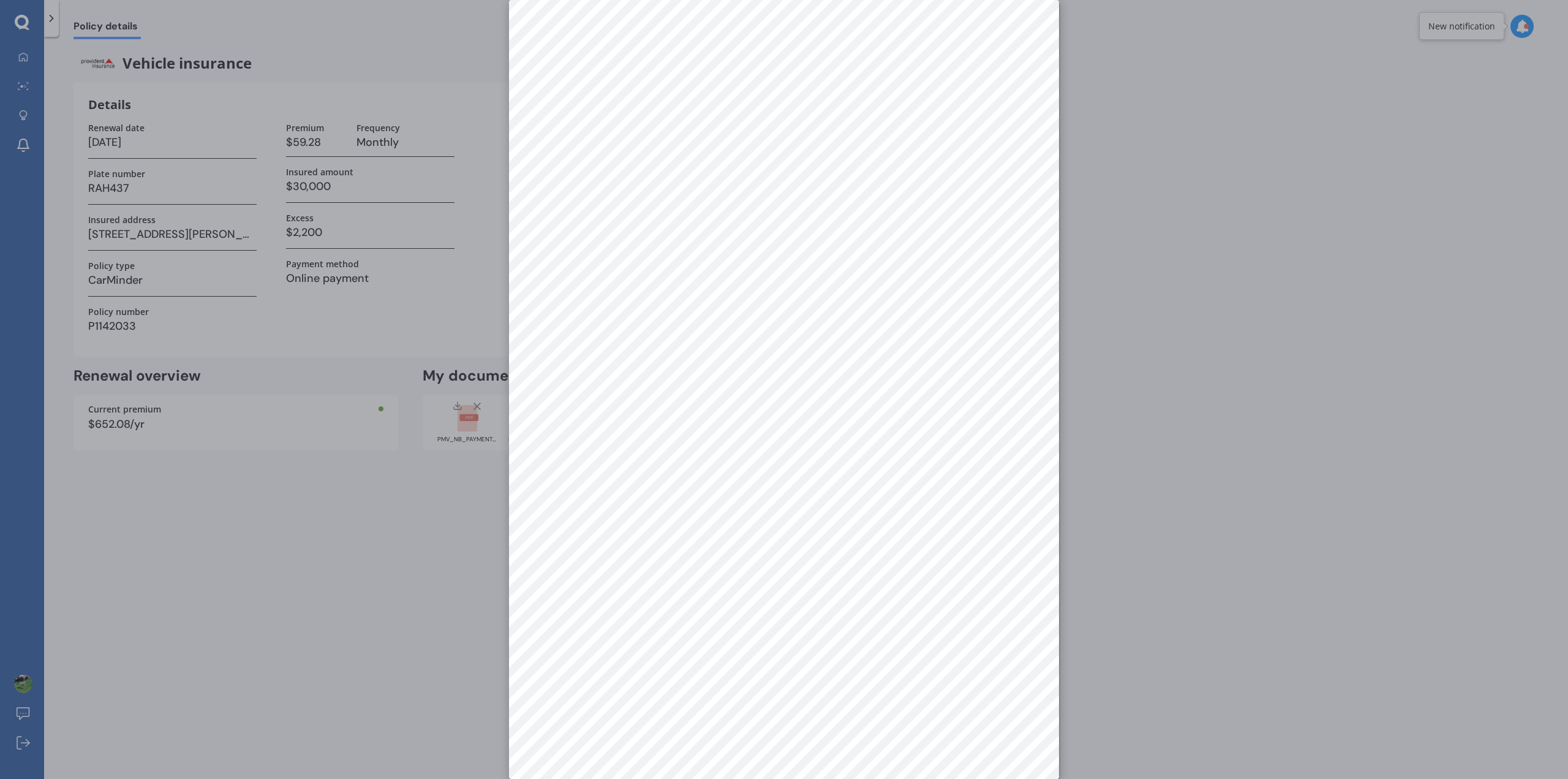
click at [1274, 210] on div at bounding box center [784, 390] width 1568 height 779
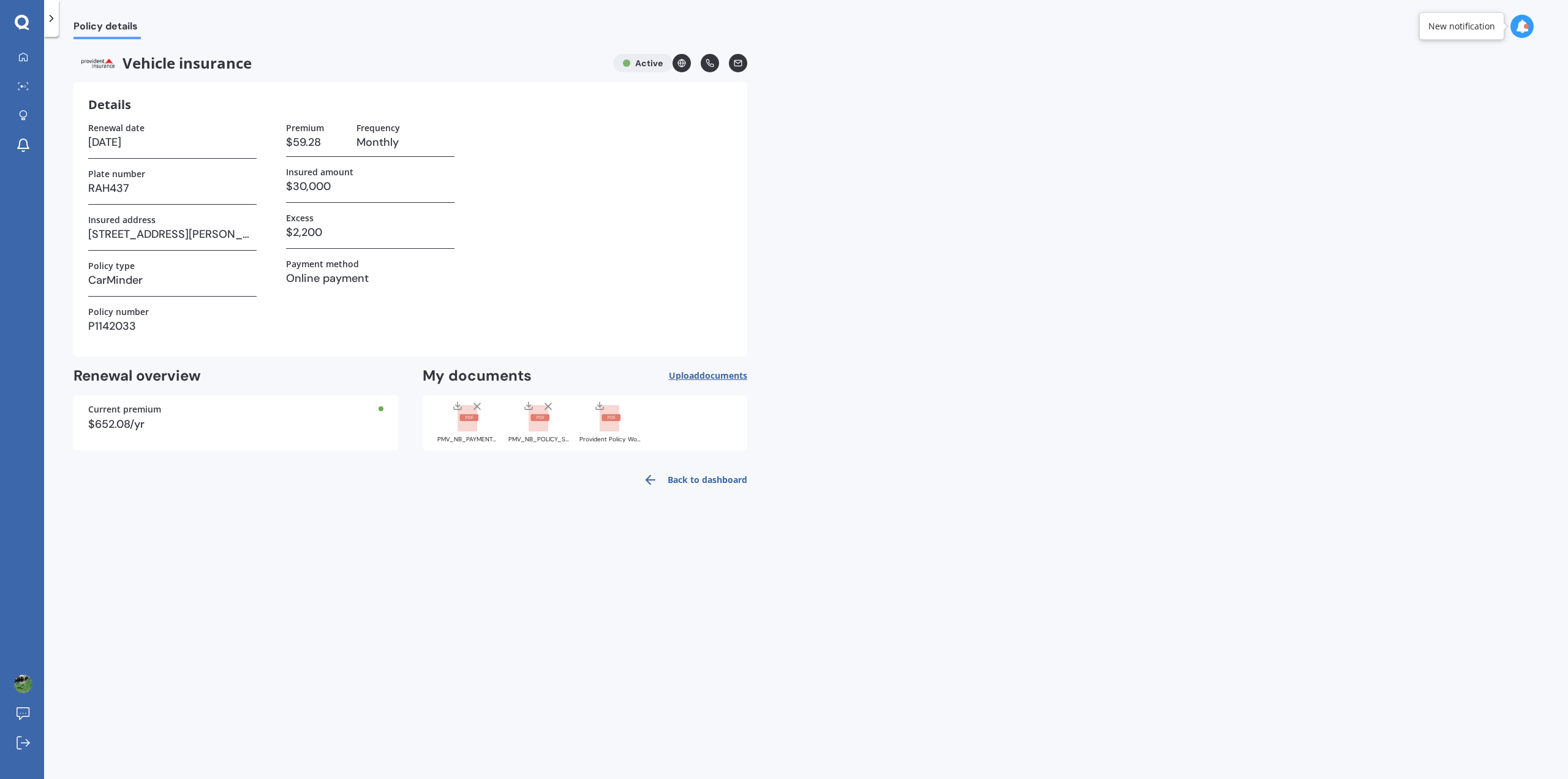
click at [1517, 33] on icon at bounding box center [1521, 26] width 13 height 13
click at [1332, 275] on div "Policy details Vehicle insurance Active Details Renewal date [DATE] Plate numbe…" at bounding box center [806, 410] width 1524 height 742
drag, startPoint x: 1383, startPoint y: 2, endPoint x: 1168, endPoint y: 71, distance: 225.8
click at [1168, 71] on div "Policy details Vehicle insurance Active Details Renewal date [DATE] Plate numbe…" at bounding box center [806, 410] width 1524 height 742
click at [681, 482] on link "Back to dashboard" at bounding box center [691, 480] width 111 height 29
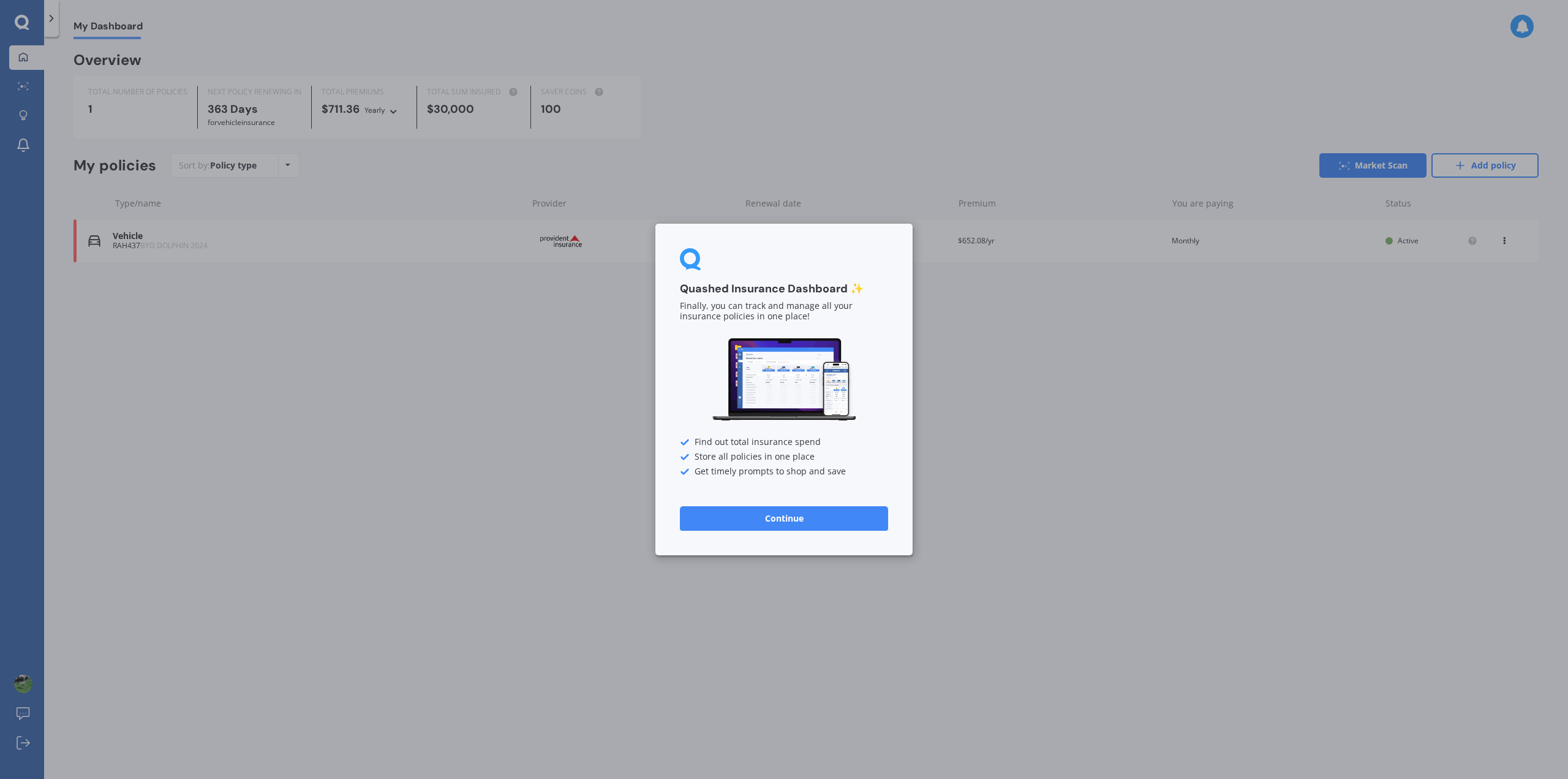
click at [823, 515] on button "Continue" at bounding box center [784, 518] width 209 height 25
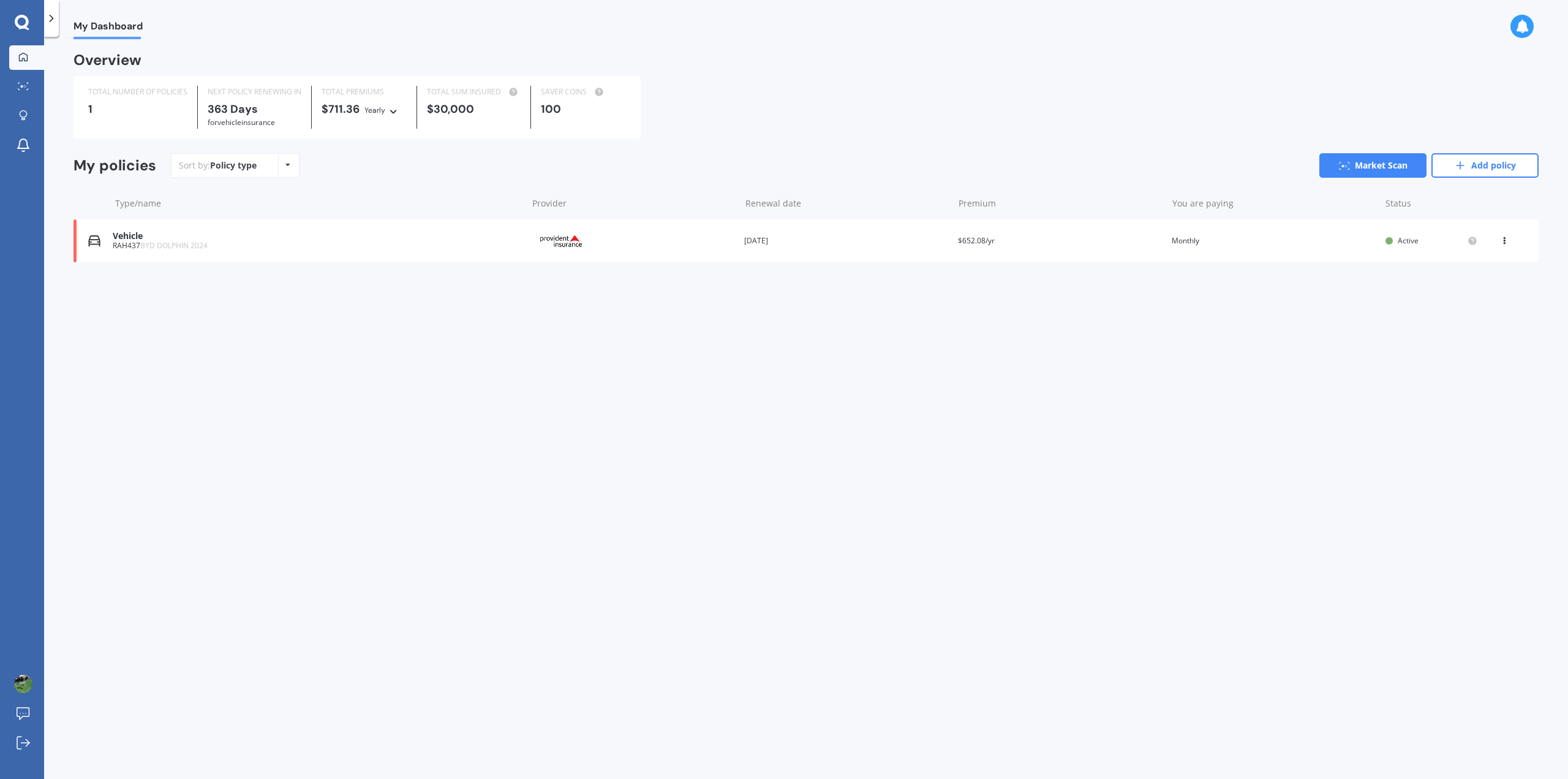
click at [1503, 243] on div "View option View policy Delete" at bounding box center [1505, 241] width 11 height 12
click at [1466, 264] on div "View policy" at bounding box center [1477, 264] width 121 height 25
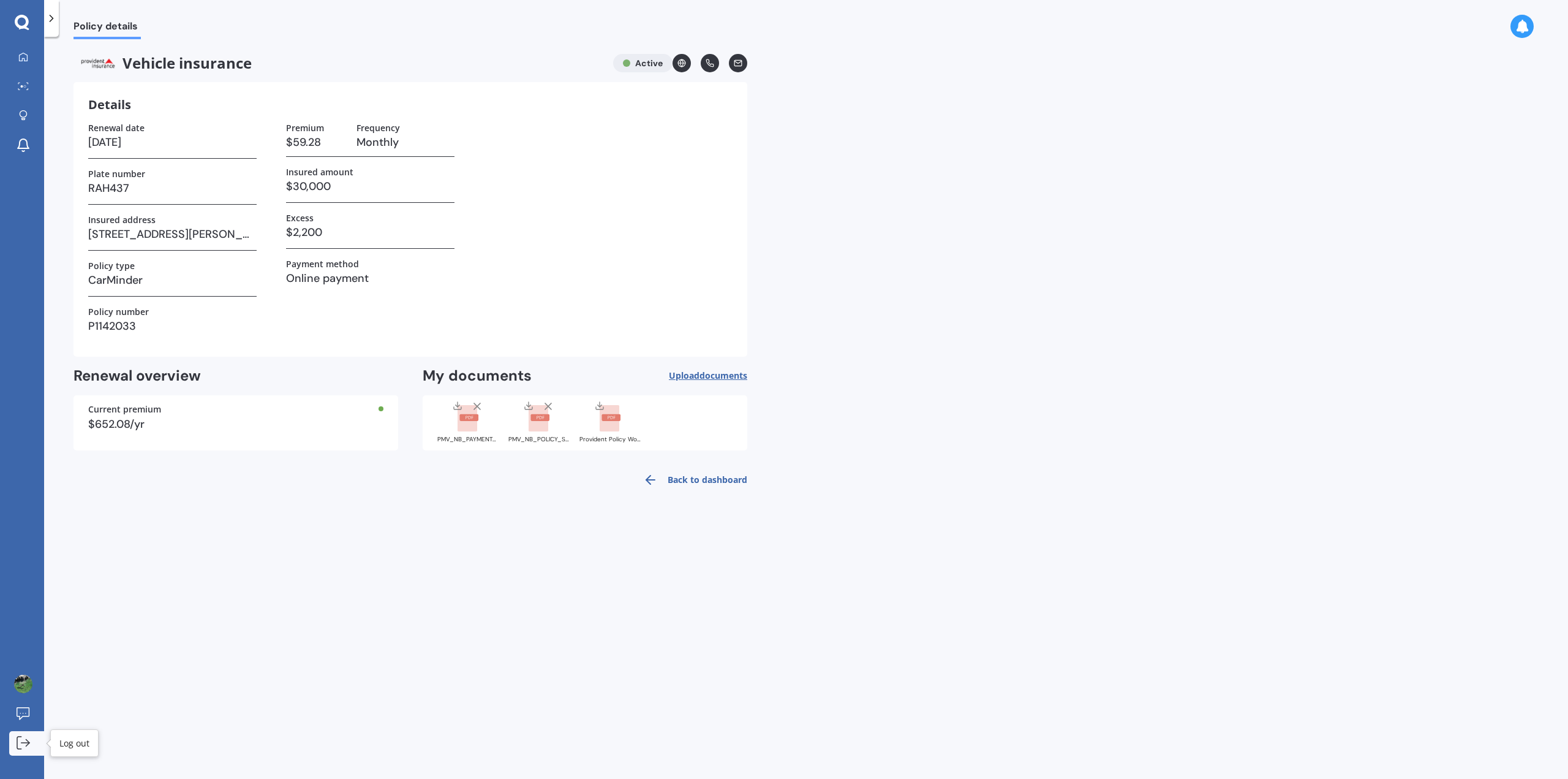
click at [26, 740] on icon at bounding box center [27, 742] width 3 height 7
